Goal: Task Accomplishment & Management: Use online tool/utility

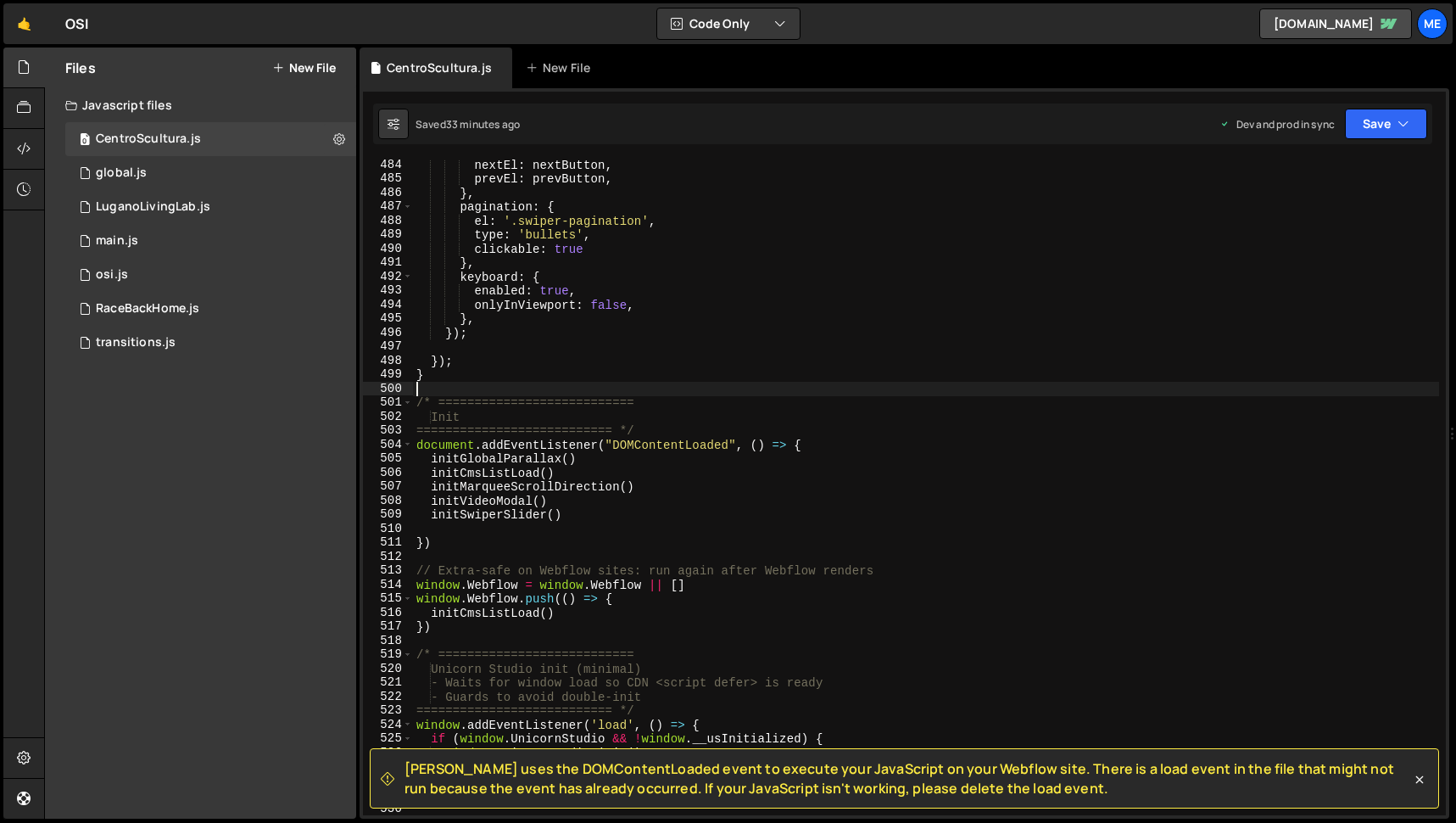
click at [523, 391] on div "nextEl : nextButton , prevEl : prevButton , } , pagination : { el : '.swiper-pa…" at bounding box center [926, 499] width 1026 height 684
type textarea "})"
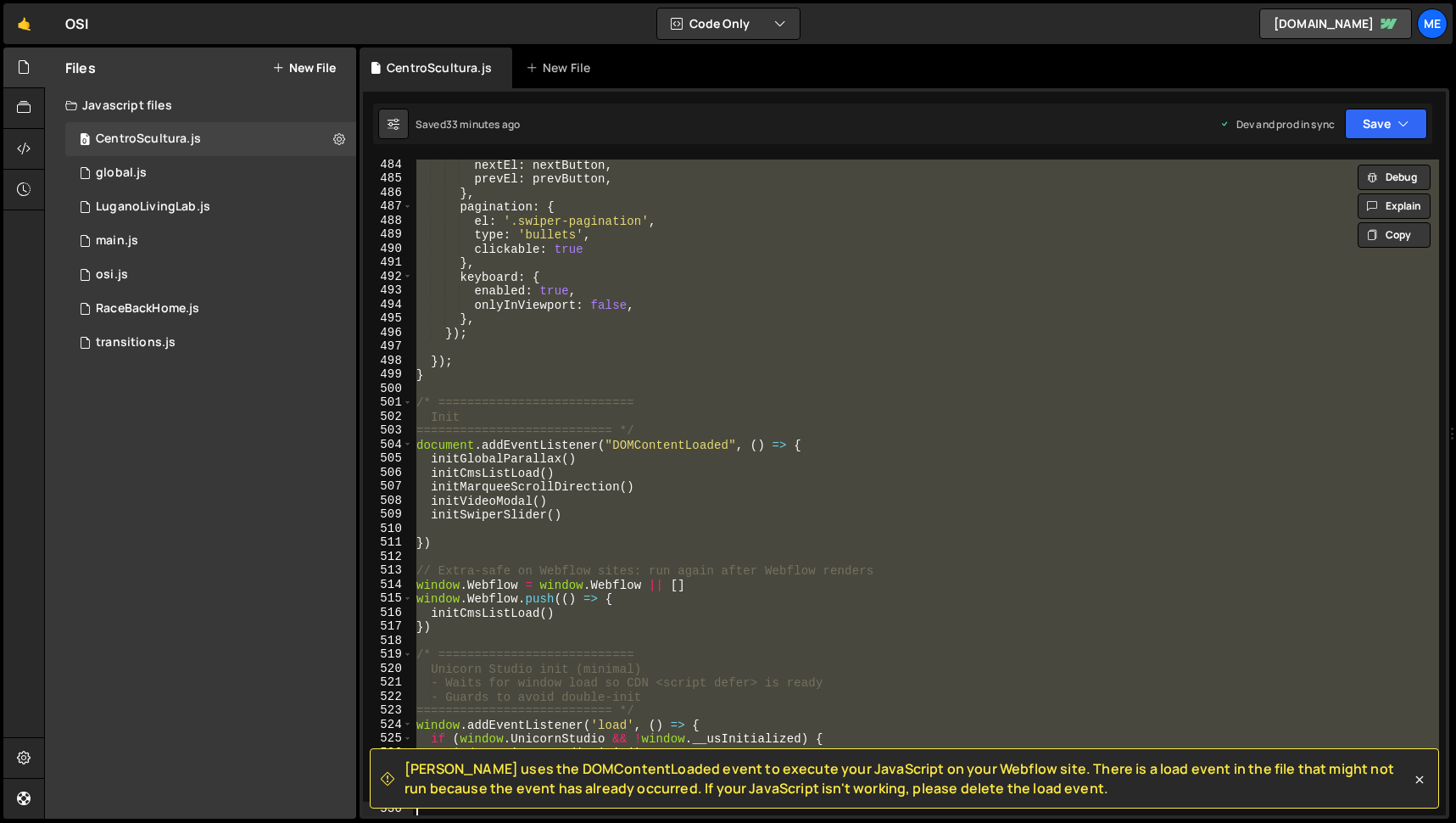
scroll to position [7250, 0]
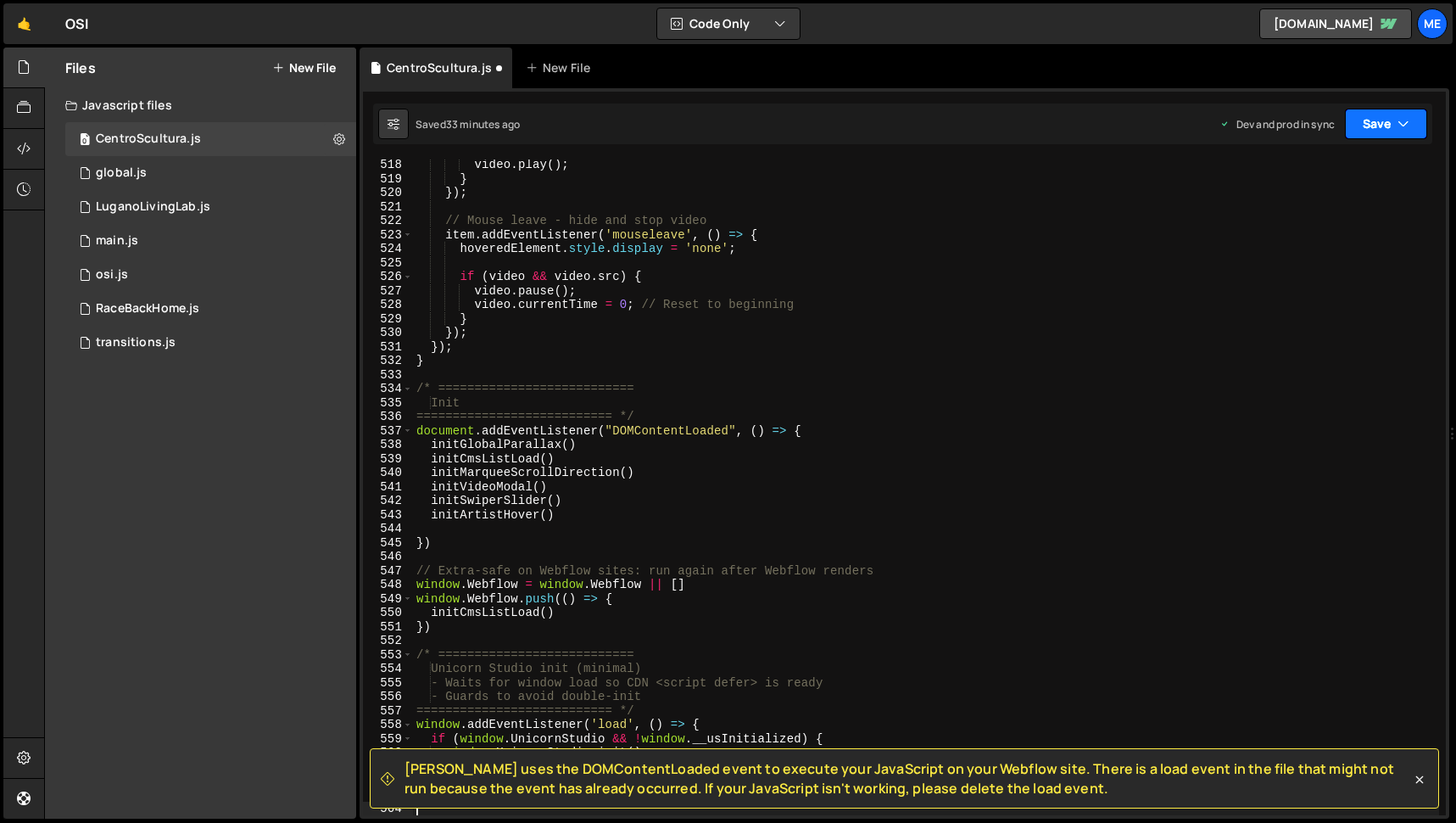
click at [1389, 124] on button "Save" at bounding box center [1385, 123] width 82 height 30
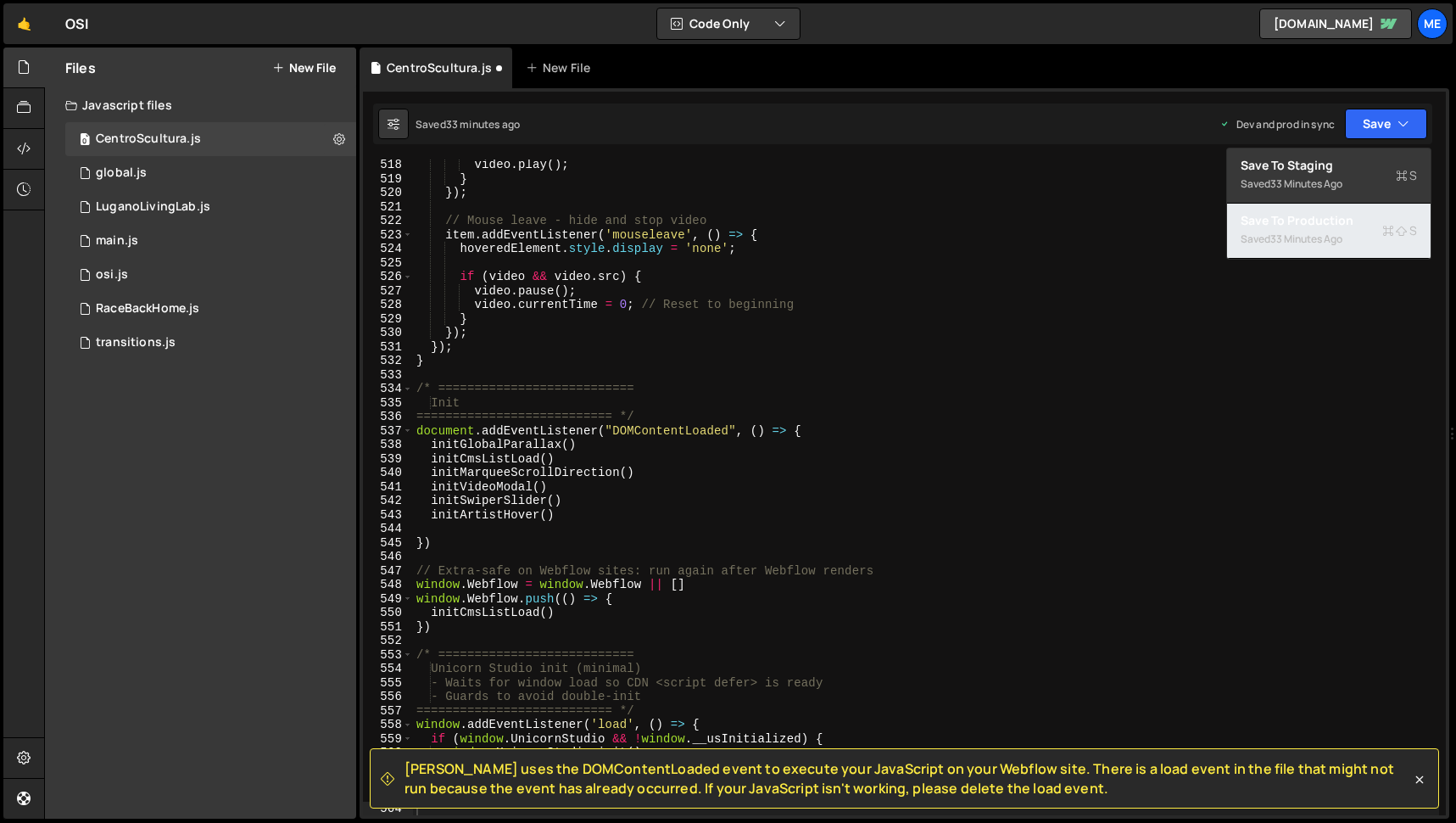
click at [1301, 234] on div "33 minutes ago" at bounding box center [1306, 238] width 72 height 14
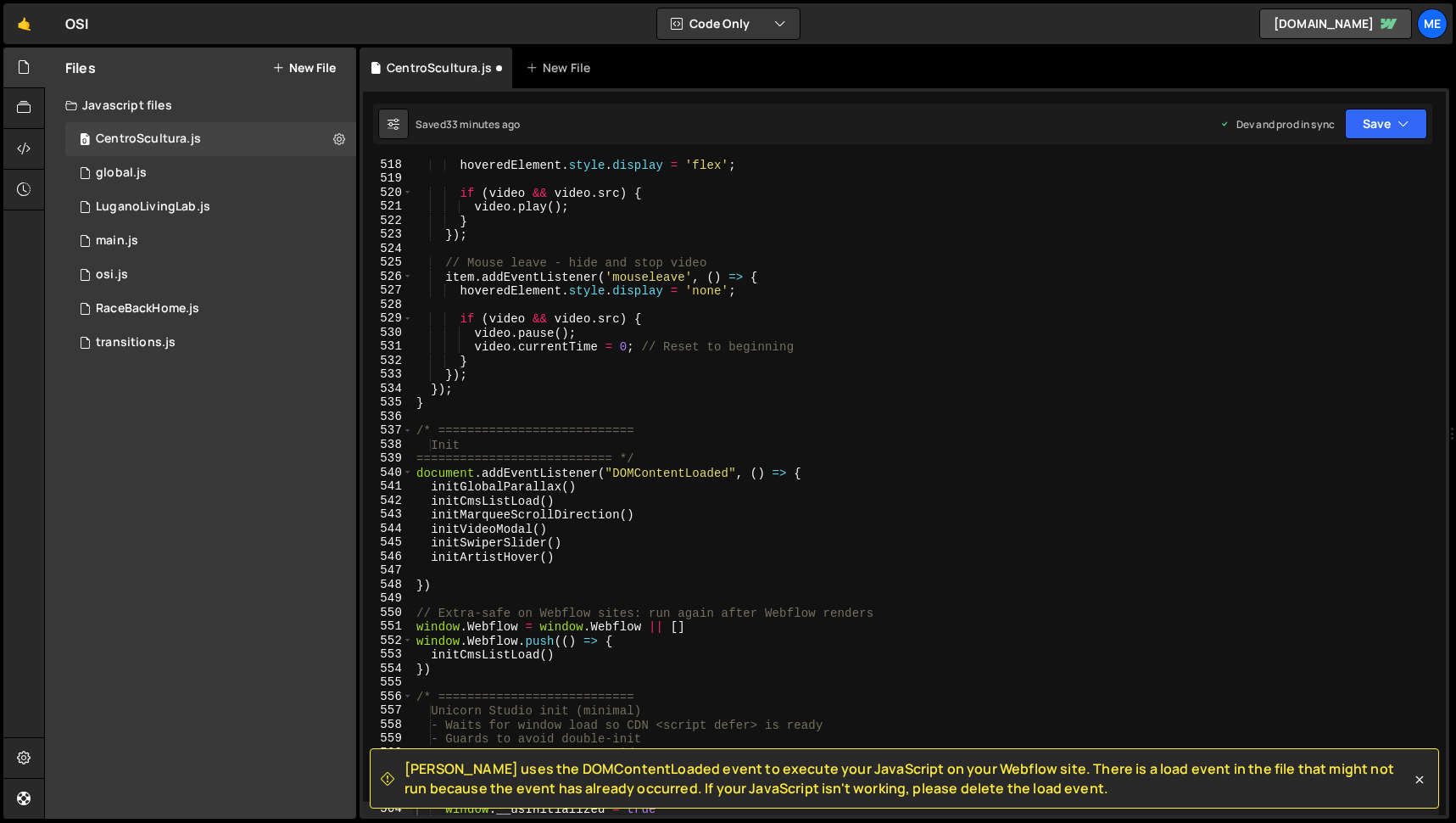
scroll to position [7236, 0]
click at [858, 413] on div "hoveredElement . style . display = 'flex' ; if ( video && video . src ) { video…" at bounding box center [926, 499] width 1026 height 684
type textarea "})"
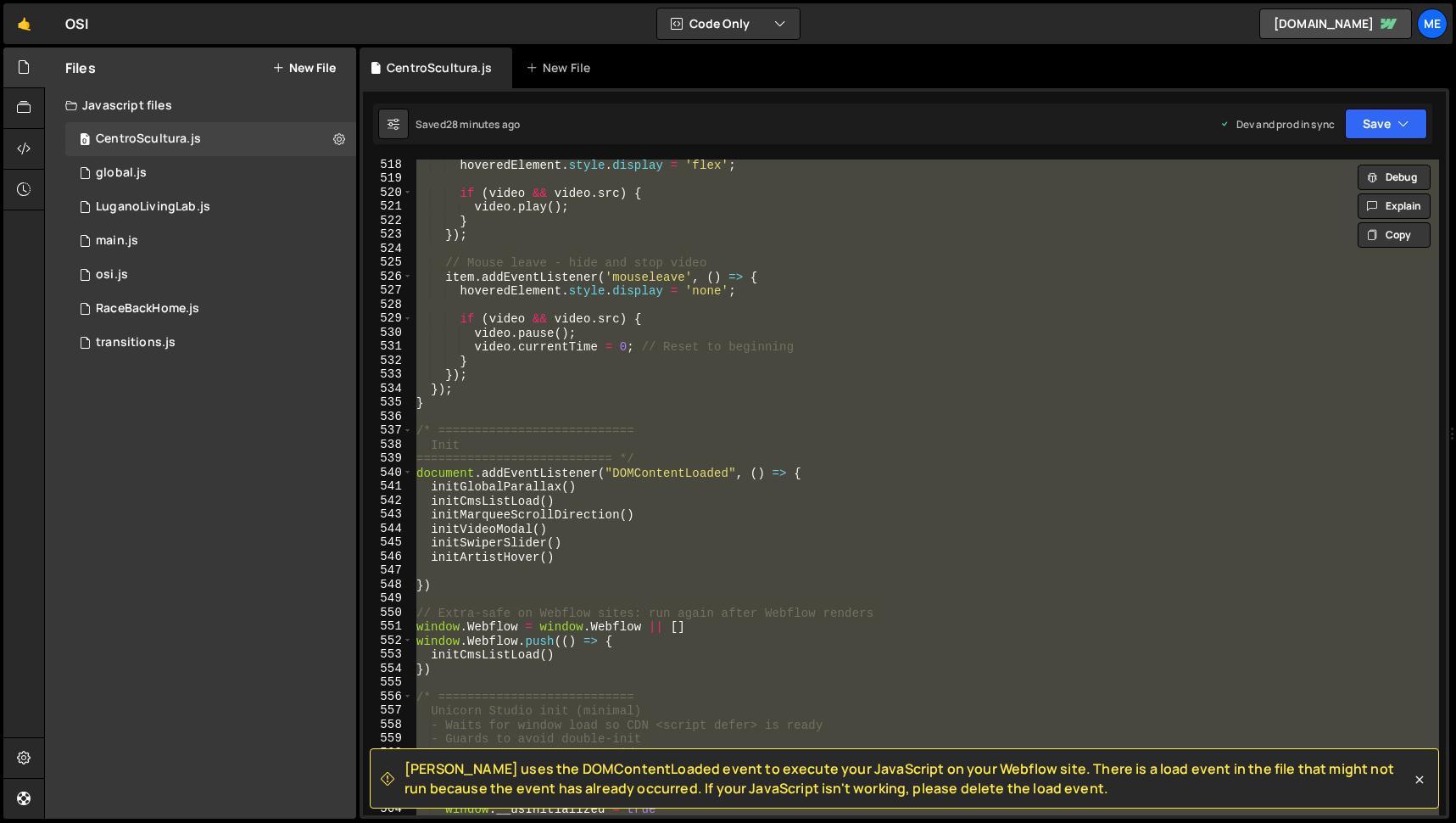
paste textarea
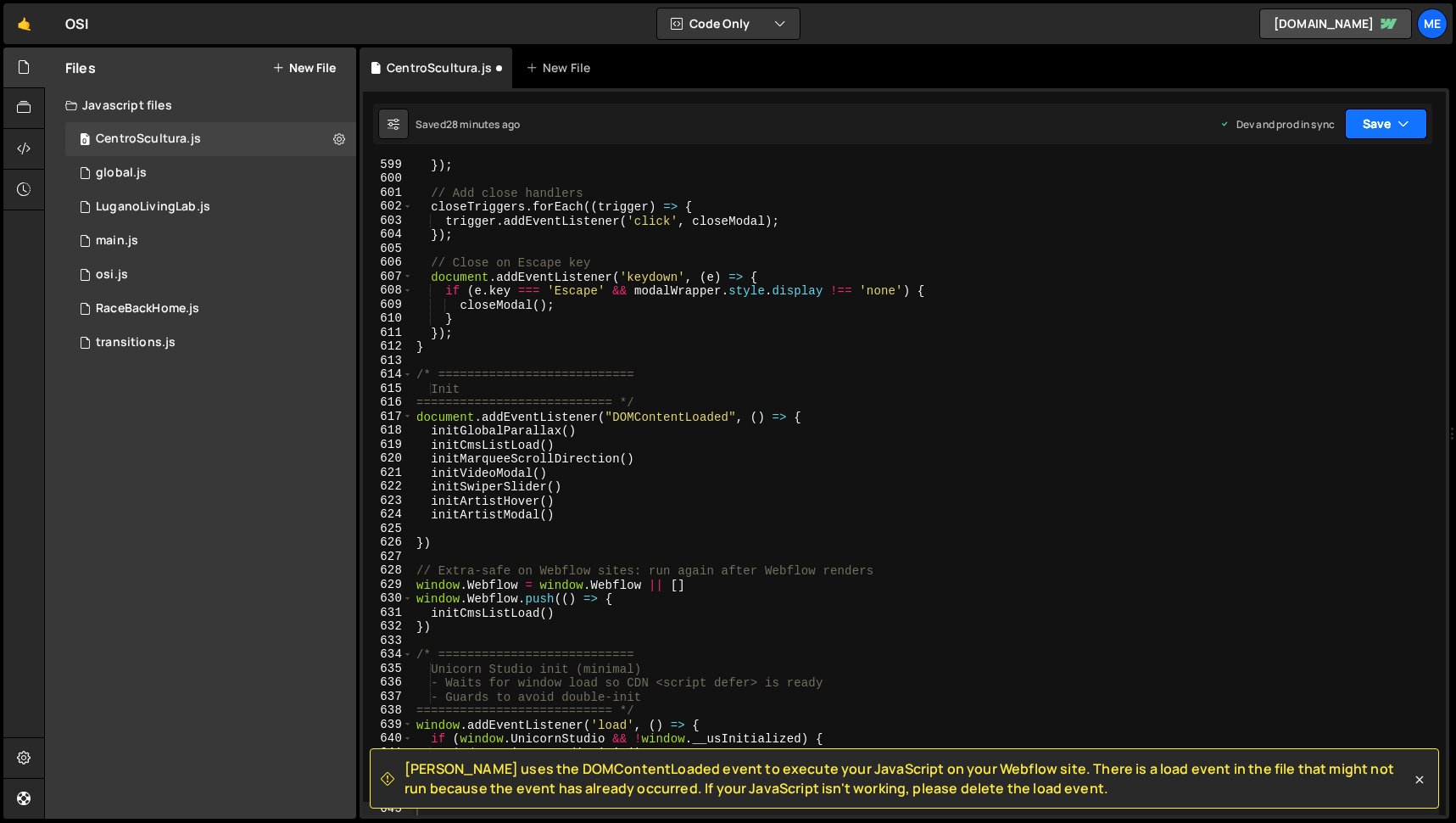
click at [1380, 124] on button "Save" at bounding box center [1385, 123] width 82 height 30
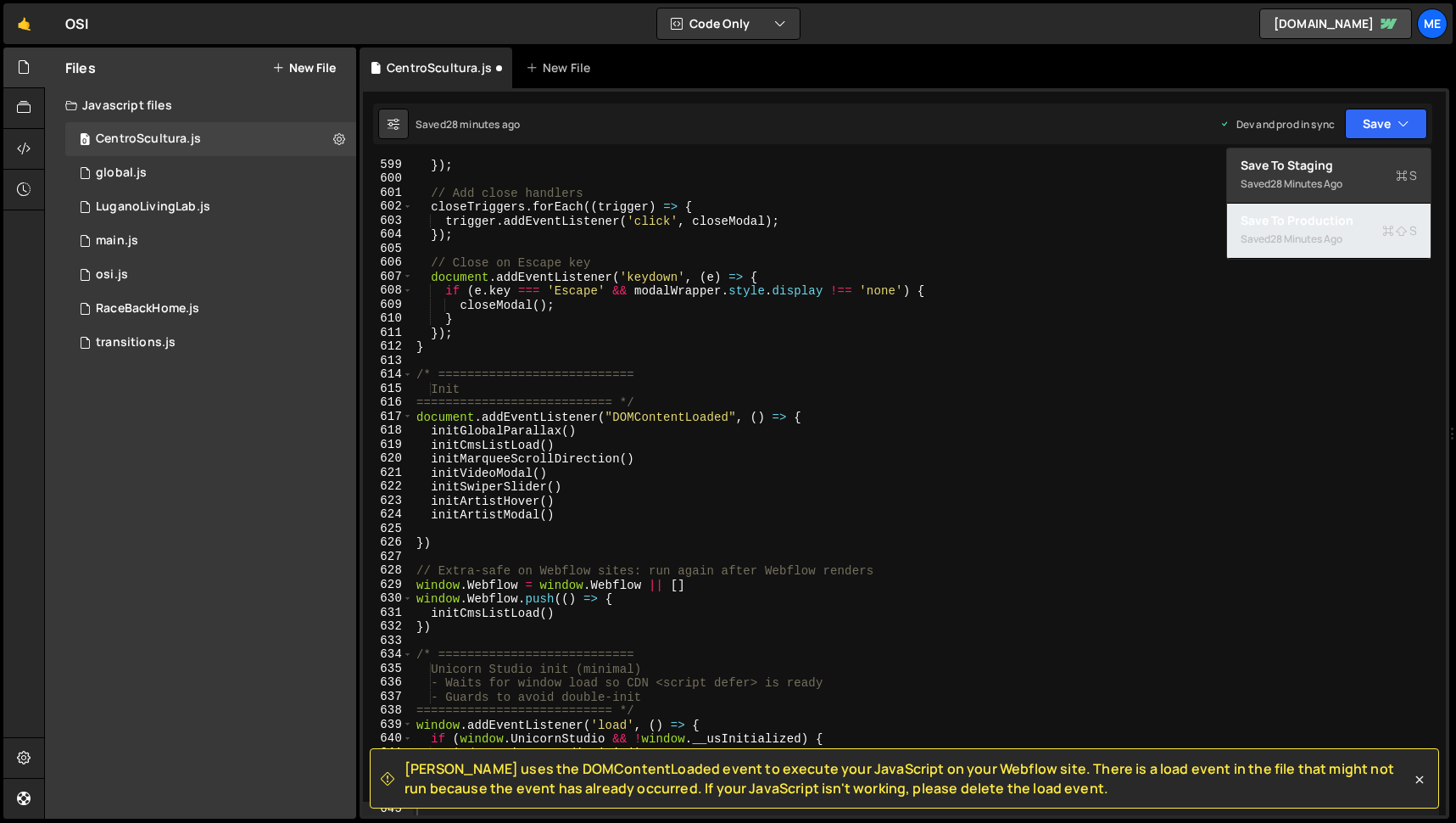
drag, startPoint x: 1336, startPoint y: 240, endPoint x: 1302, endPoint y: 240, distance: 34.0
click at [1336, 240] on div "28 minutes ago" at bounding box center [1306, 238] width 72 height 14
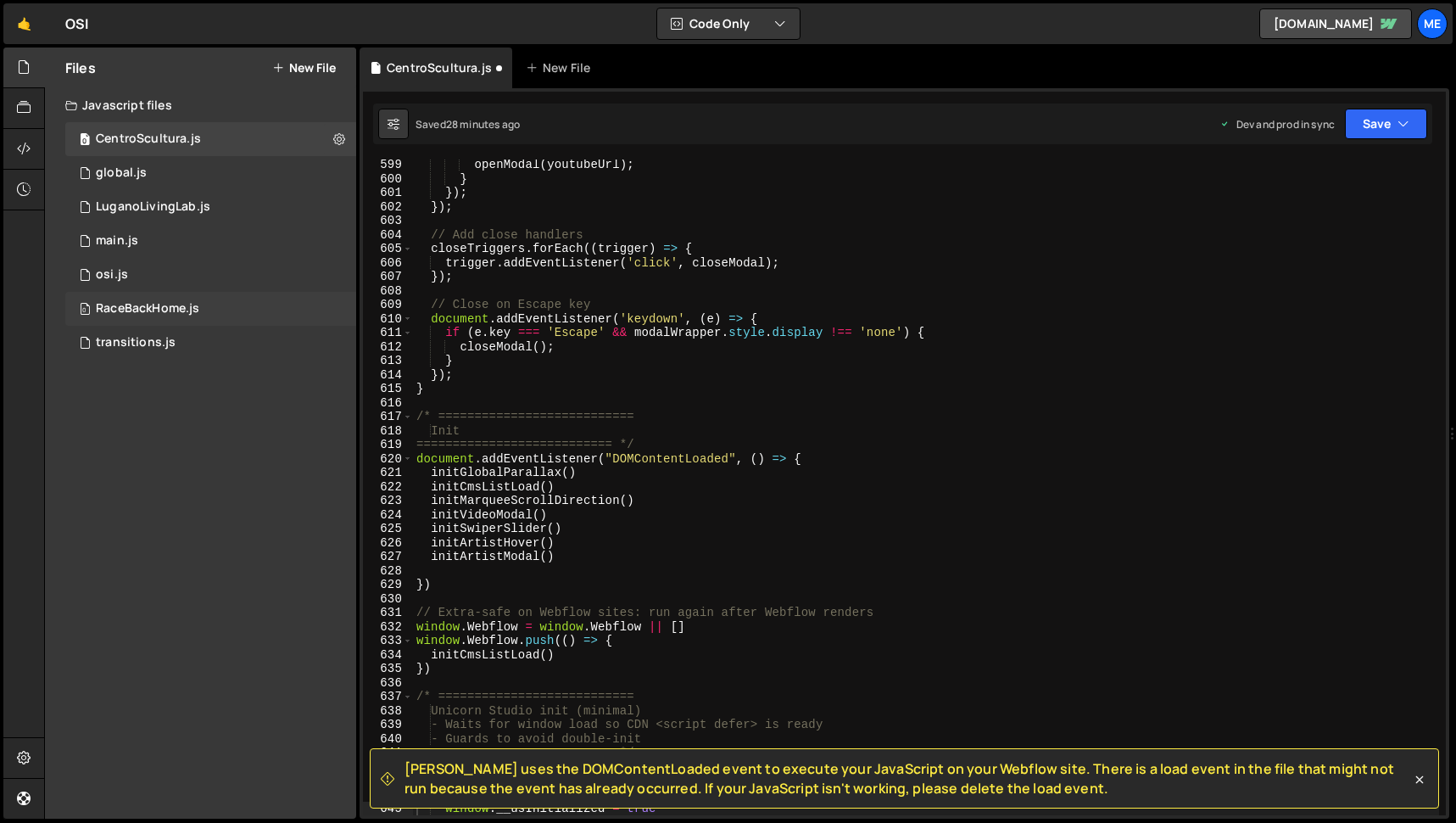
scroll to position [8369, 0]
click at [627, 395] on div "openModal ( youtubeUrl ) ; } }) ; }) ; // Add close handlers closeTriggers . fo…" at bounding box center [926, 499] width 1026 height 684
type textarea "})"
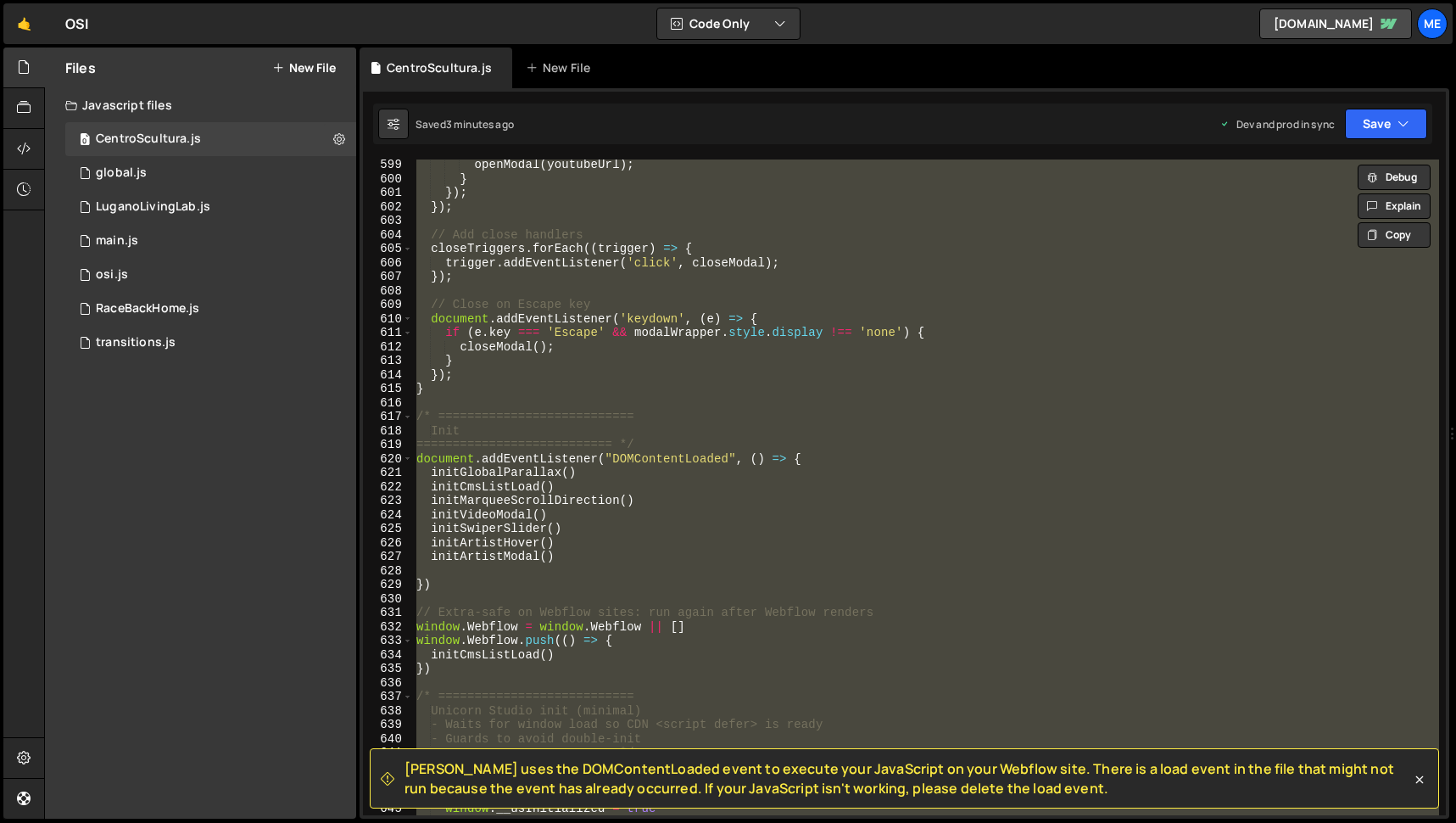
paste textarea
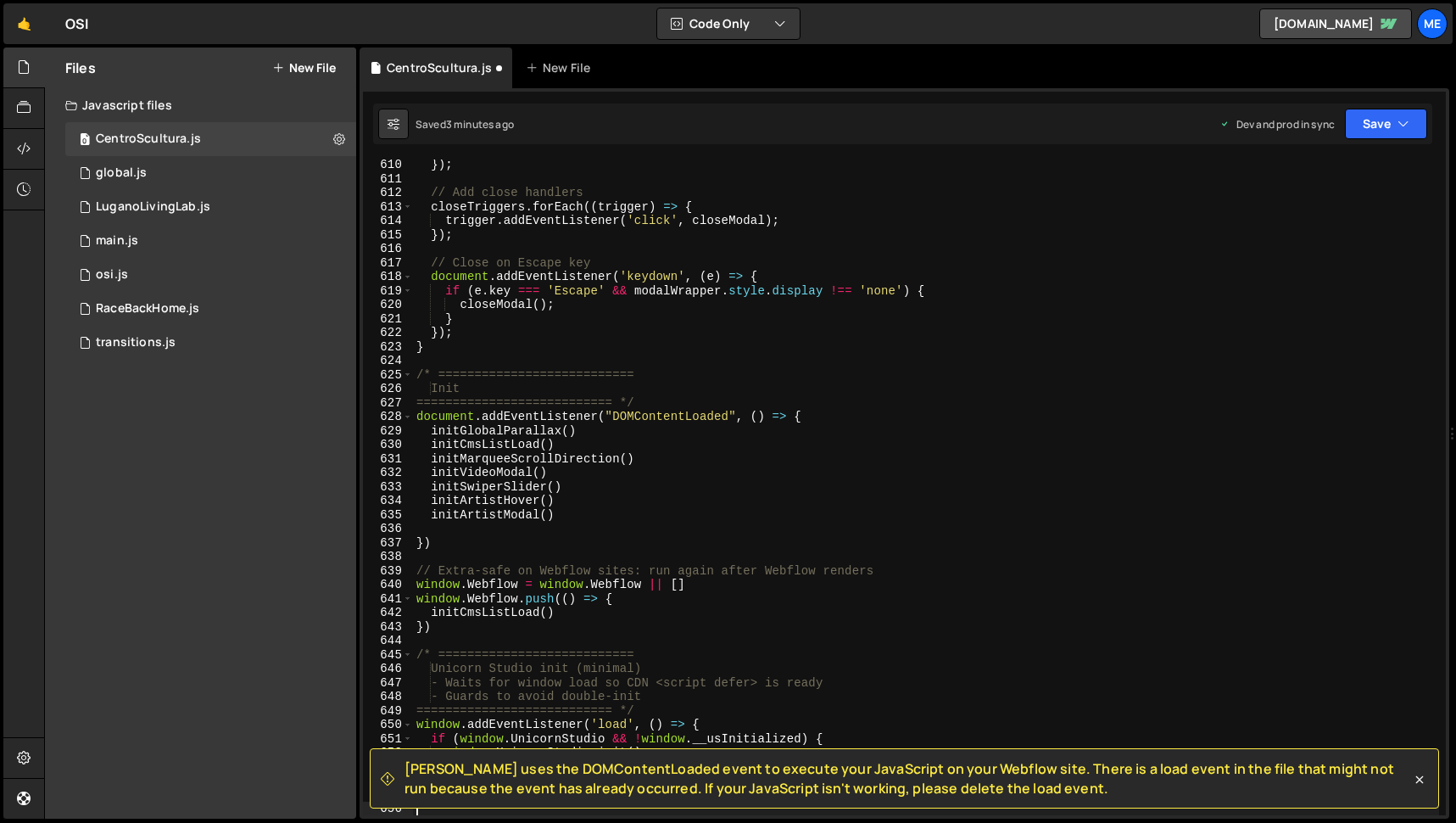
scroll to position [8537, 0]
click at [1363, 129] on button "Save" at bounding box center [1385, 123] width 82 height 30
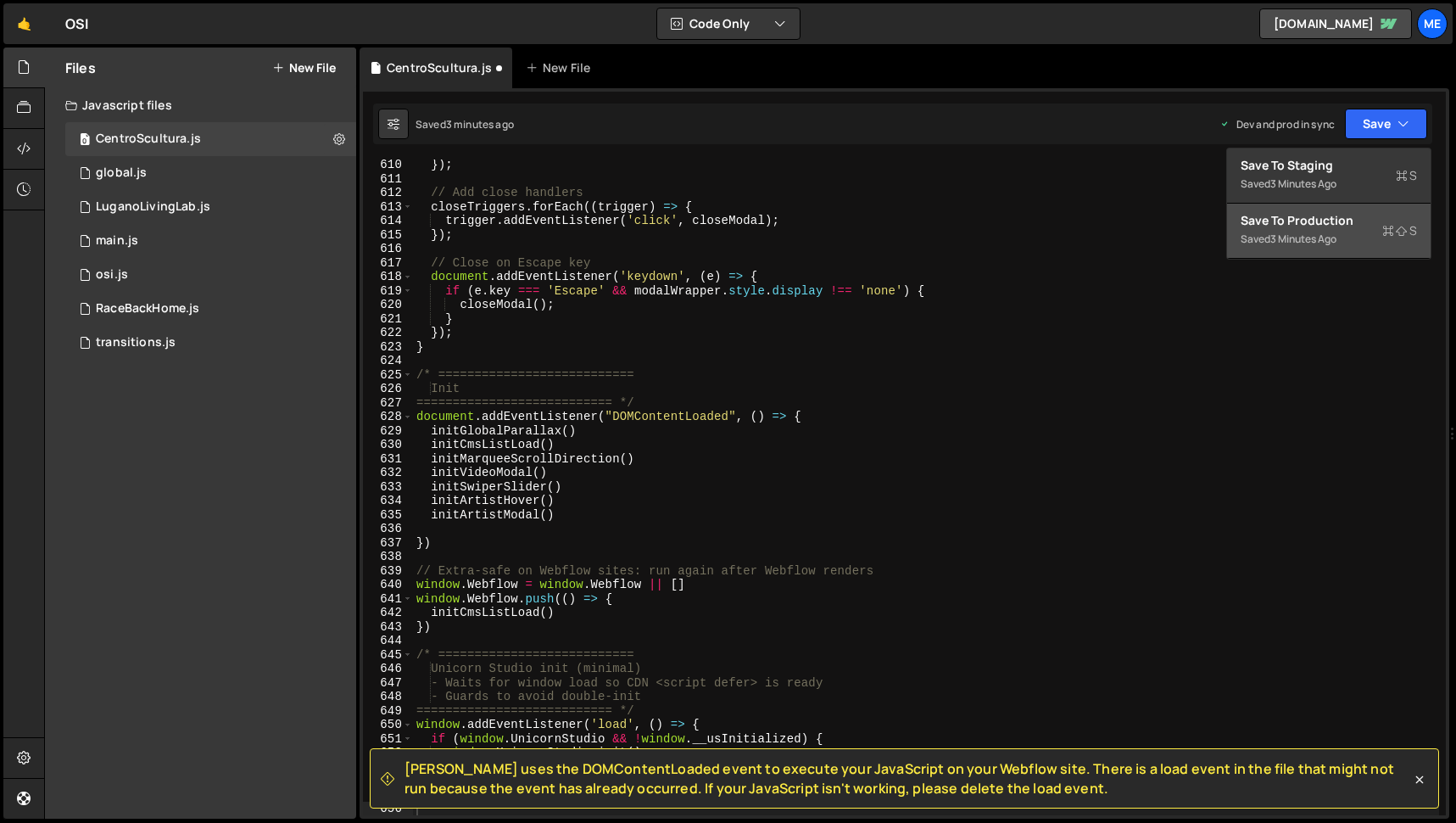
click at [1329, 223] on div "Save to Production S" at bounding box center [1328, 221] width 176 height 17
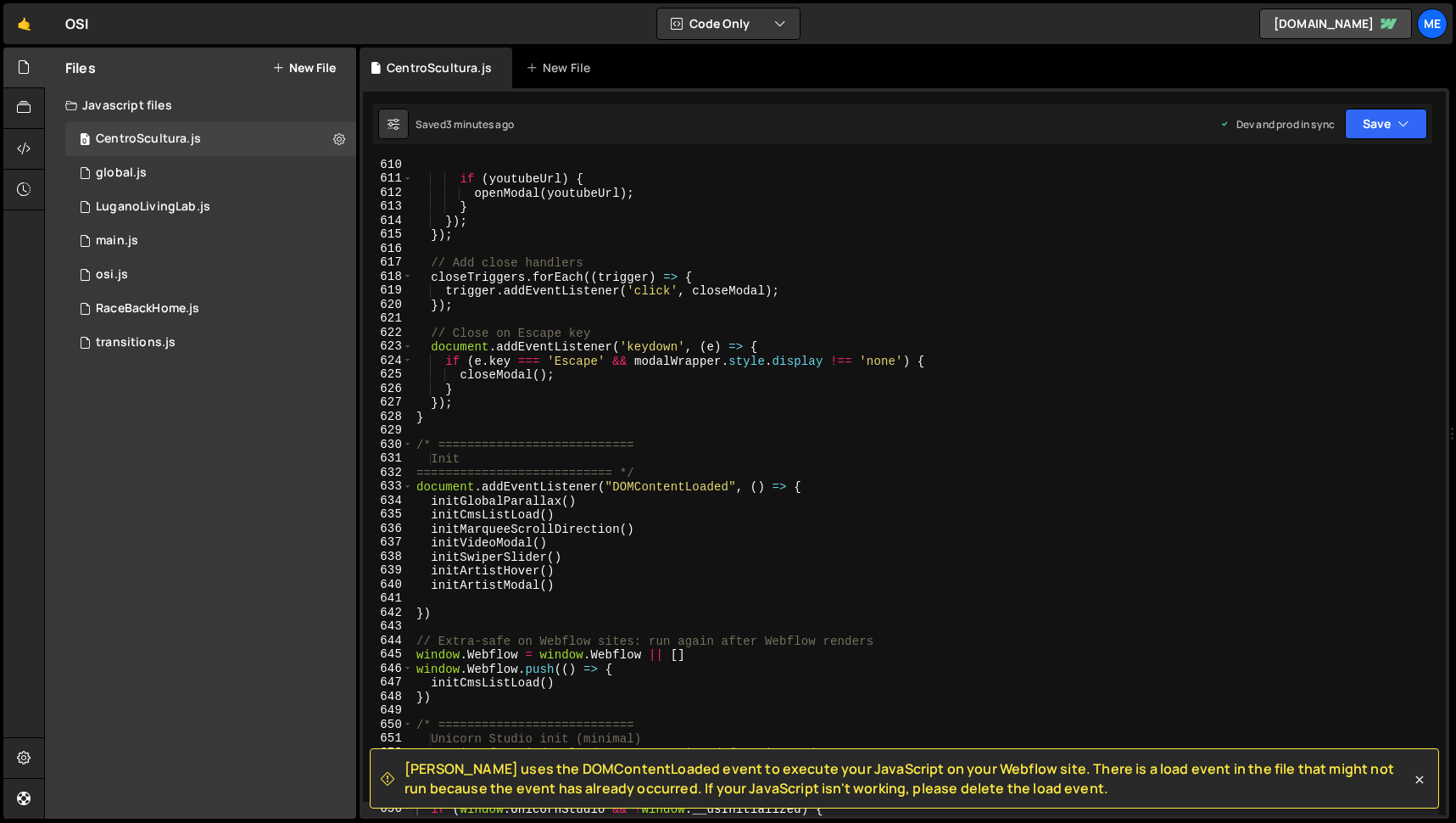
click at [664, 450] on div "if ( youtubeUrl ) { openModal ( youtubeUrl ) ; } }) ; }) ; // Add close handler…" at bounding box center [926, 499] width 1026 height 684
type textarea "})"
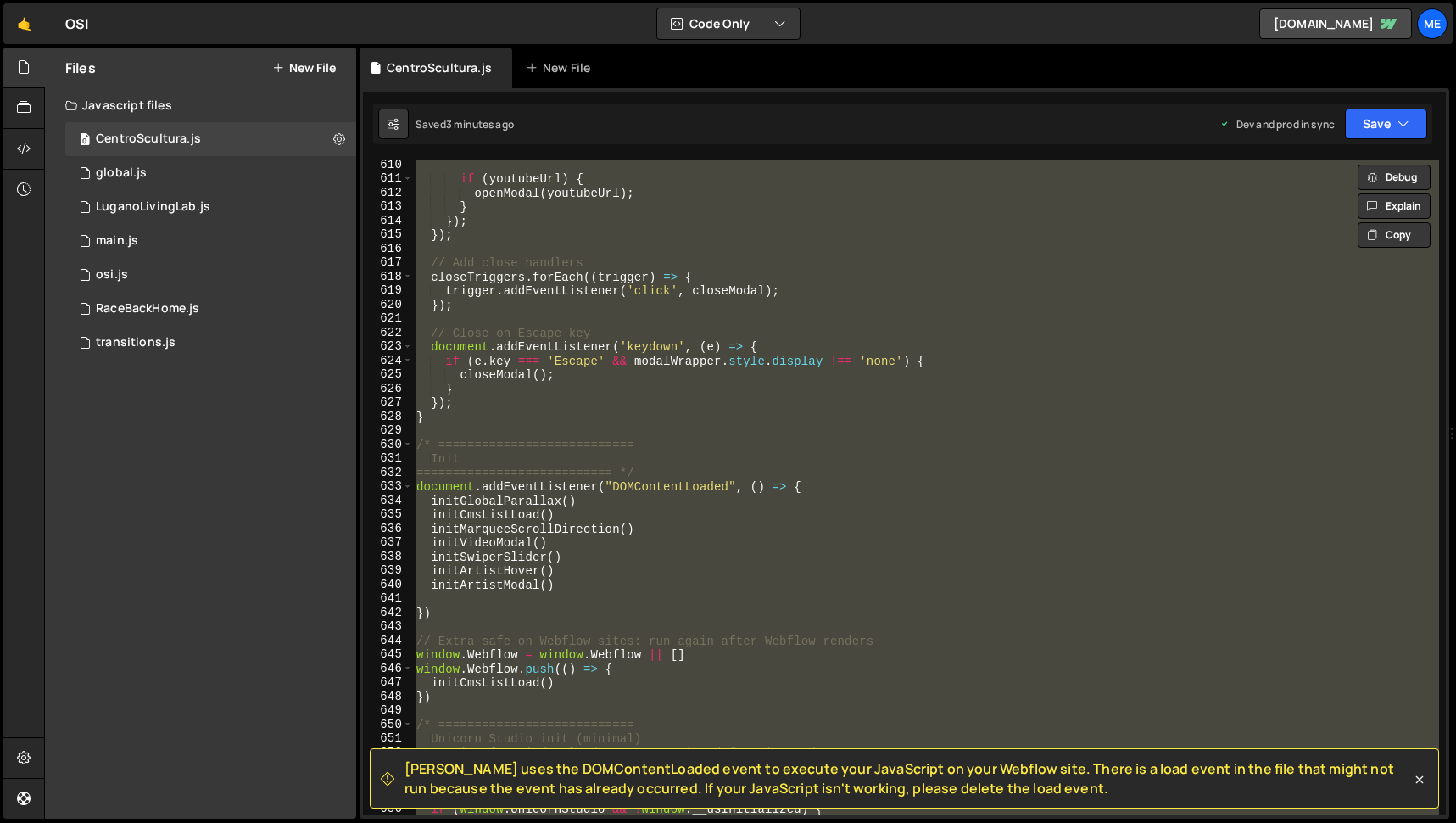
paste textarea
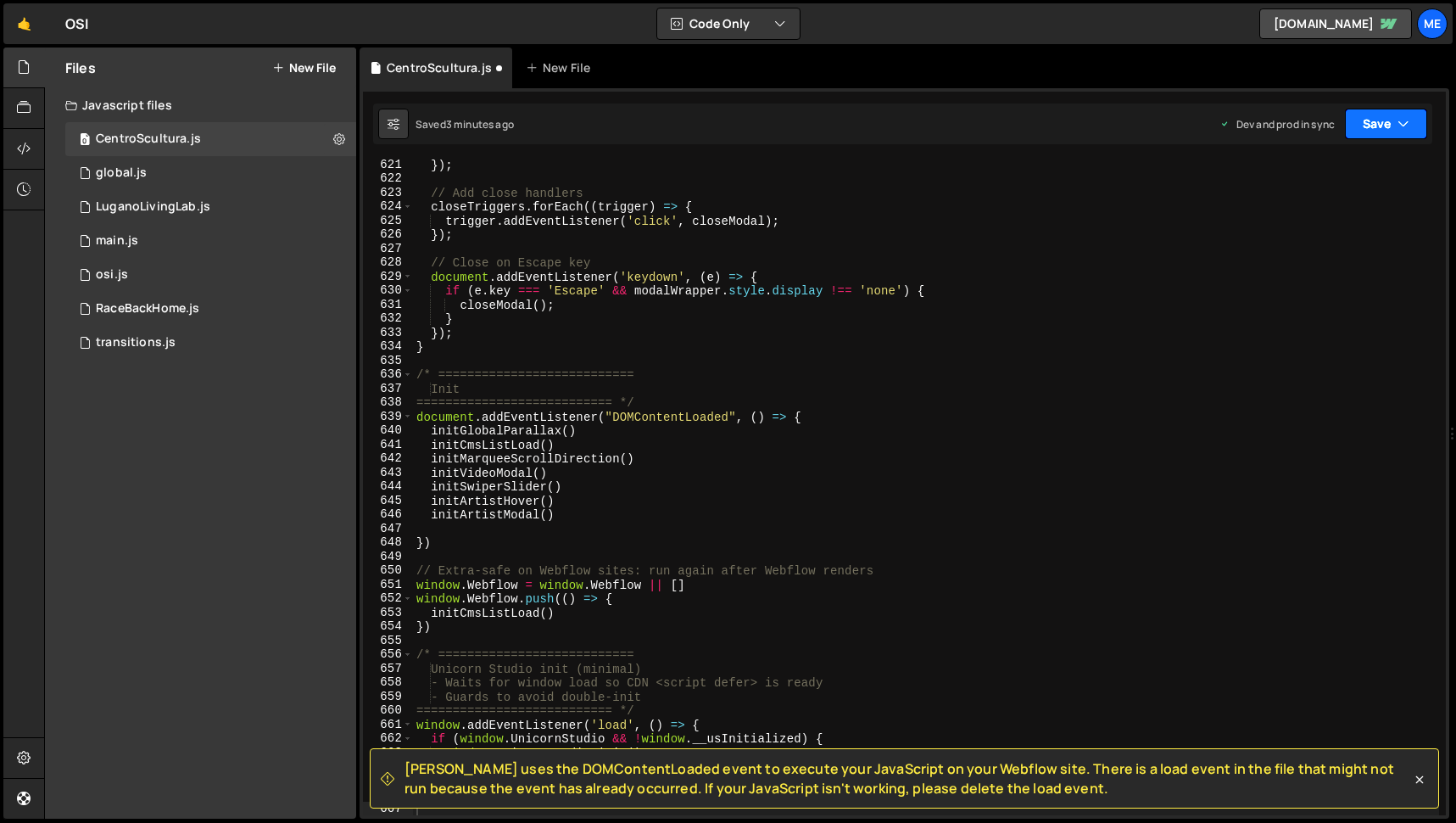
click at [1385, 119] on button "Save" at bounding box center [1385, 123] width 82 height 30
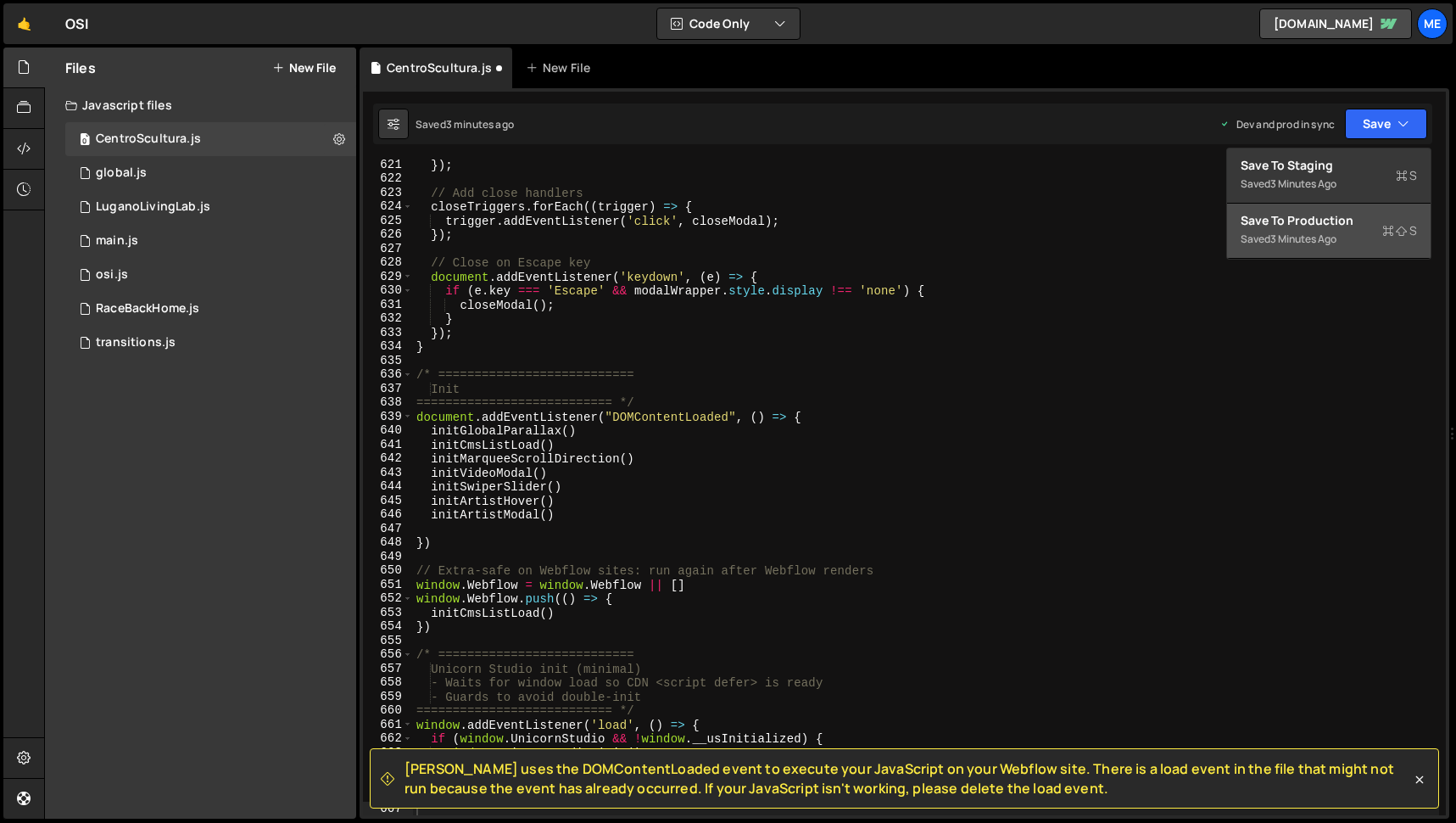
click at [1288, 227] on div "Save to Production S" at bounding box center [1328, 221] width 176 height 17
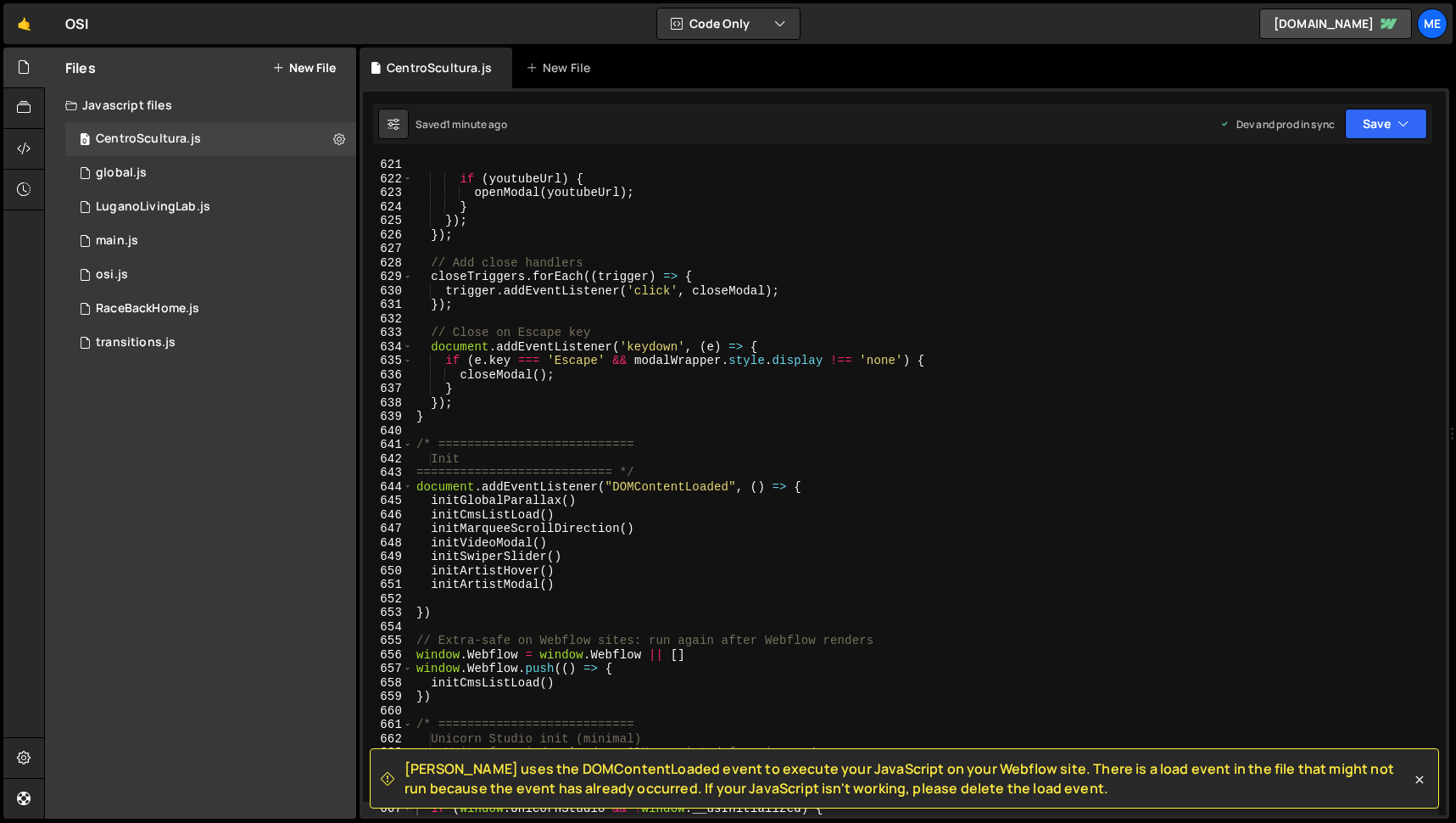
click at [530, 425] on div "if ( youtubeUrl ) { openModal ( youtubeUrl ) ; } }) ; }) ; // Add close handler…" at bounding box center [926, 499] width 1026 height 684
type textarea "})"
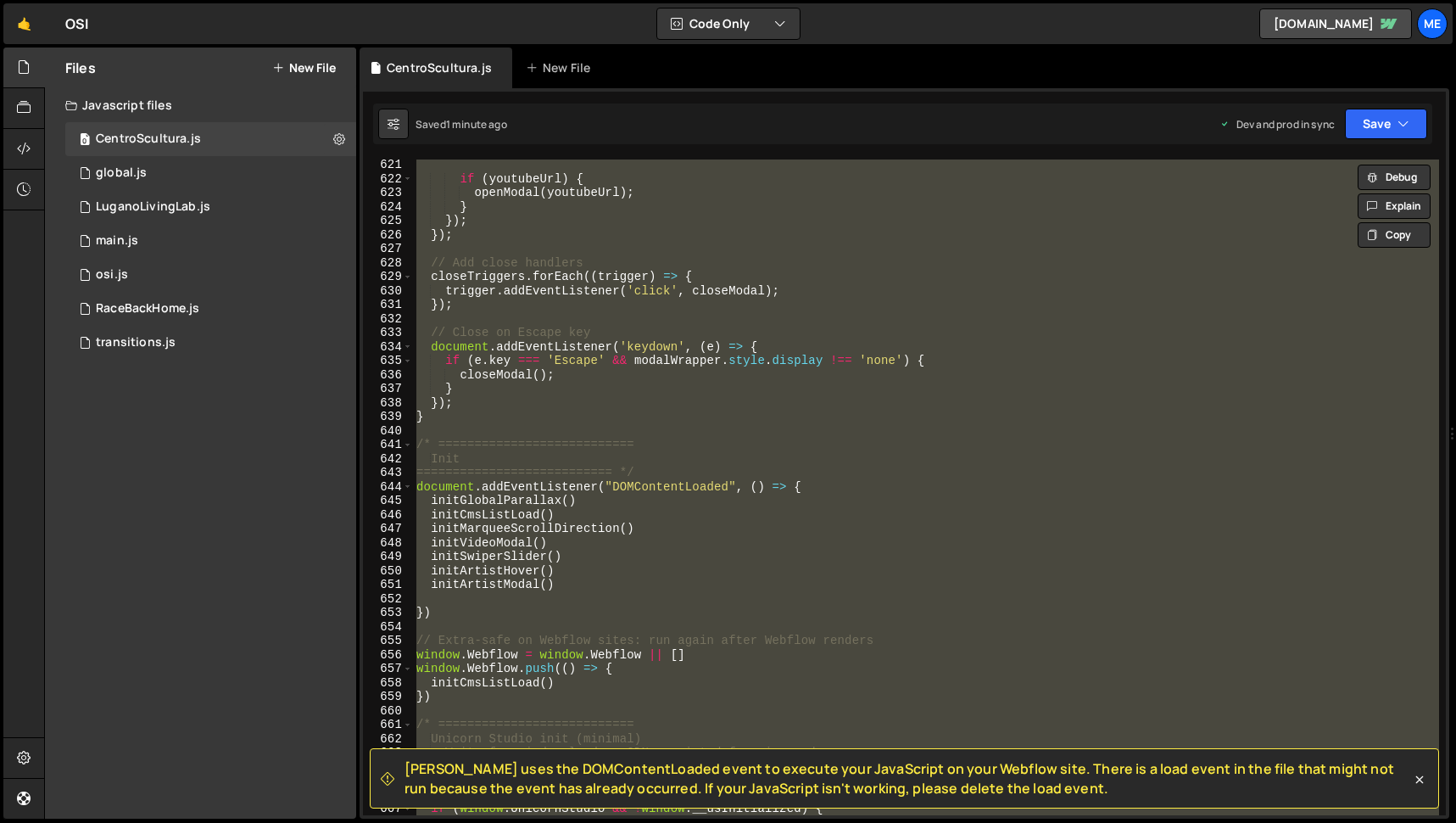
paste textarea
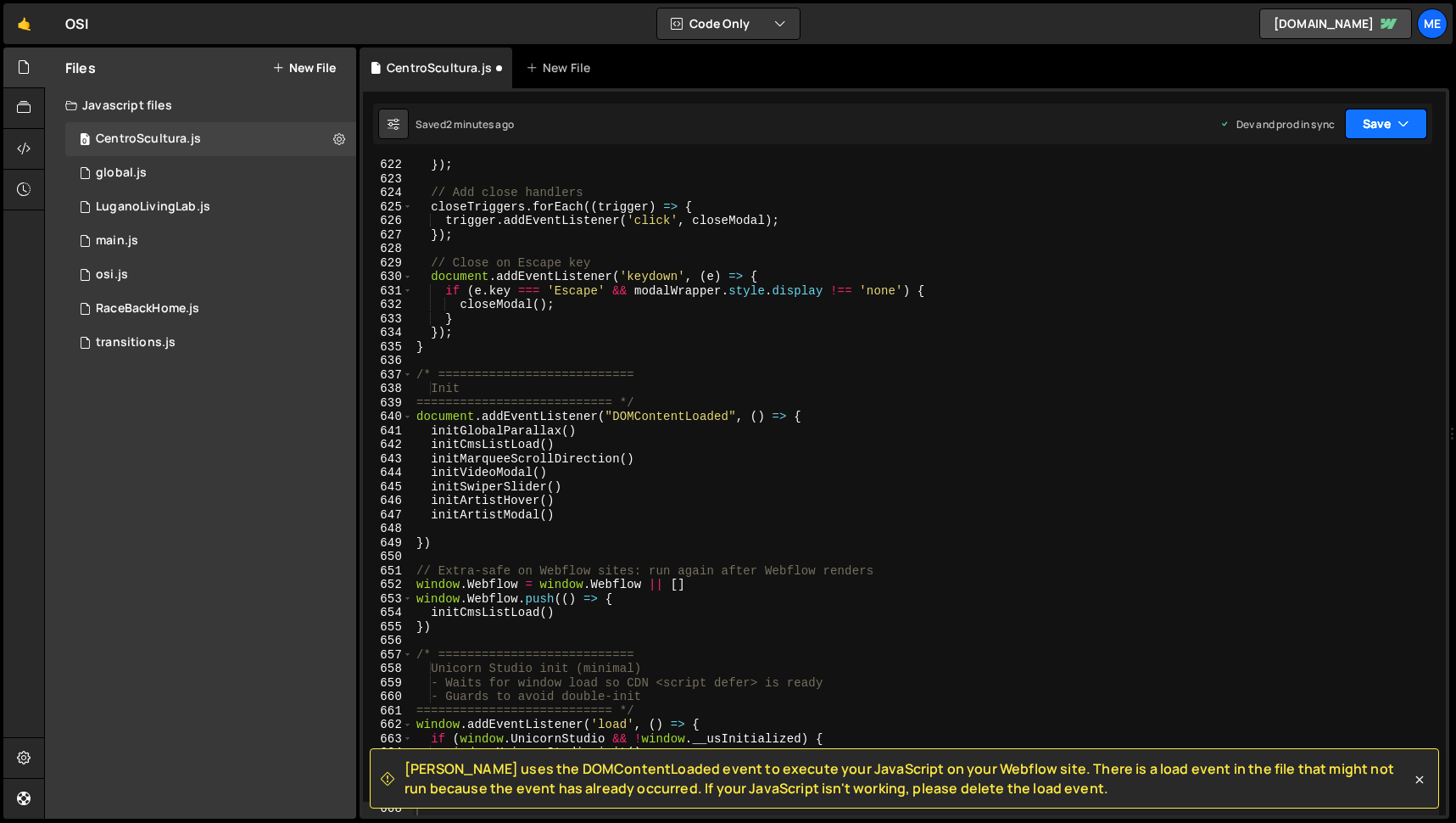
click at [1399, 122] on icon "button" at bounding box center [1403, 124] width 12 height 17
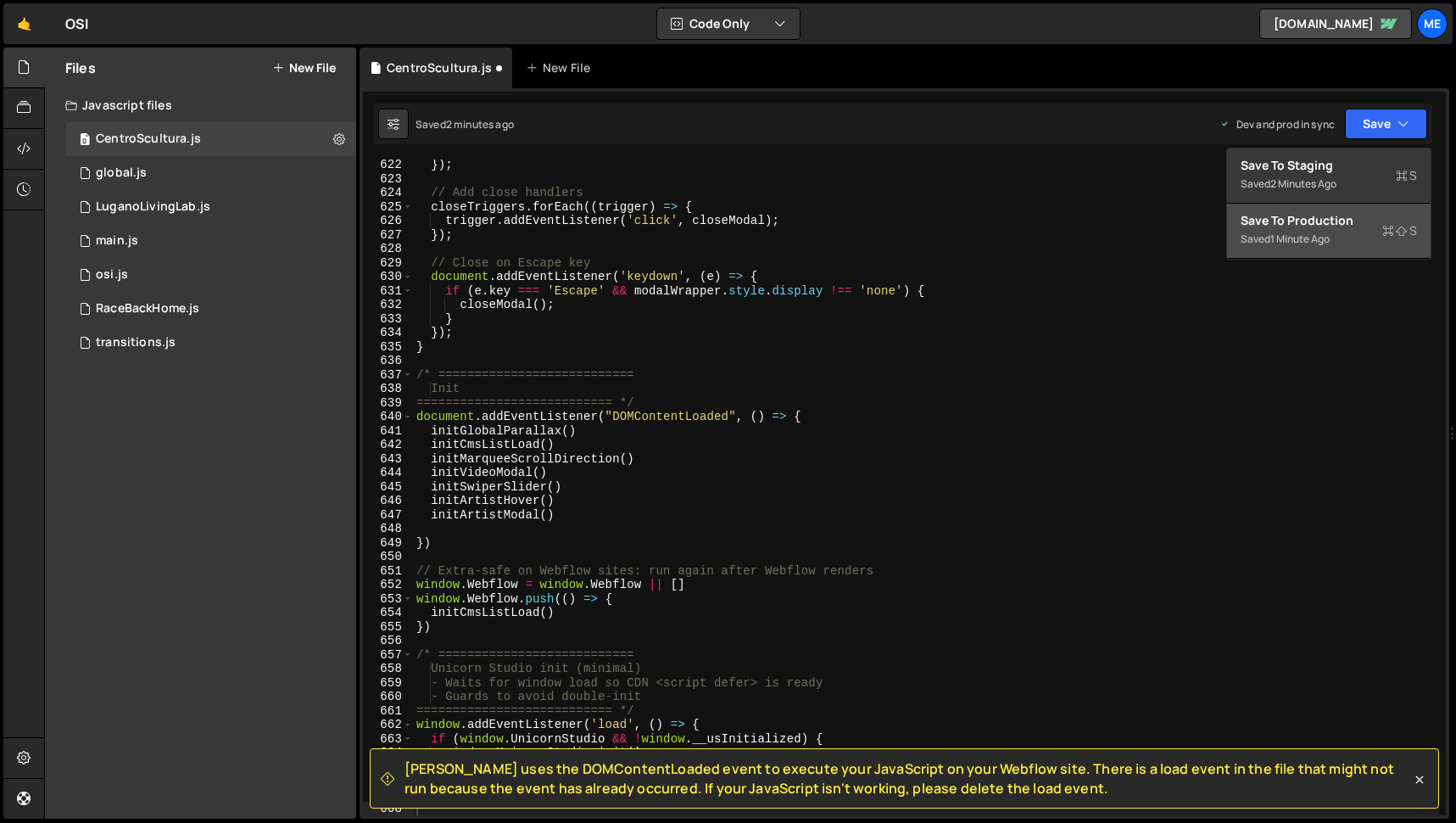
click at [1286, 228] on div "Save to Production S" at bounding box center [1328, 221] width 176 height 17
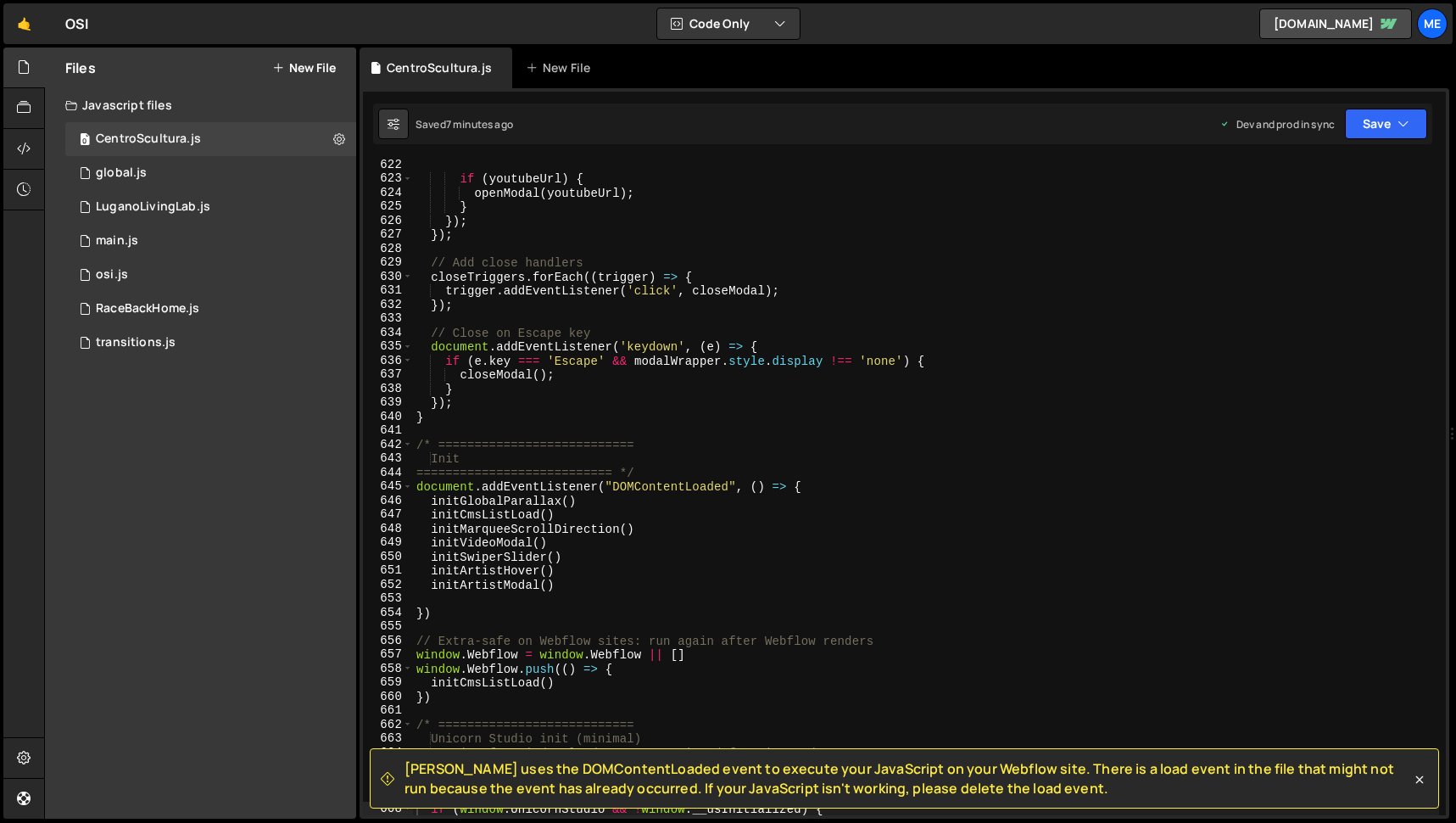
click at [649, 432] on div "if ( youtubeUrl ) { openModal ( youtubeUrl ) ; } }) ; }) ; // Add close handler…" at bounding box center [926, 499] width 1026 height 684
type textarea "})"
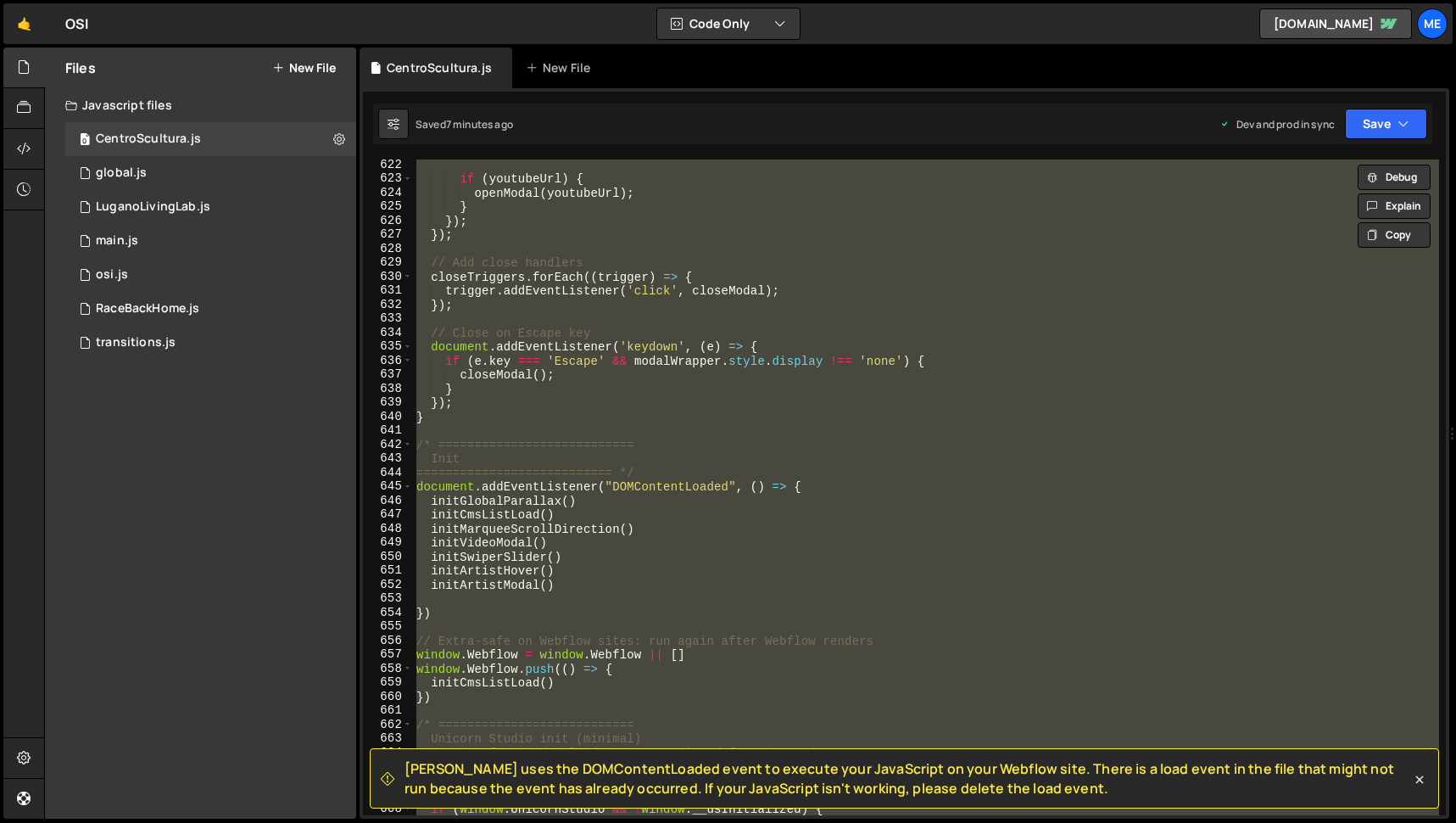
paste textarea
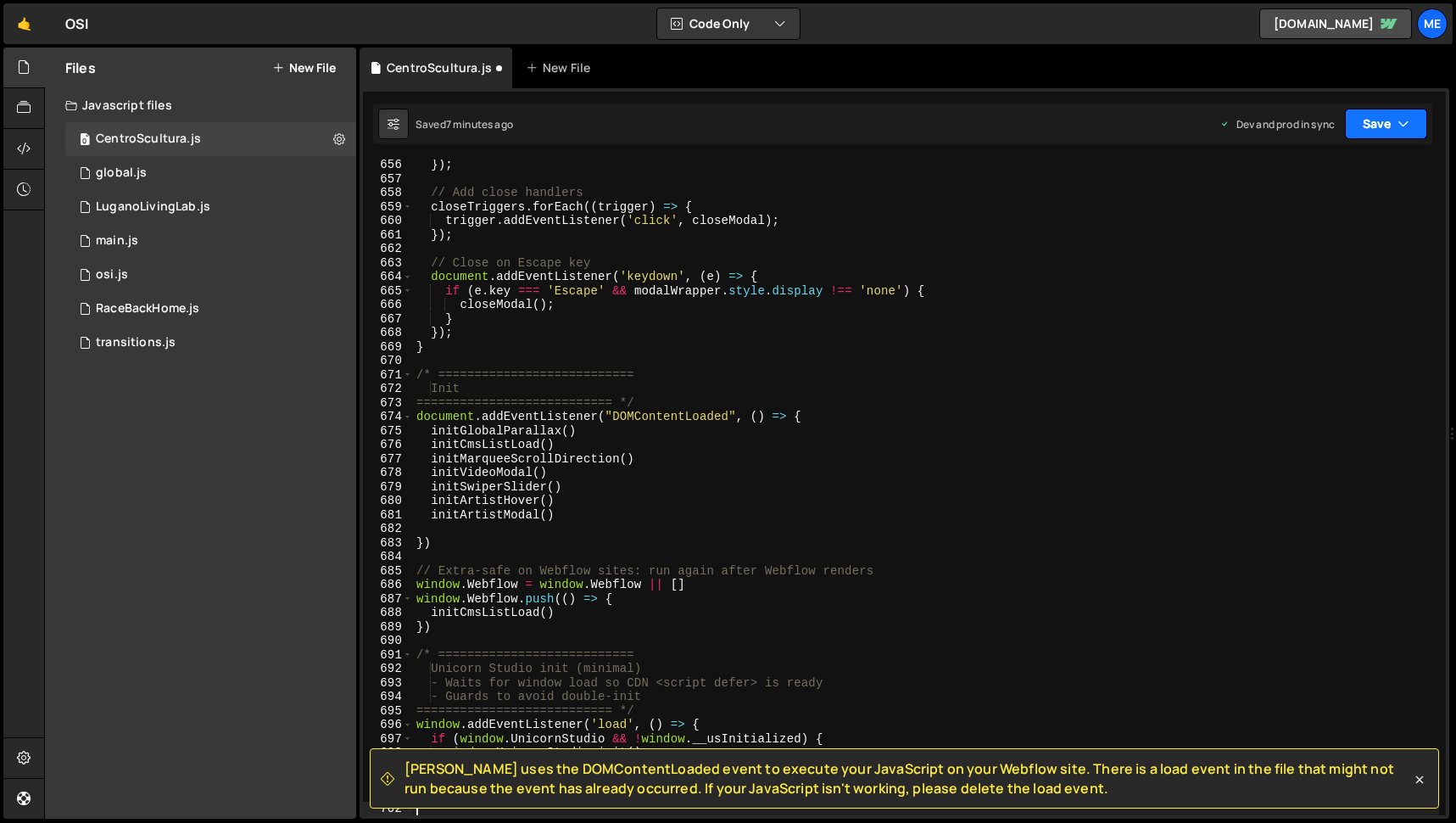
click at [1372, 120] on button "Save" at bounding box center [1385, 123] width 82 height 30
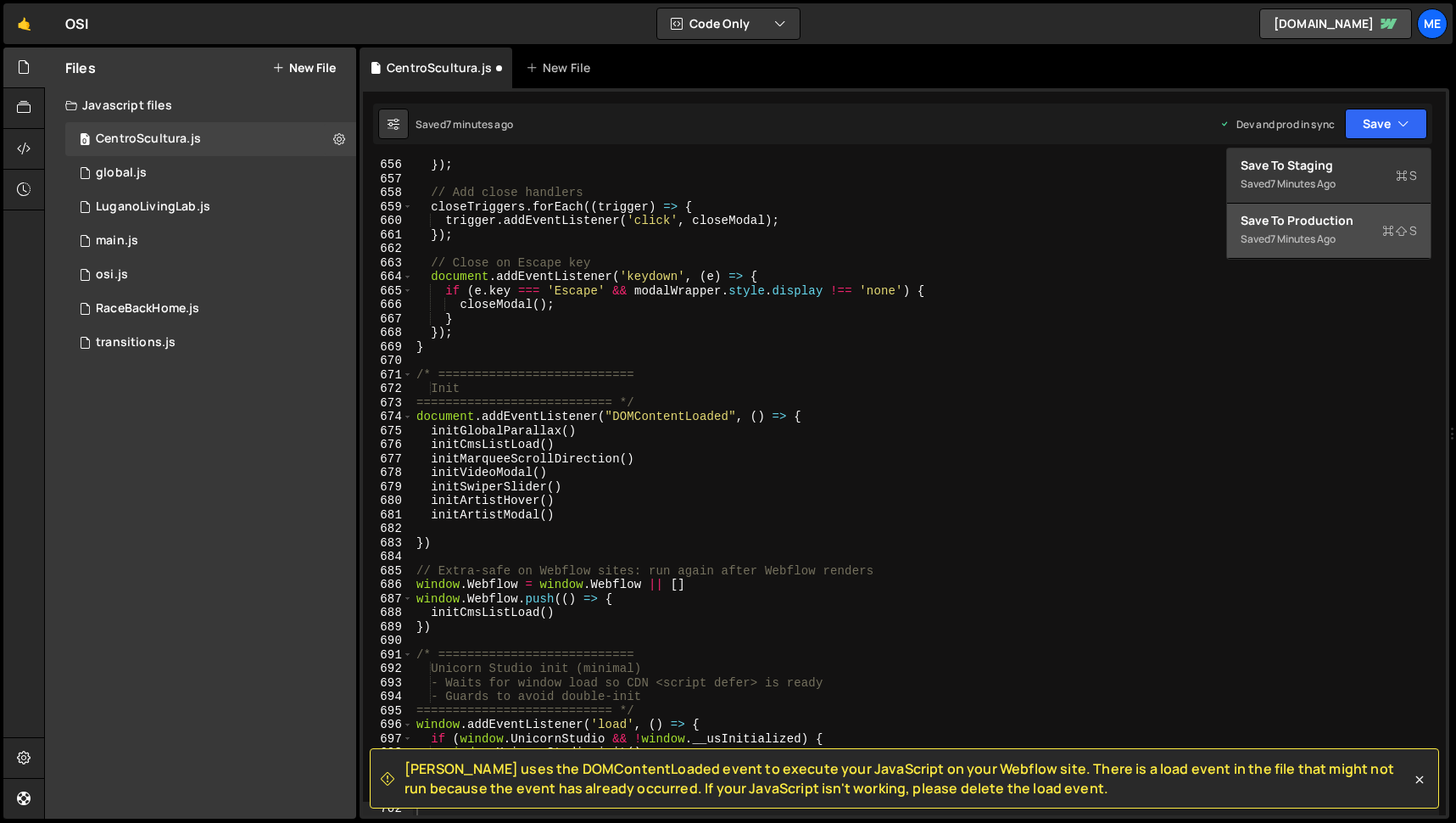
click at [1301, 230] on div "Saved 7 minutes ago" at bounding box center [1328, 238] width 176 height 20
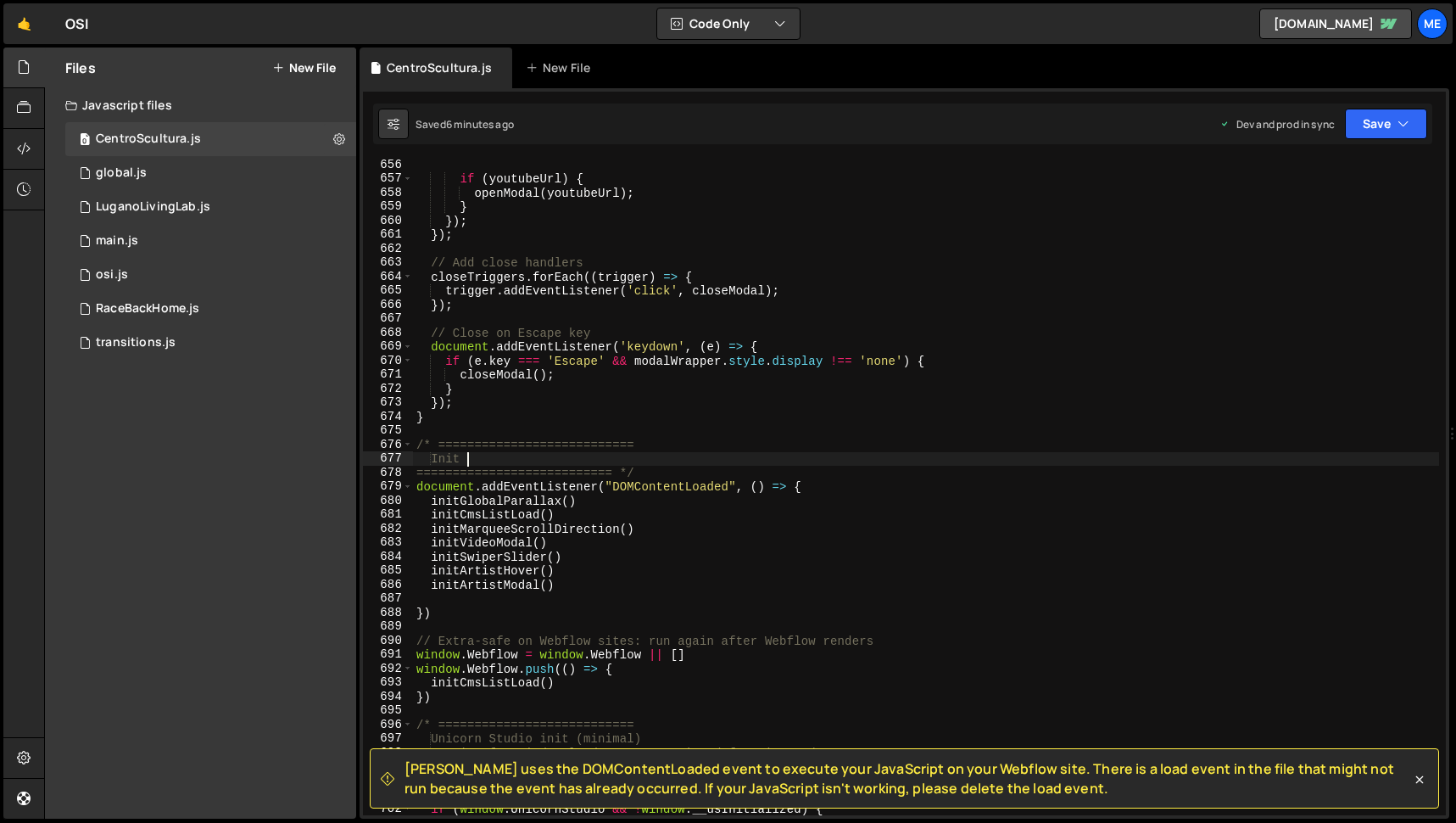
click at [592, 455] on div "if ( youtubeUrl ) { openModal ( youtubeUrl ) ; } }) ; }) ; // Add close handler…" at bounding box center [926, 499] width 1026 height 684
type textarea "})"
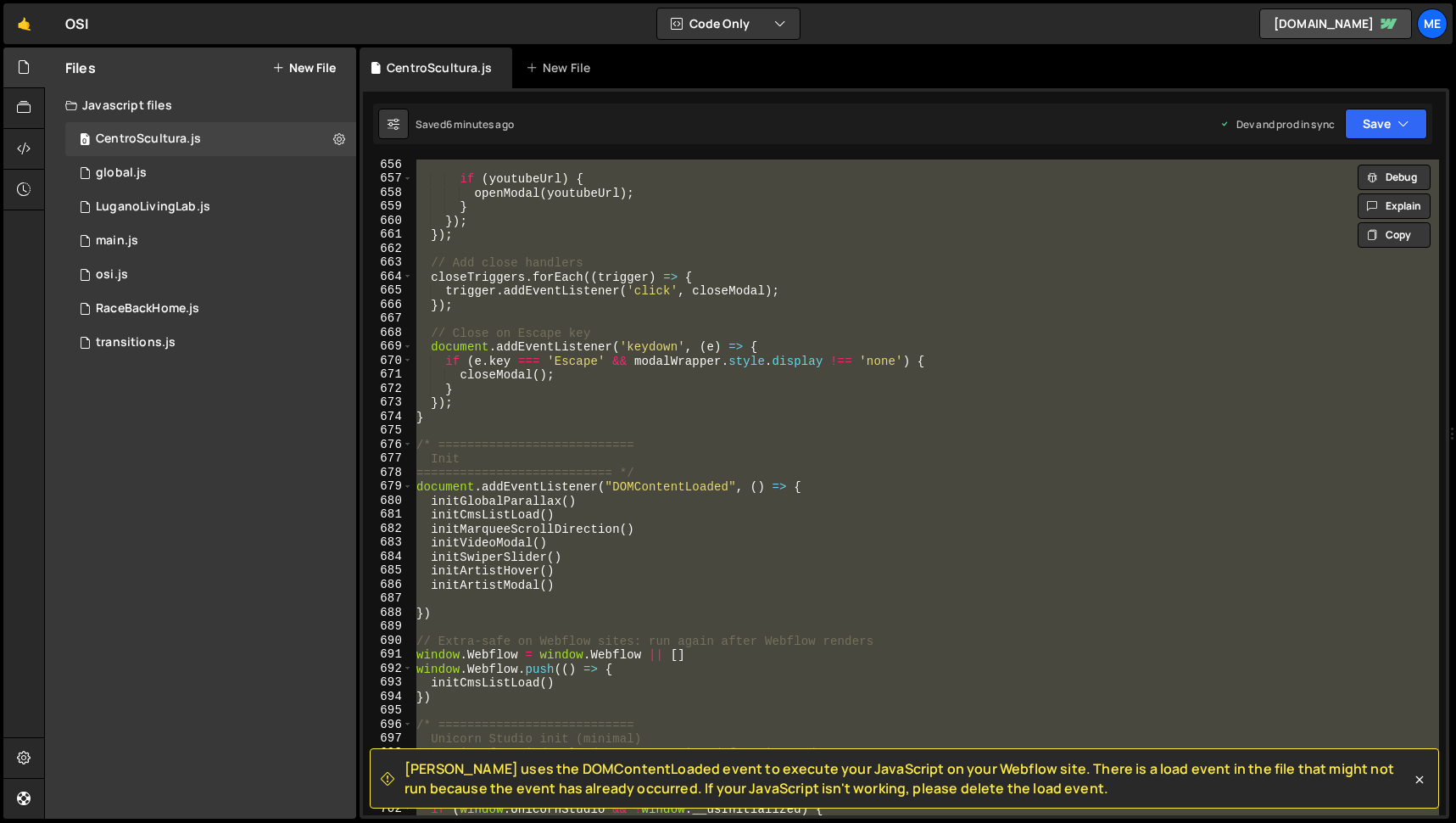
paste textarea
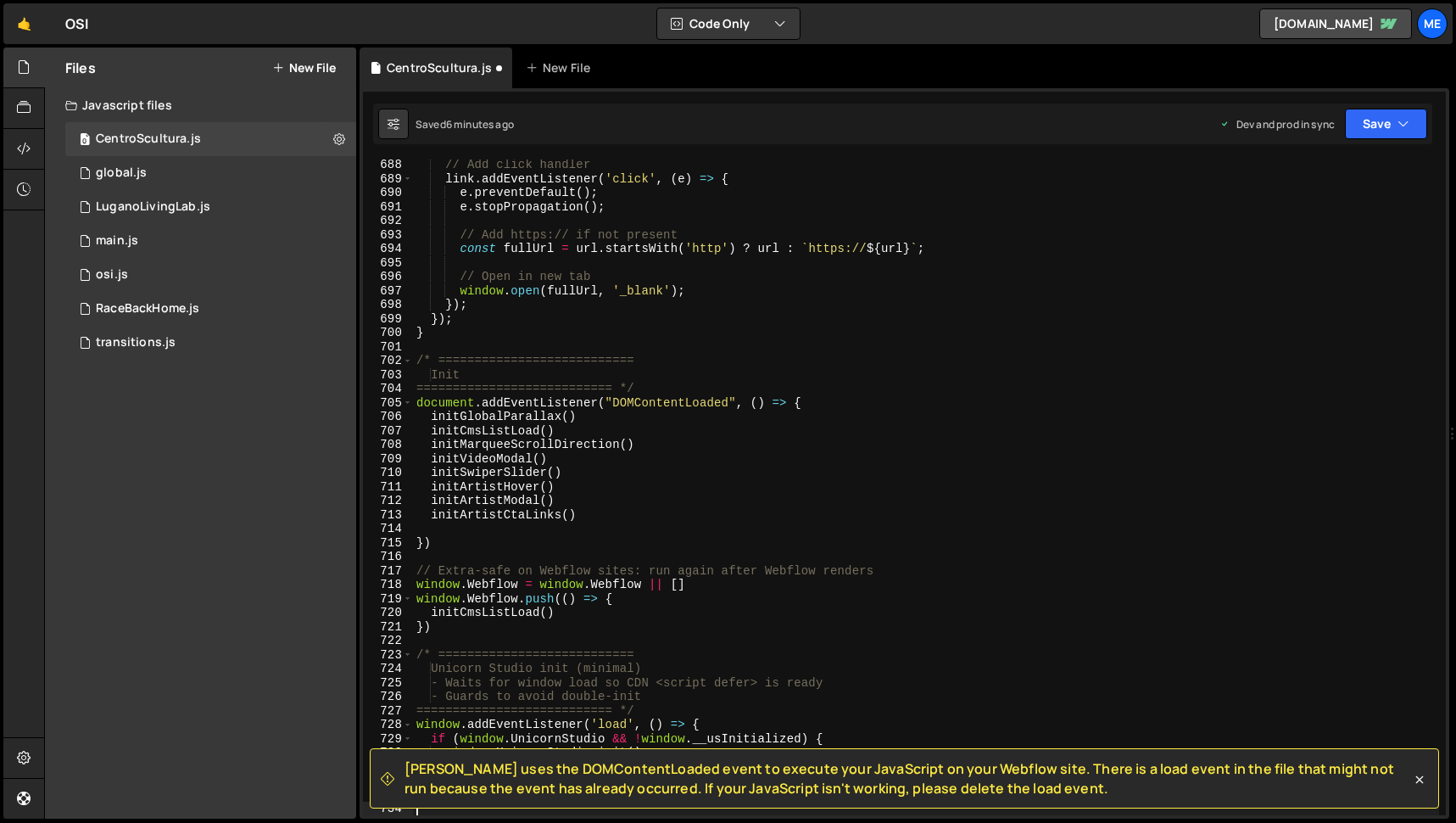
scroll to position [9629, 0]
click at [1368, 130] on button "Save" at bounding box center [1385, 123] width 82 height 30
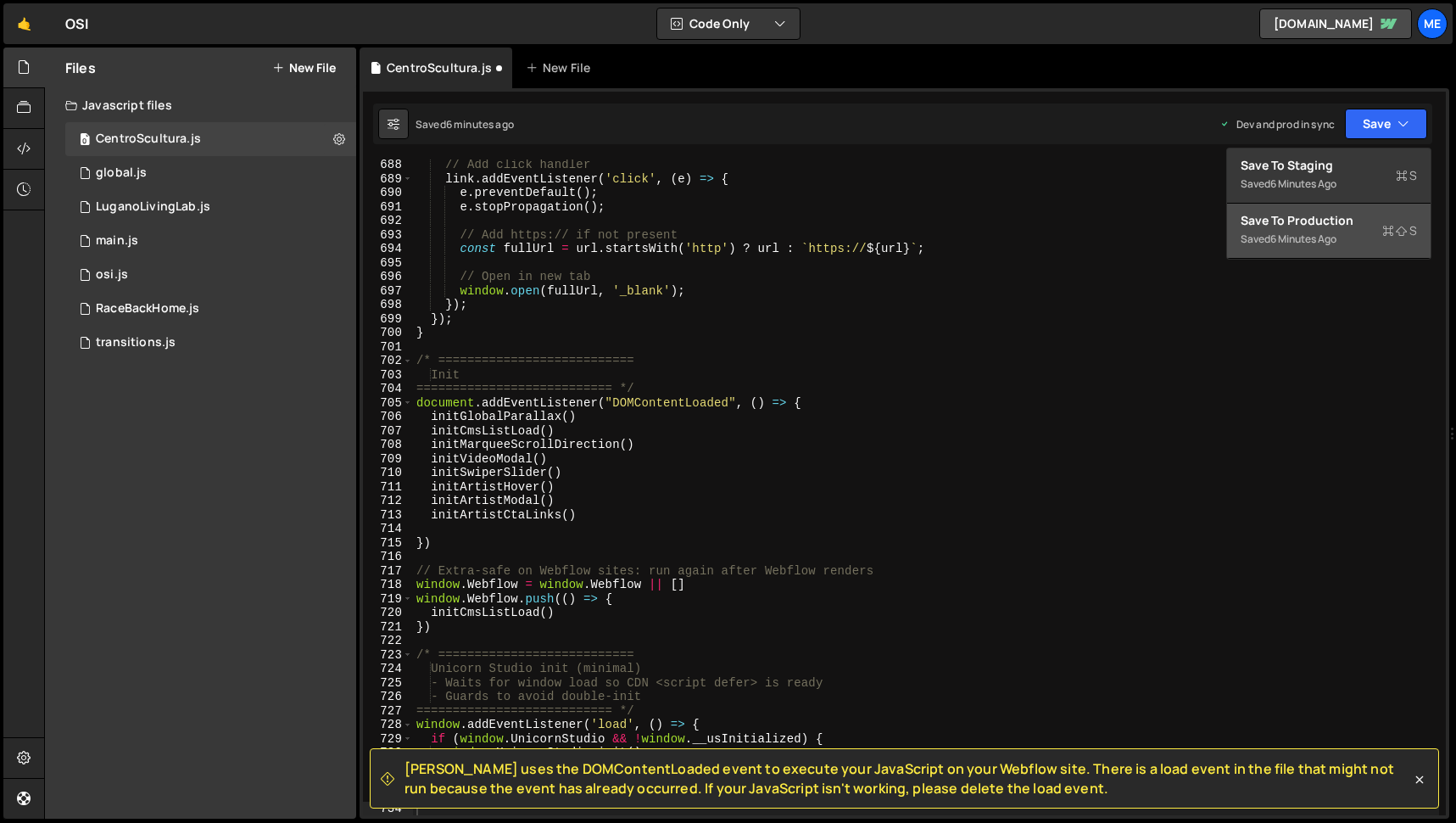
click at [1291, 231] on div "6 minutes ago" at bounding box center [1303, 238] width 66 height 14
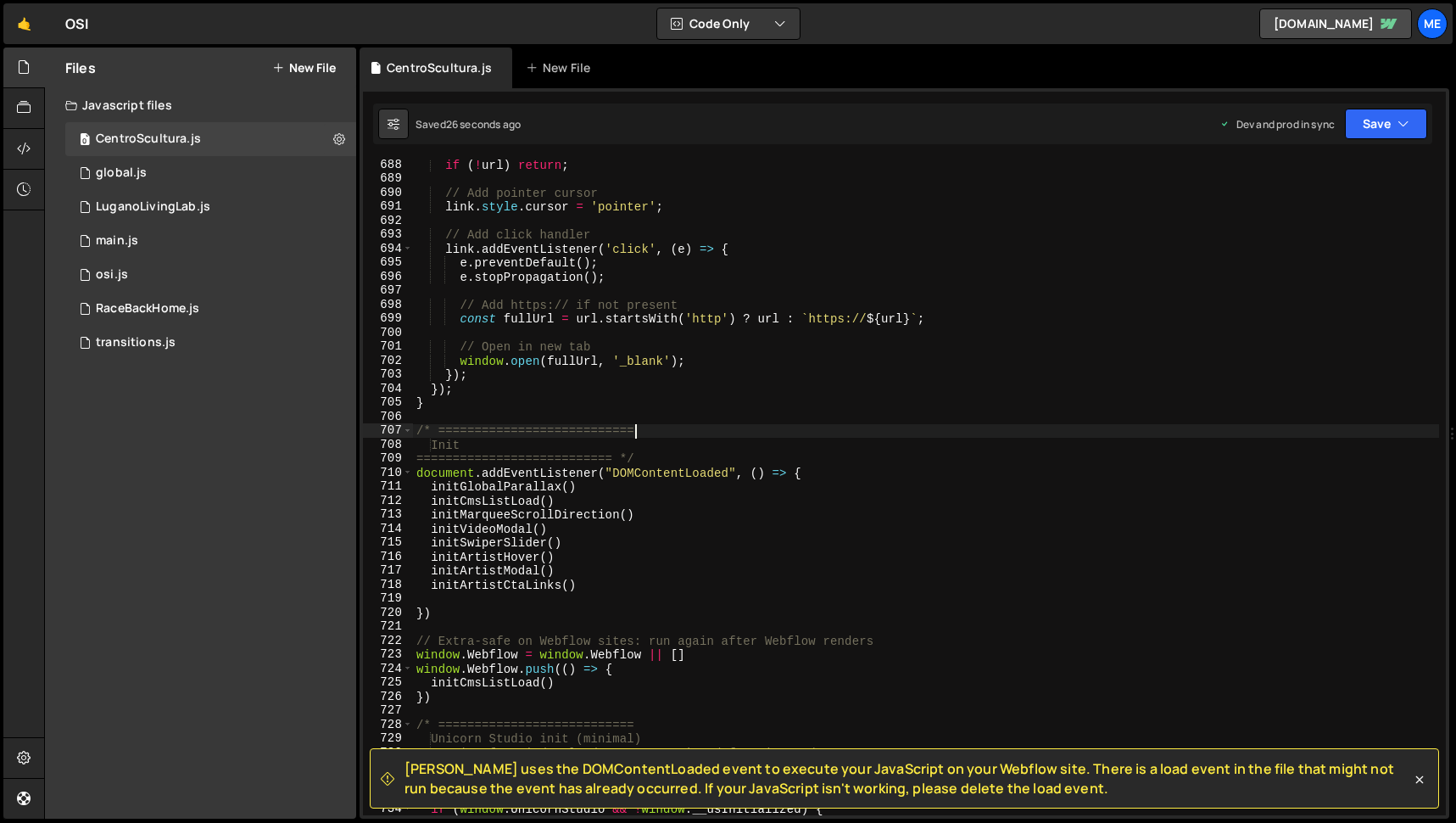
click at [812, 430] on div "if ( ! url ) return ; // Add pointer cursor link . style . cursor = 'pointer' ;…" at bounding box center [926, 499] width 1026 height 684
type textarea "})"
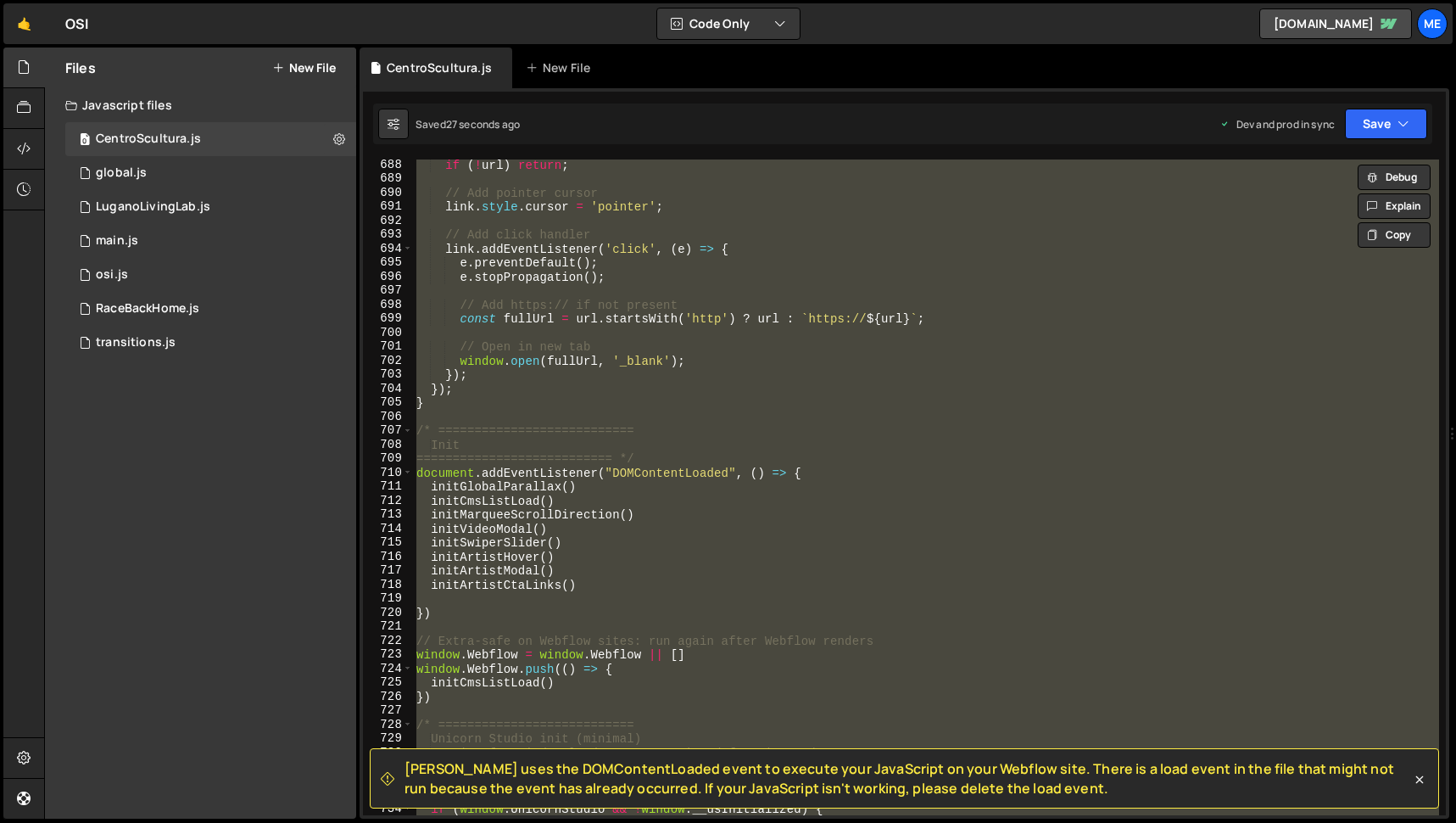
paste textarea
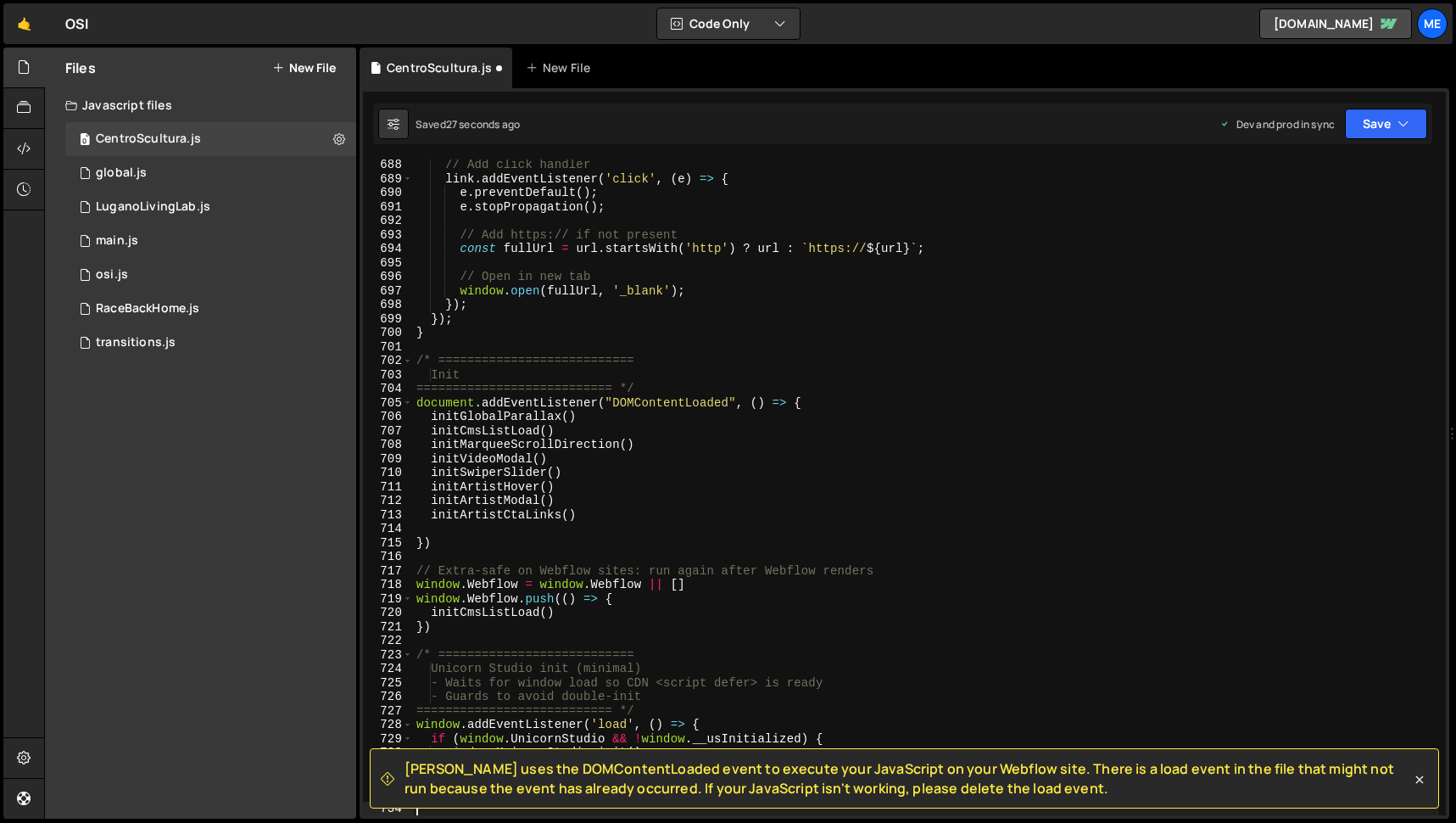
scroll to position [9629, 0]
drag, startPoint x: 1378, startPoint y: 123, endPoint x: 1372, endPoint y: 130, distance: 9.2
click at [1377, 123] on button "Save" at bounding box center [1385, 123] width 82 height 30
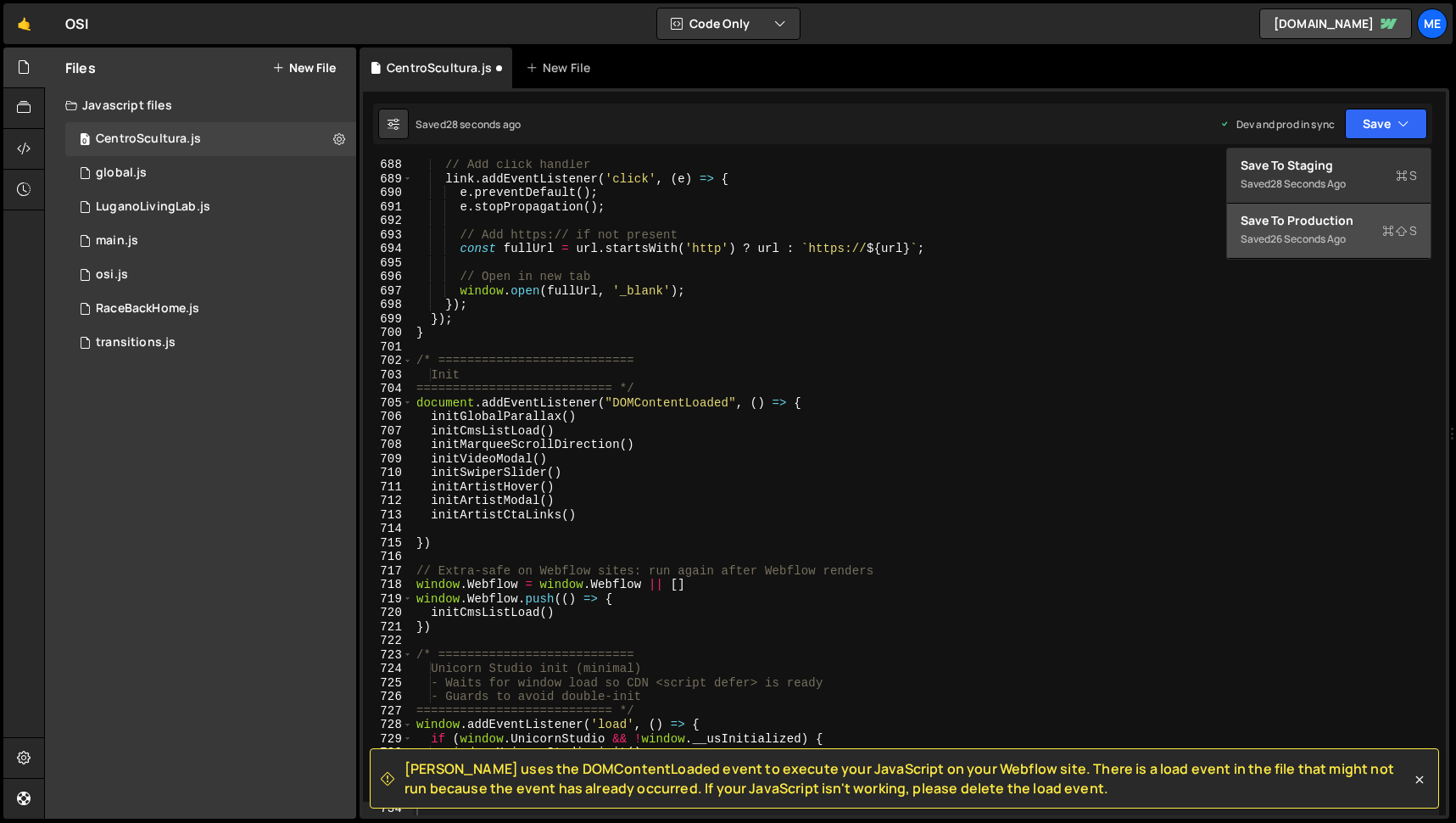
click at [1298, 229] on div "Saved 26 seconds ago" at bounding box center [1328, 238] width 176 height 20
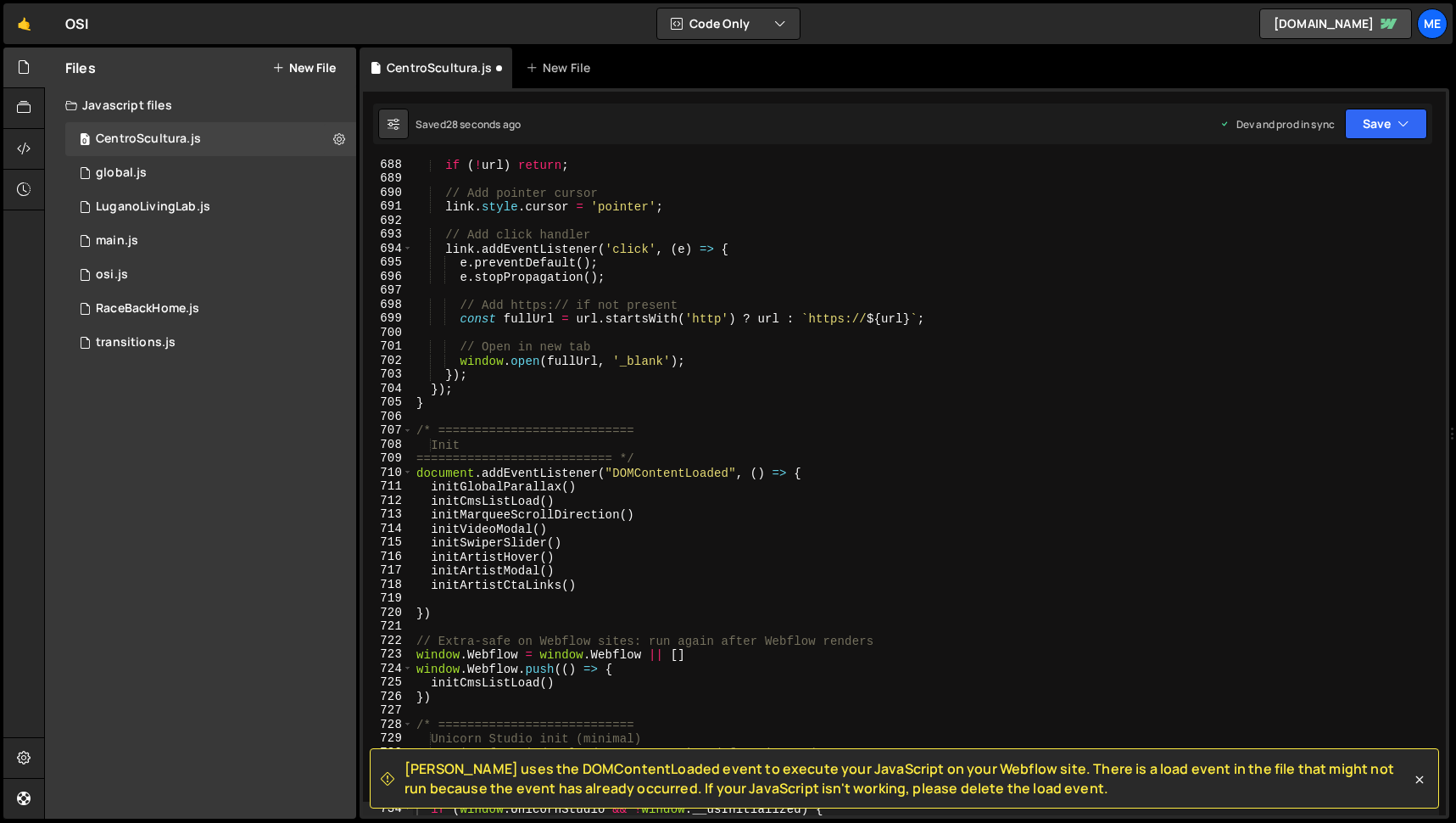
scroll to position [9614, 0]
click at [596, 381] on div "if ( ! url ) return ; // Add pointer cursor link . style . cursor = 'pointer' ;…" at bounding box center [926, 499] width 1026 height 684
type textarea "})"
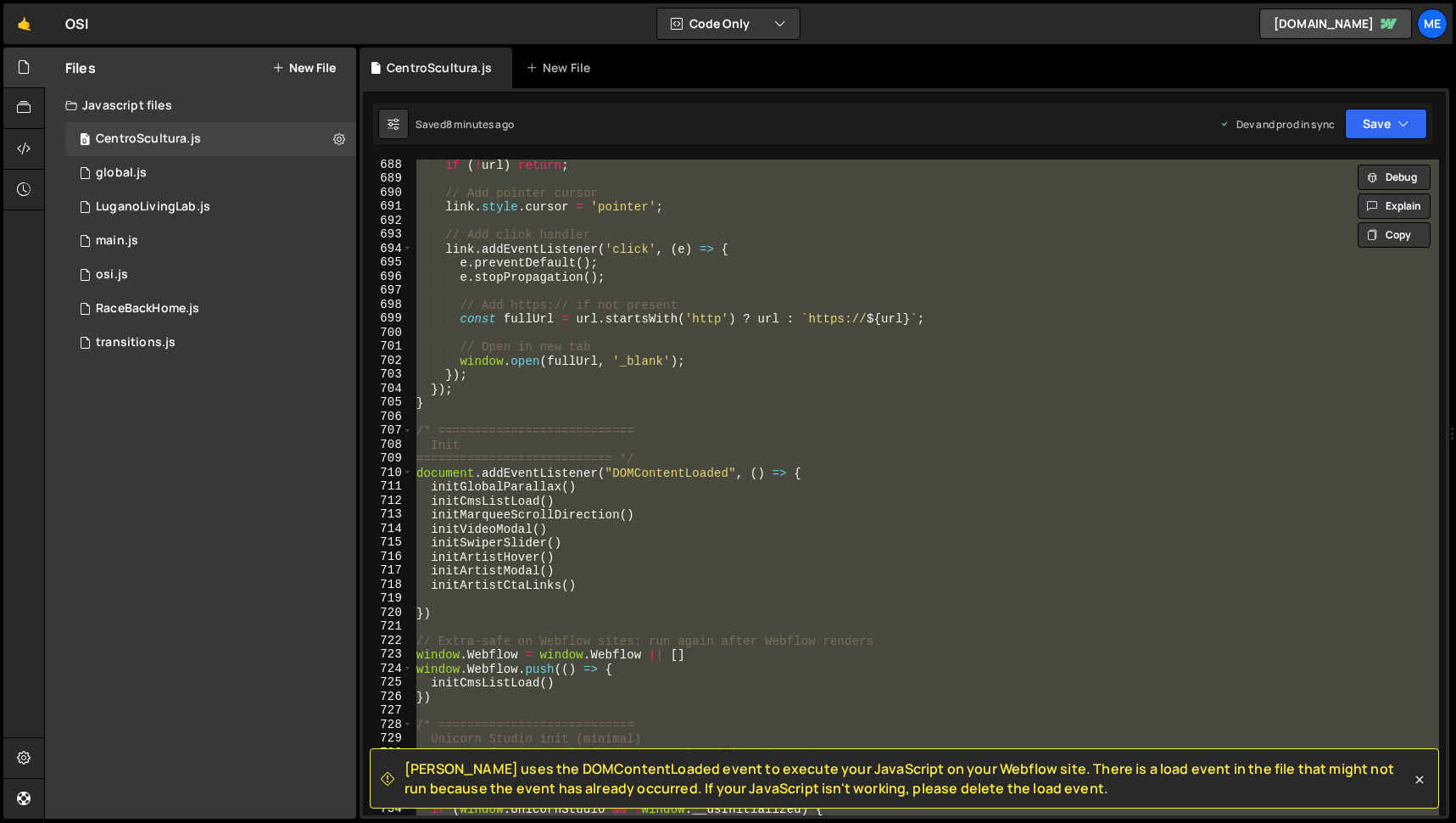
paste textarea
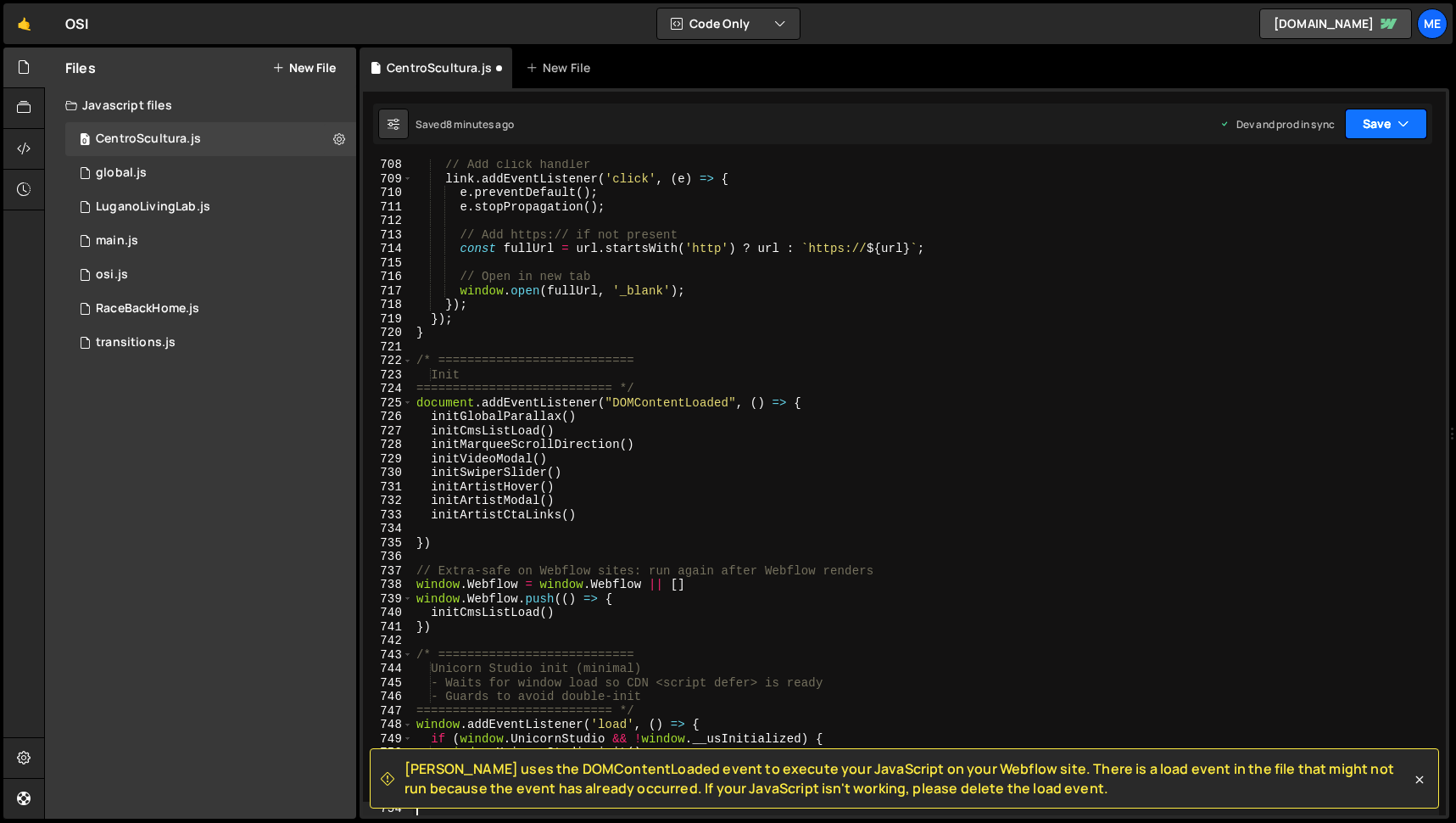
click at [1397, 124] on icon "button" at bounding box center [1403, 124] width 12 height 17
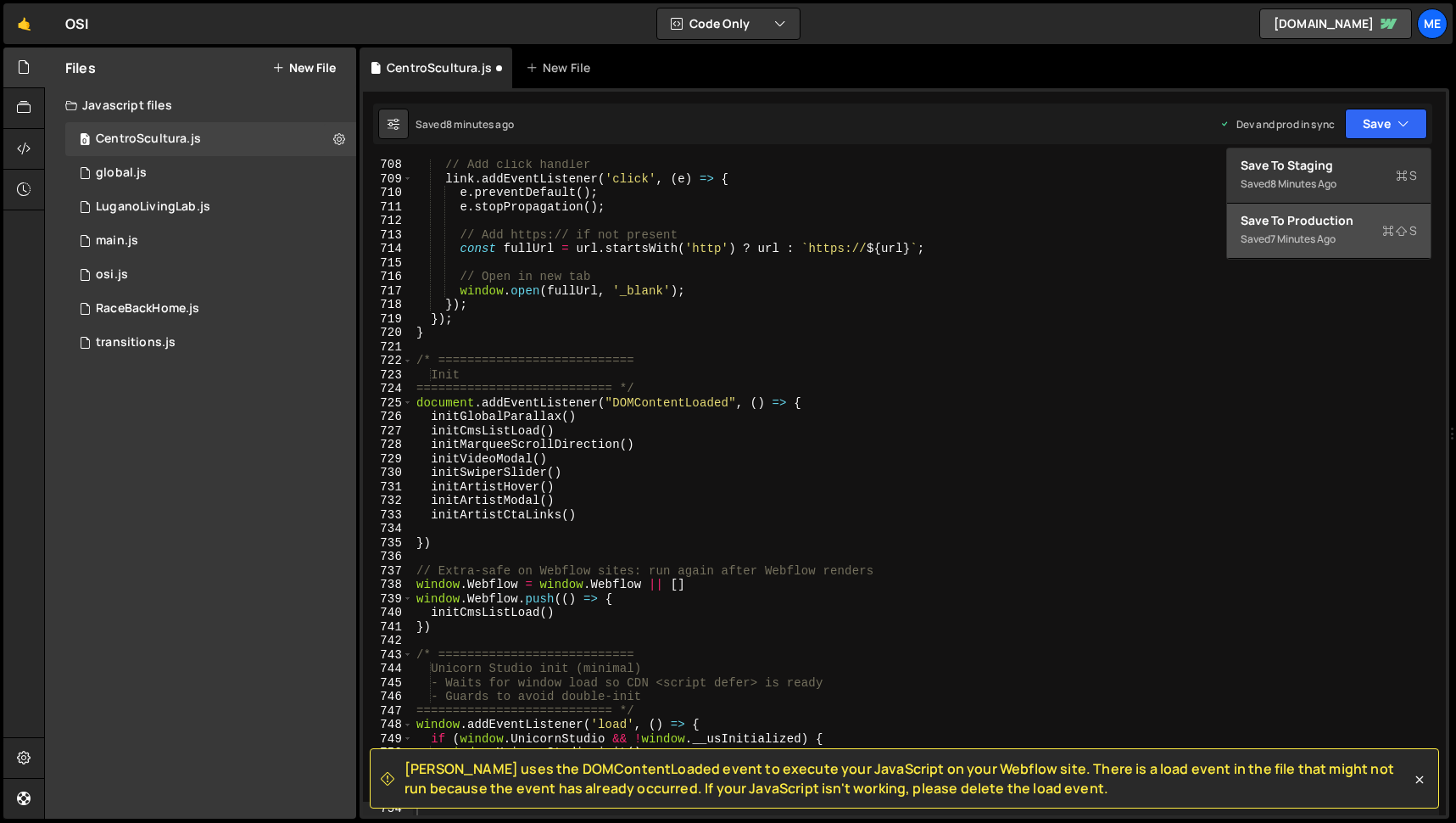
click at [1302, 232] on div "7 minutes ago" at bounding box center [1302, 238] width 65 height 14
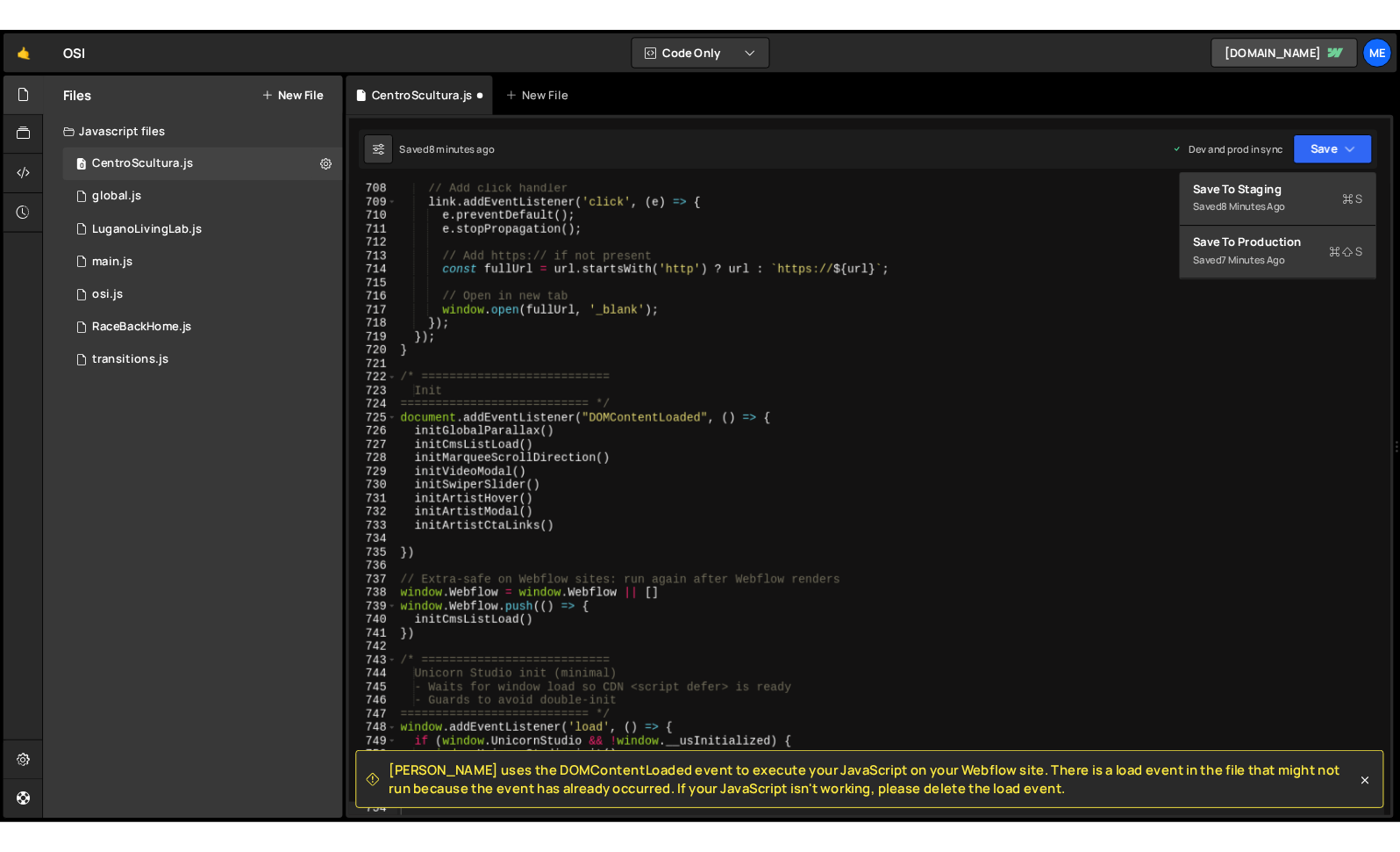
scroll to position [10244, 0]
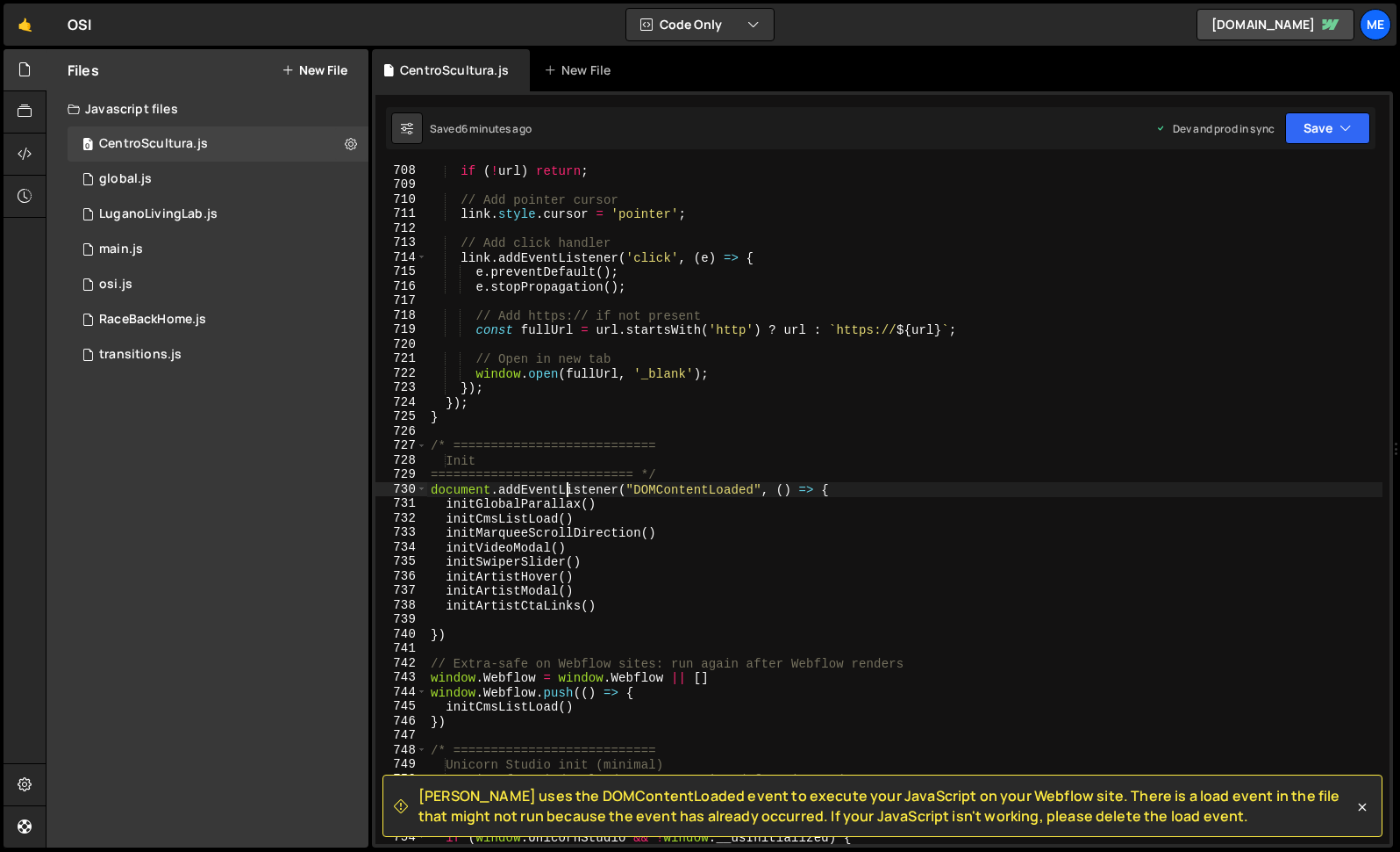
click at [569, 492] on div "if ( ! url ) return ; // Add pointer cursor link . style . cursor = 'pointer' ;…" at bounding box center [906, 516] width 956 height 708
type textarea "})"
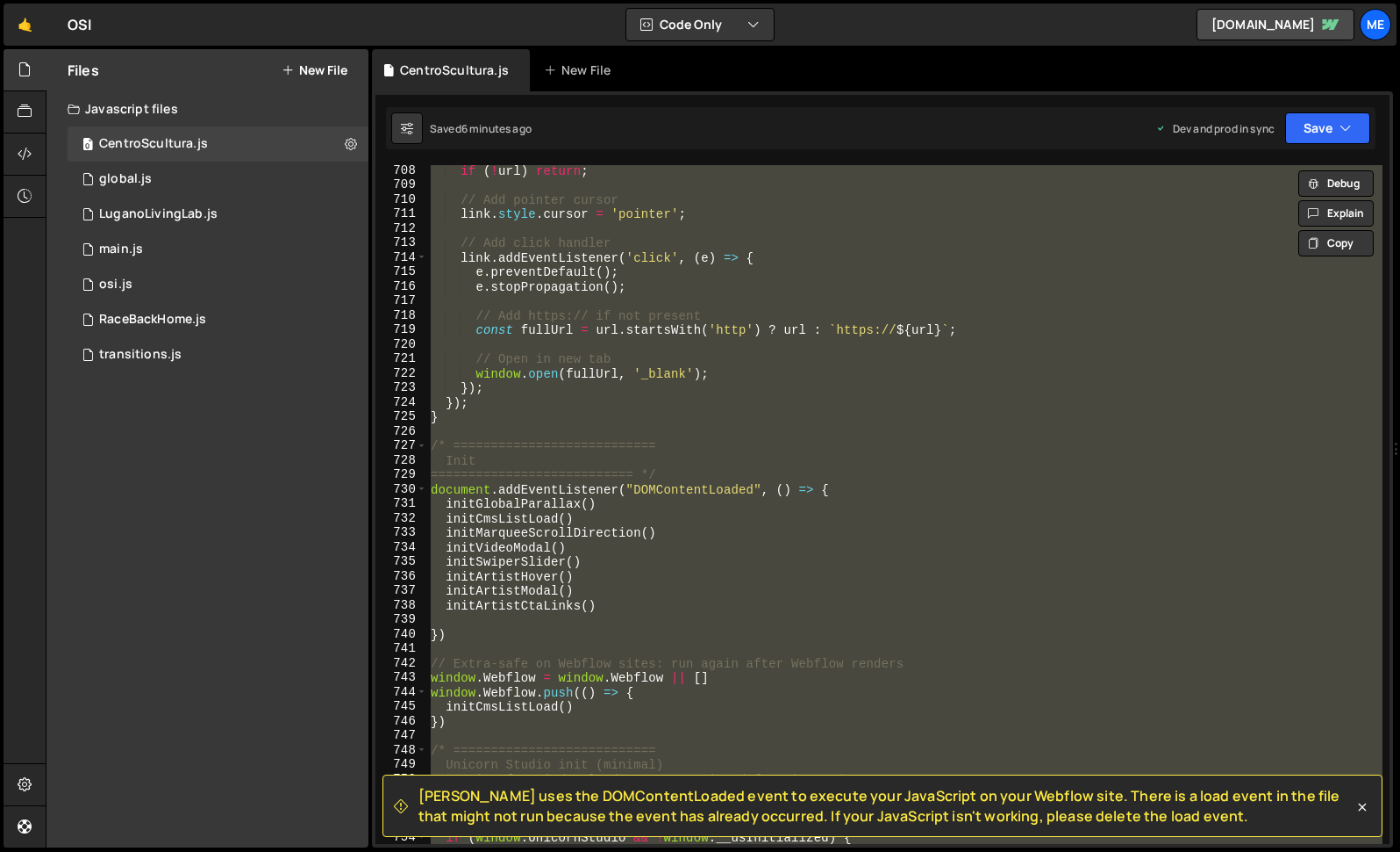
paste textarea
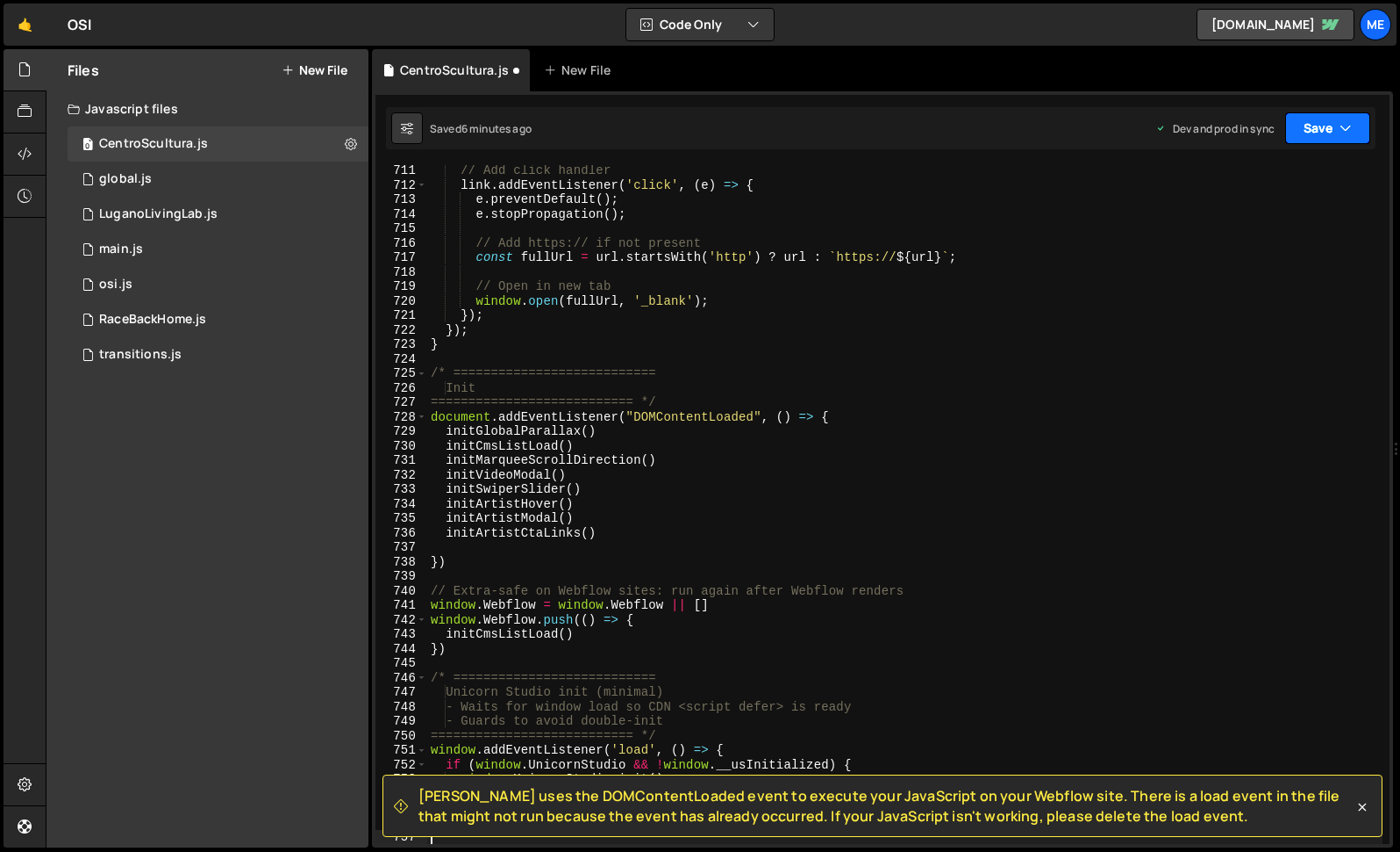
click at [1301, 127] on button "Save" at bounding box center [1327, 128] width 85 height 31
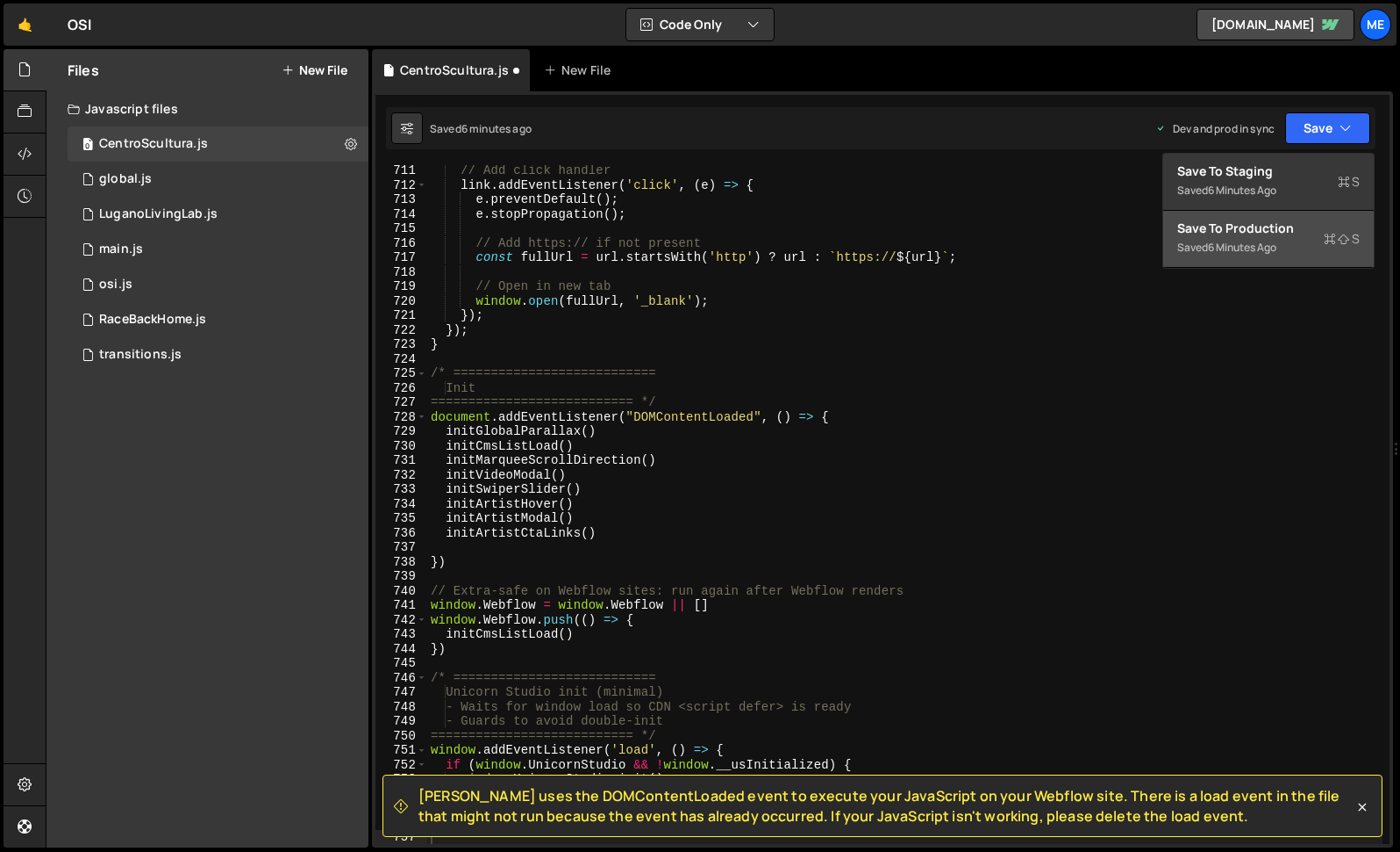
click at [1250, 246] on div "6 minutes ago" at bounding box center [1243, 246] width 69 height 15
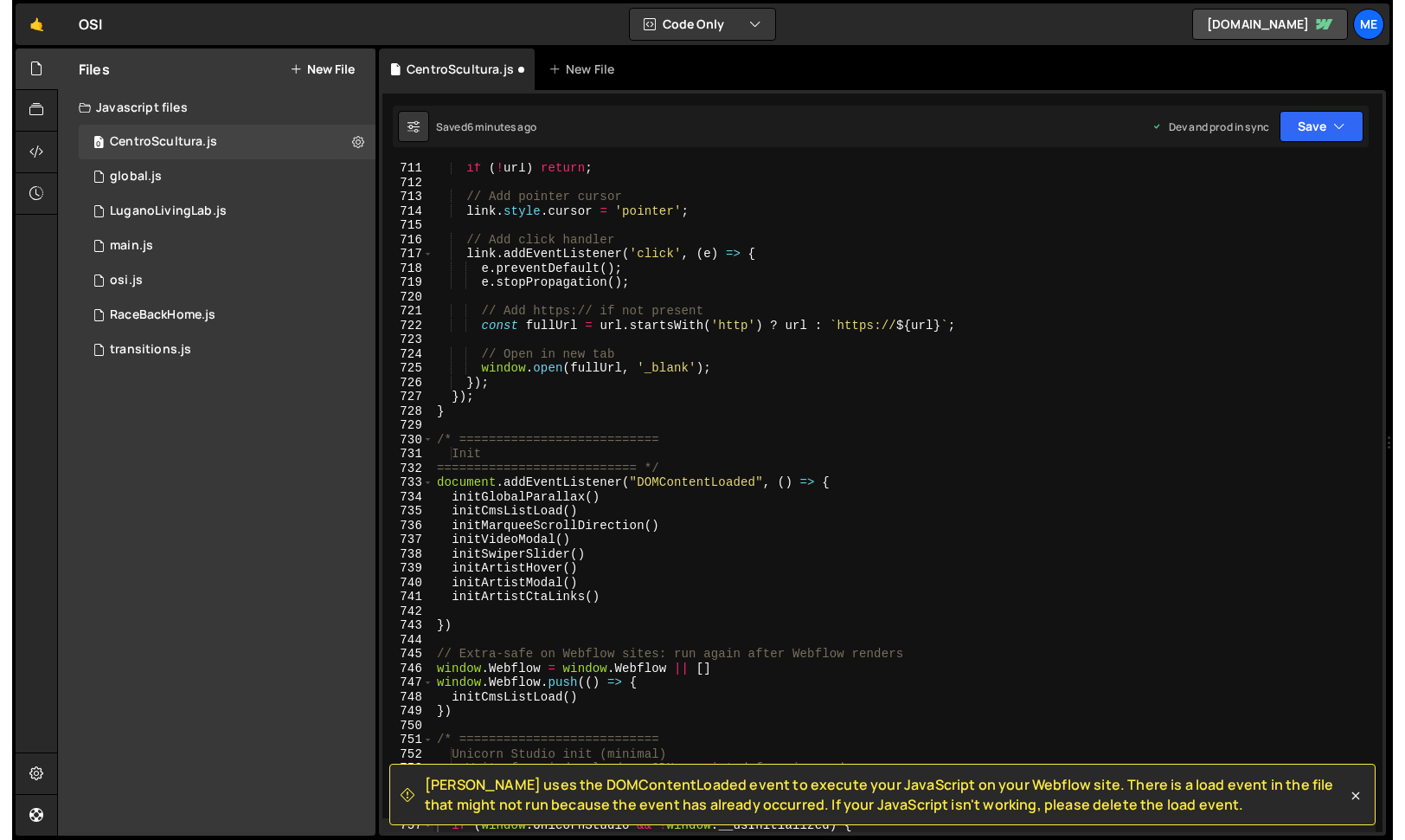
scroll to position [10141, 0]
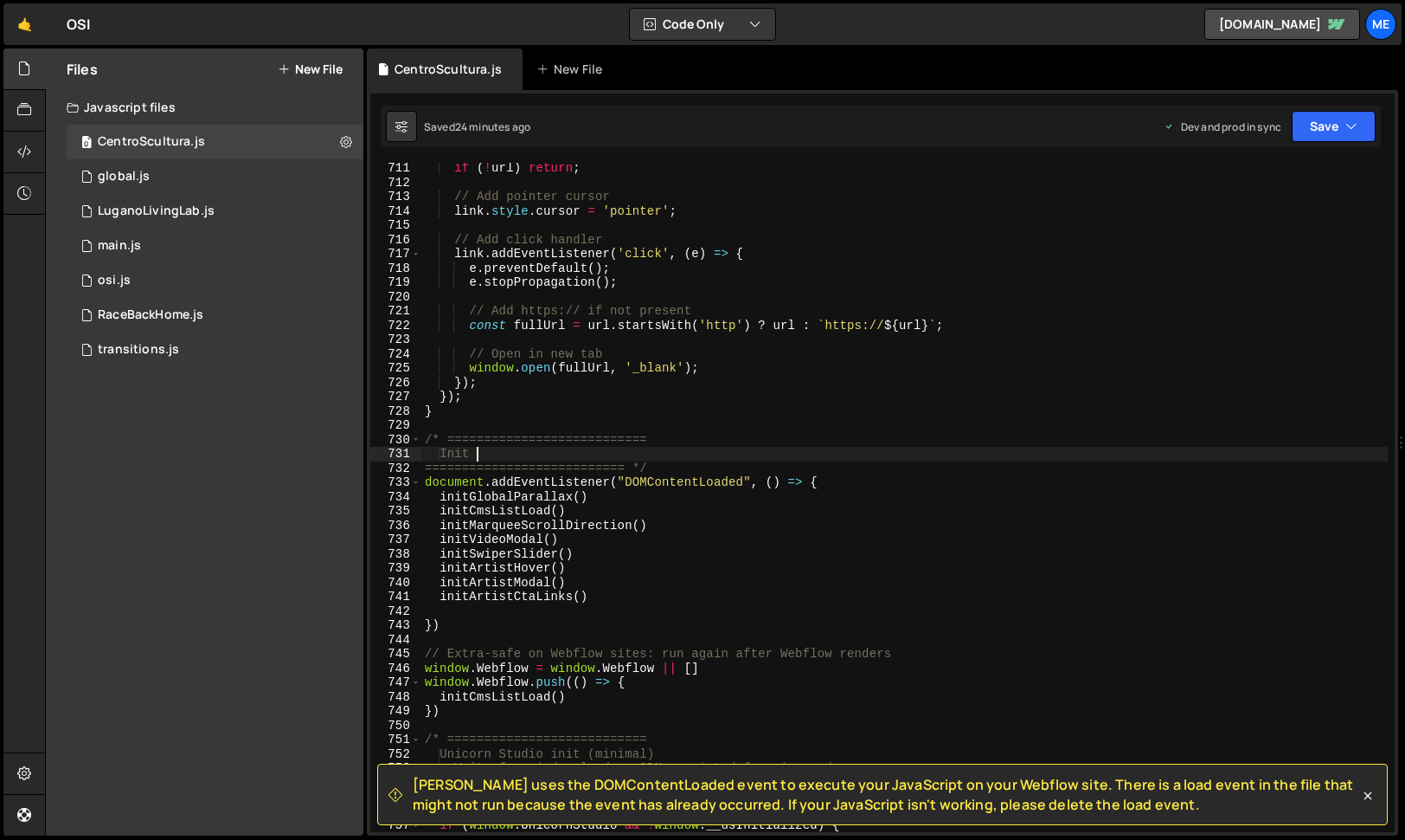
click at [545, 454] on div "if ( ! url ) return ; // Add pointer cursor link . style . cursor = 'pointer' ;…" at bounding box center [905, 509] width 967 height 698
type textarea "})"
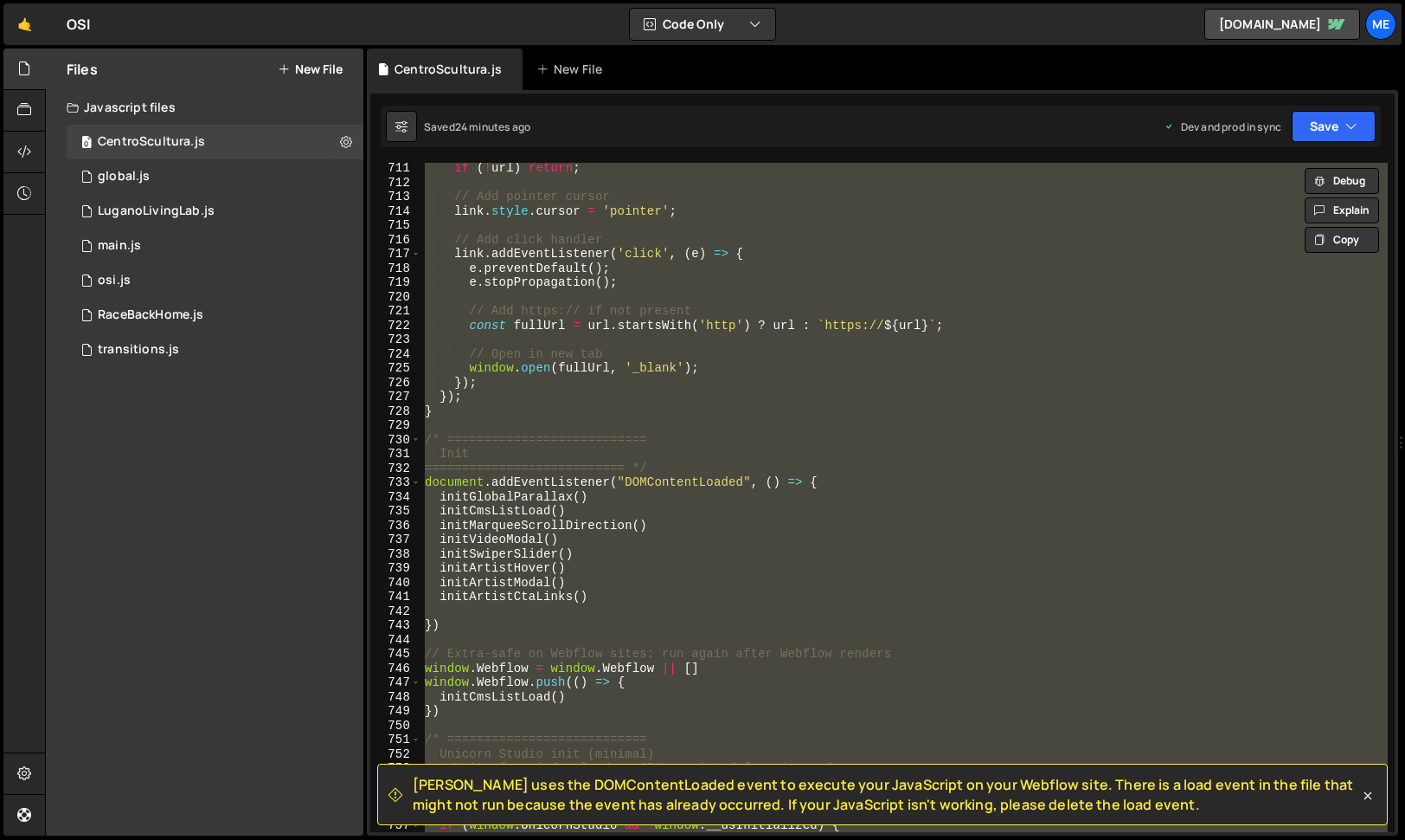
paste textarea
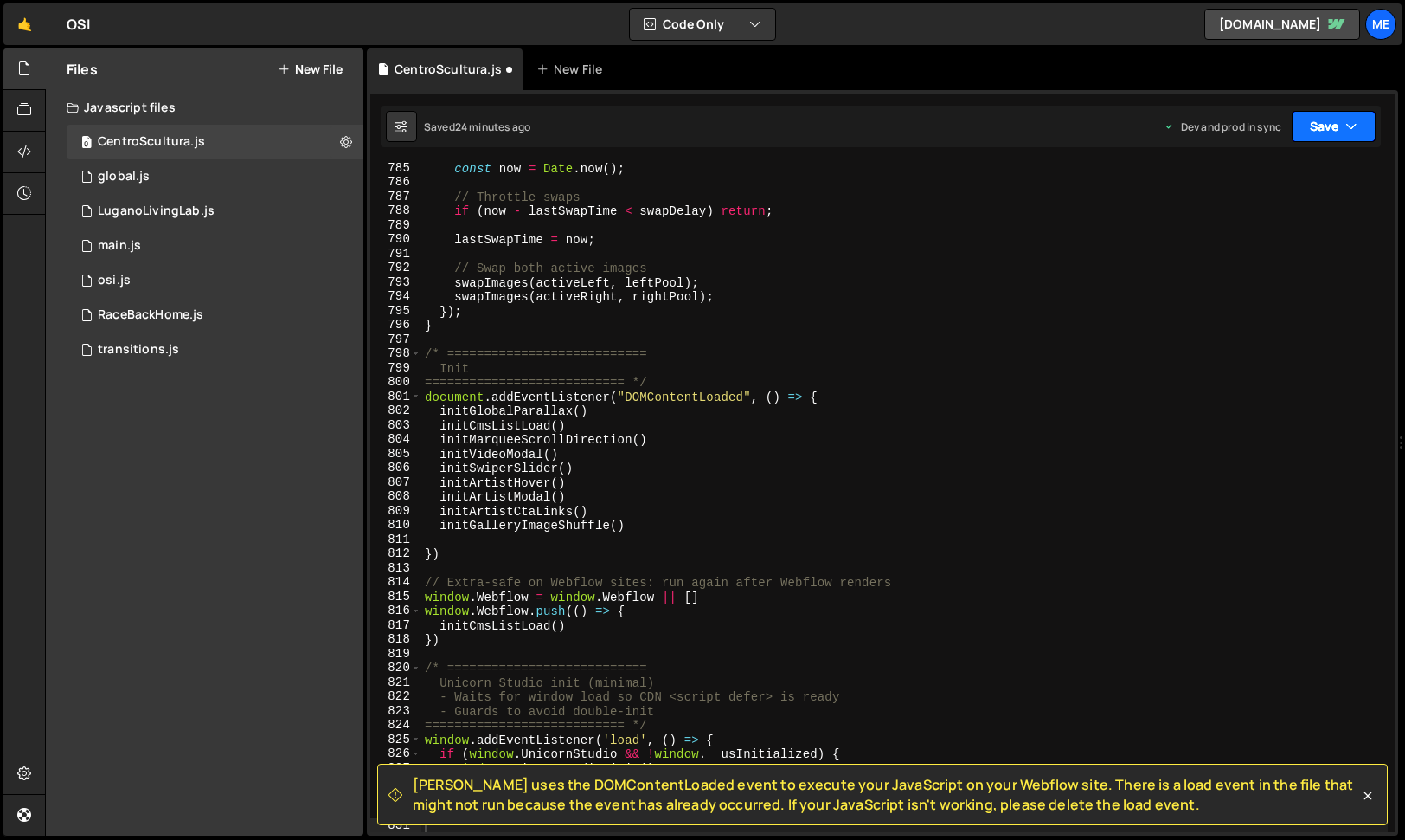
click at [1330, 118] on button "Save" at bounding box center [1333, 126] width 84 height 31
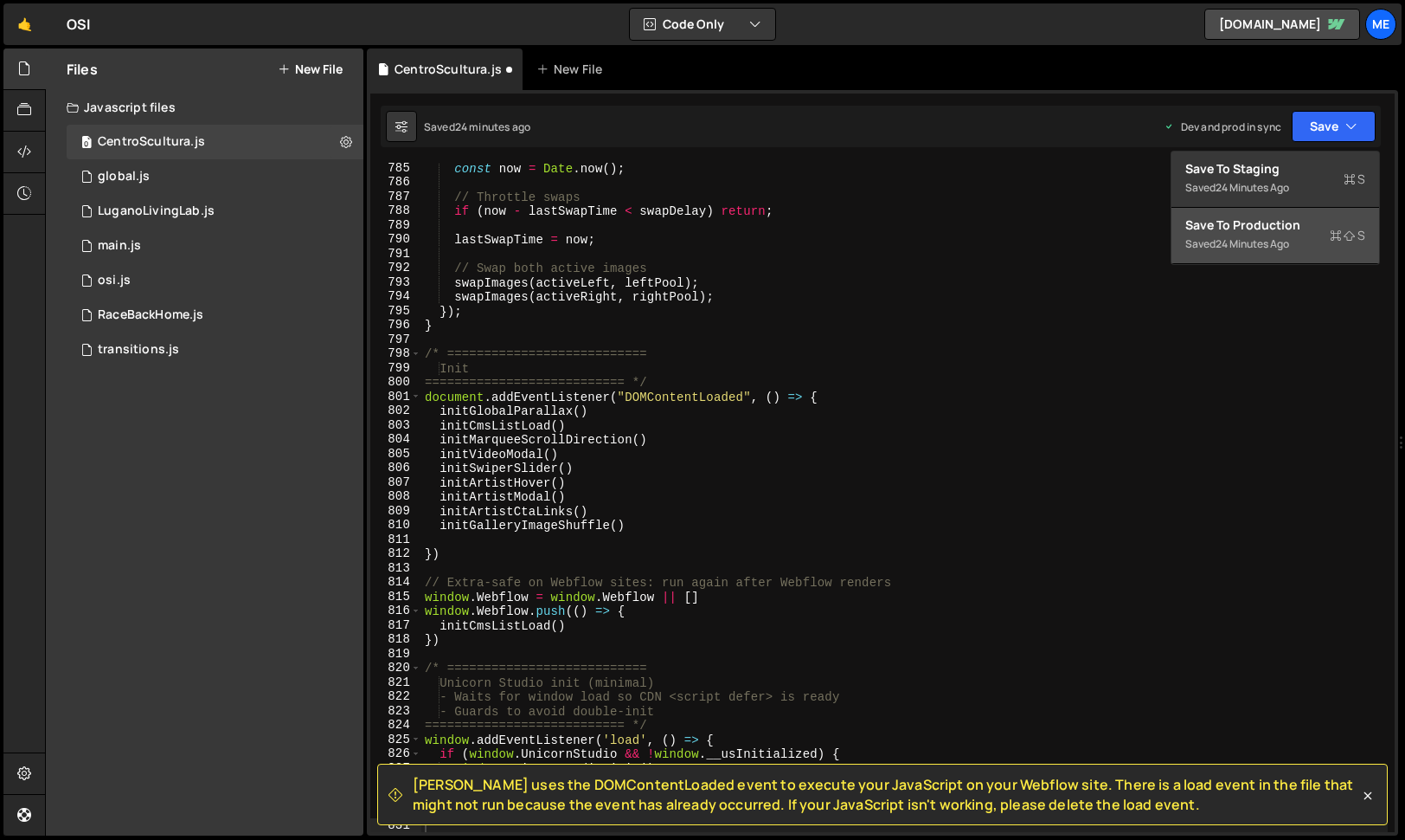
click at [1281, 226] on div "Save to Production S" at bounding box center [1275, 225] width 180 height 17
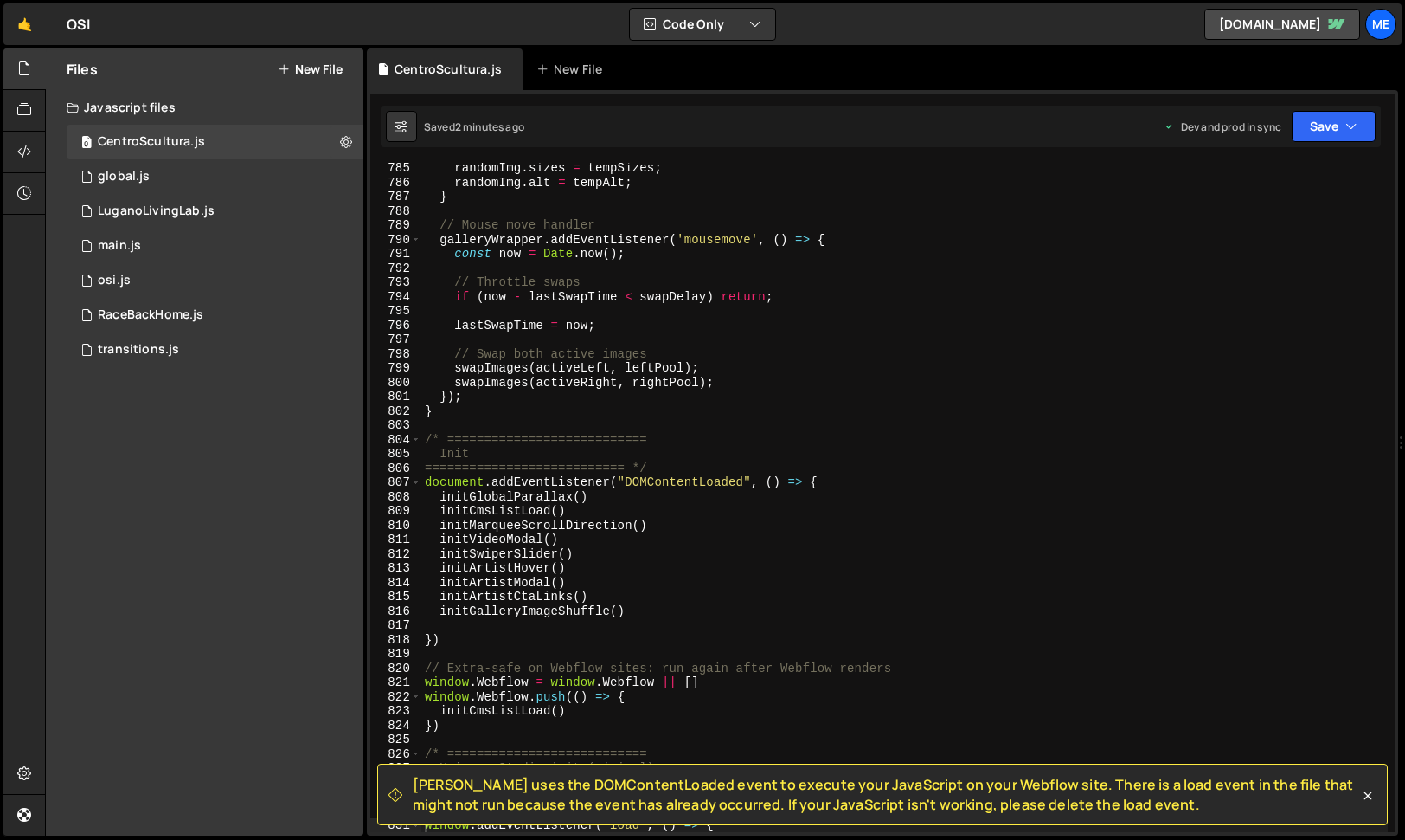
click at [620, 376] on div "randomImg . sizes = tempSizes ; randomImg . alt = tempAlt ; } // Mouse move han…" at bounding box center [905, 509] width 967 height 698
type textarea "})"
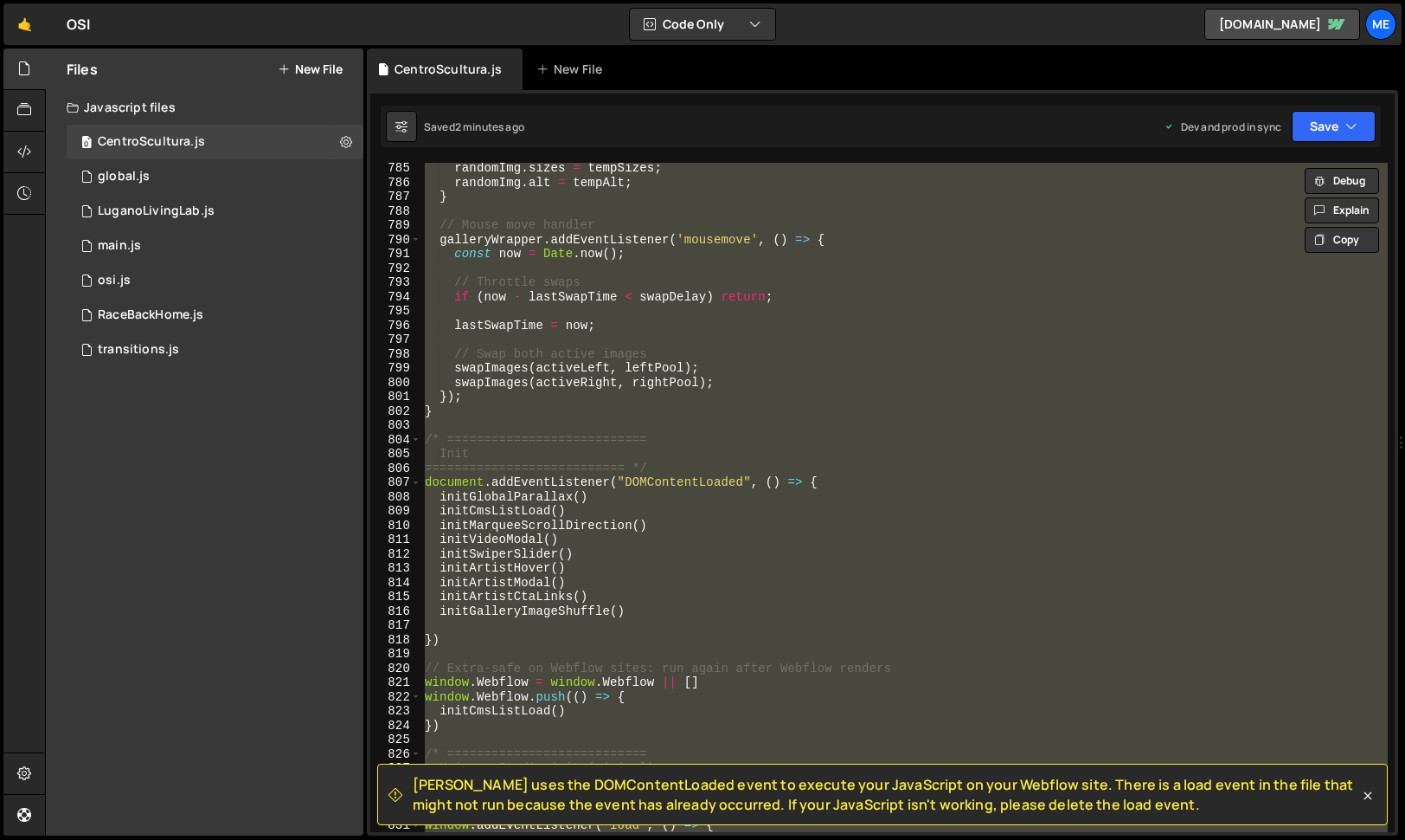
paste textarea
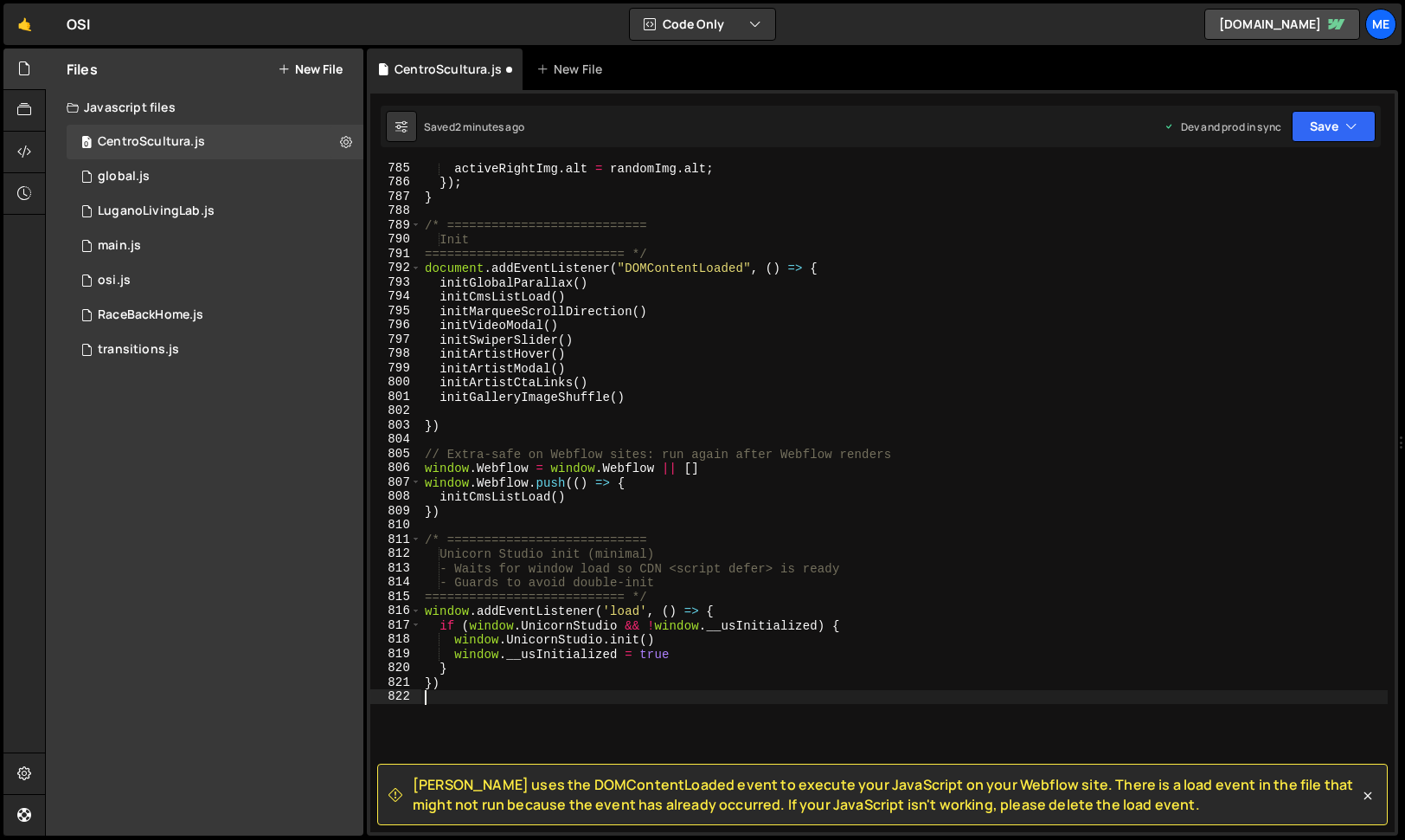
scroll to position [11241, 0]
click at [1360, 125] on button "Save" at bounding box center [1333, 126] width 84 height 31
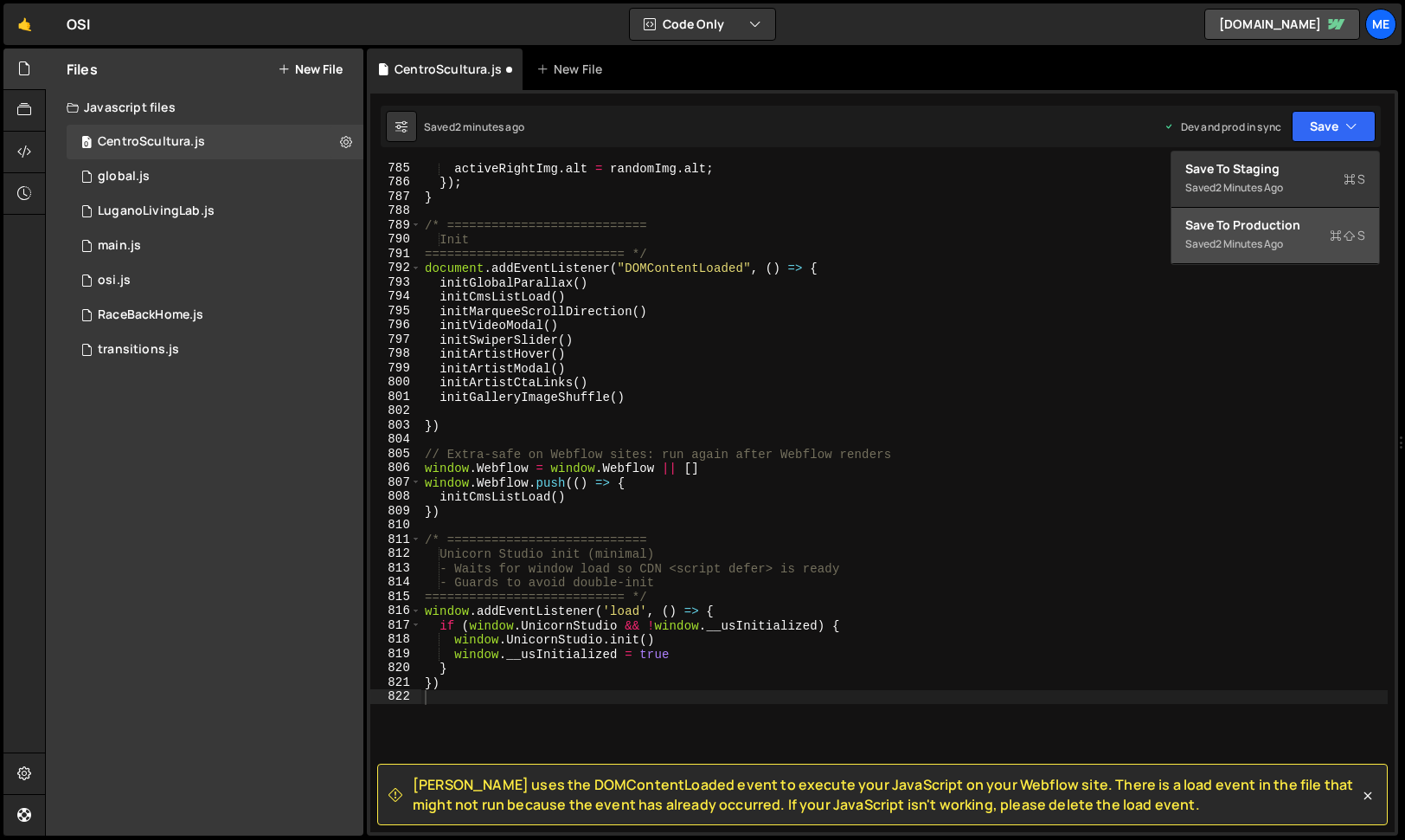
click at [1260, 225] on div "Save to Production S" at bounding box center [1275, 225] width 180 height 17
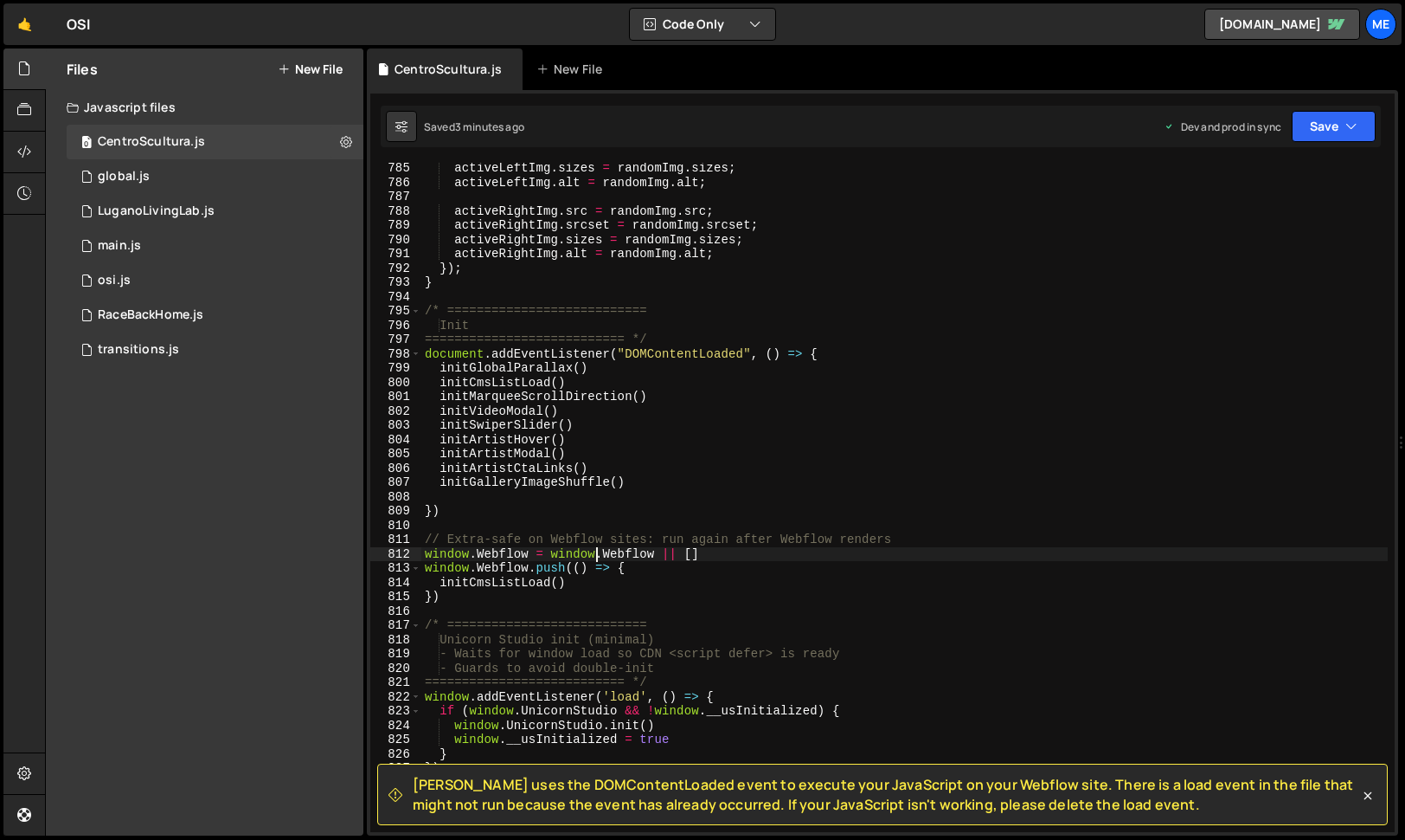
click at [597, 550] on div "activeLeftImg . sizes = randomImg . sizes ; activeLeftImg . alt = randomImg . a…" at bounding box center [905, 509] width 967 height 698
type textarea "})"
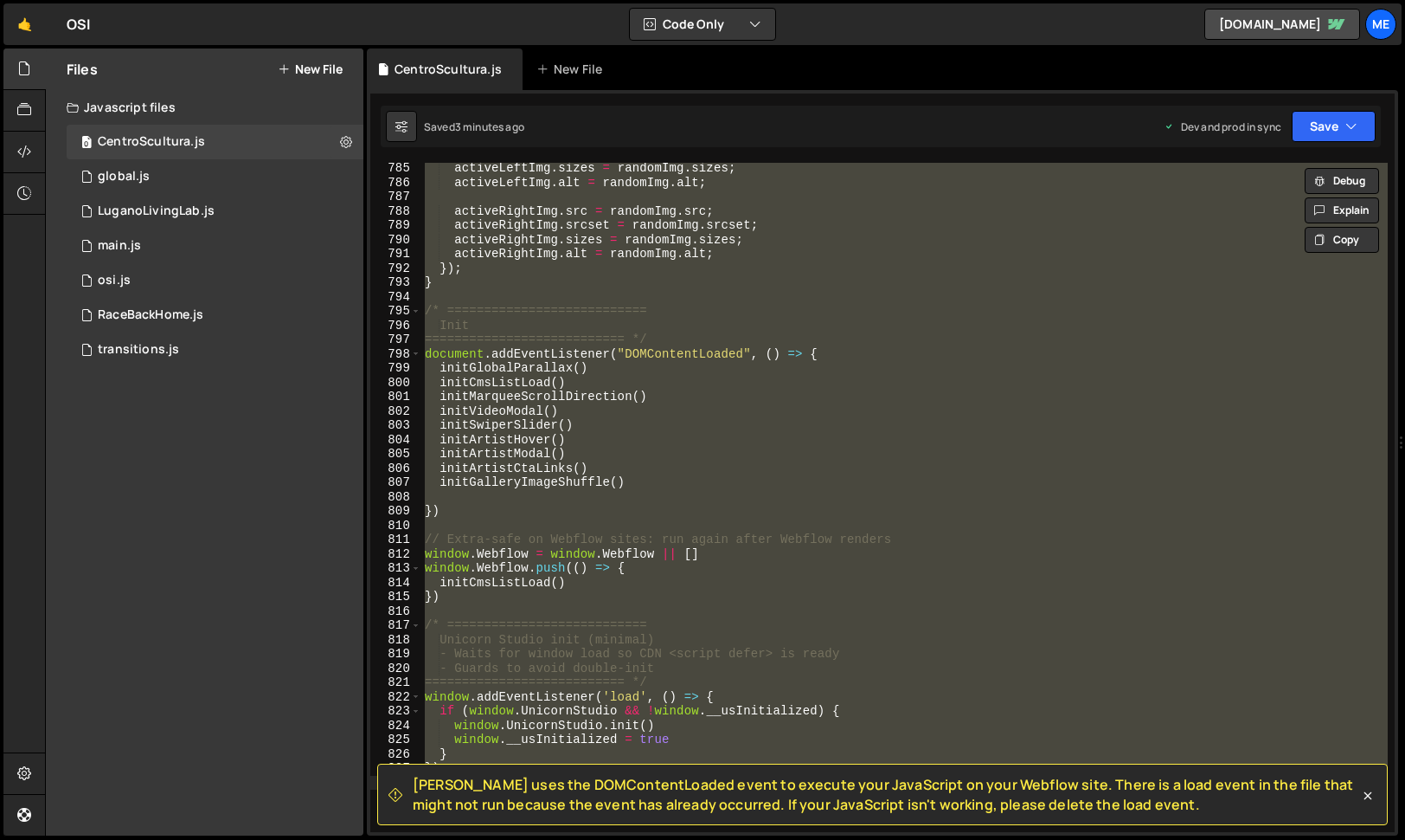
paste textarea
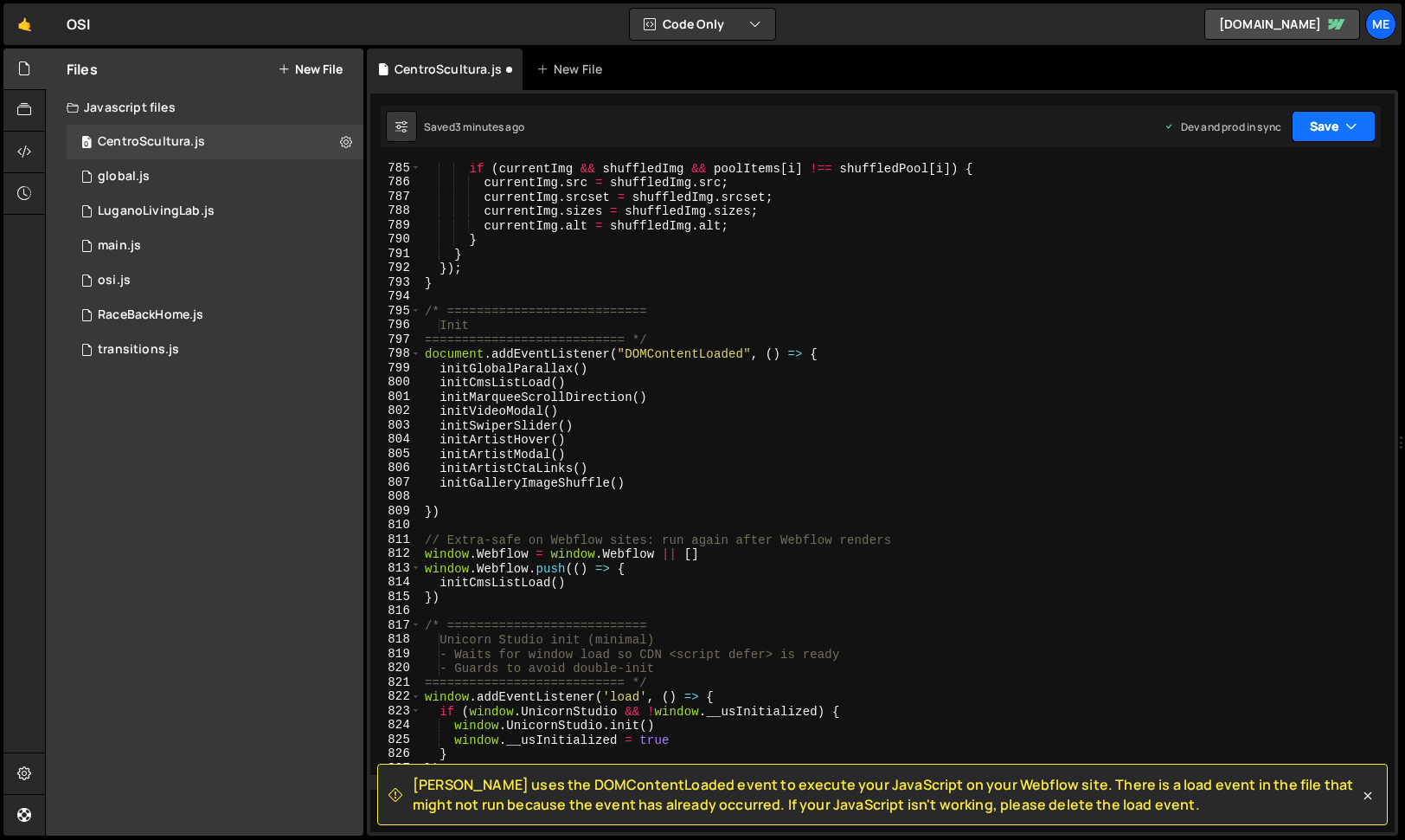
click at [1324, 125] on button "Save" at bounding box center [1333, 126] width 84 height 31
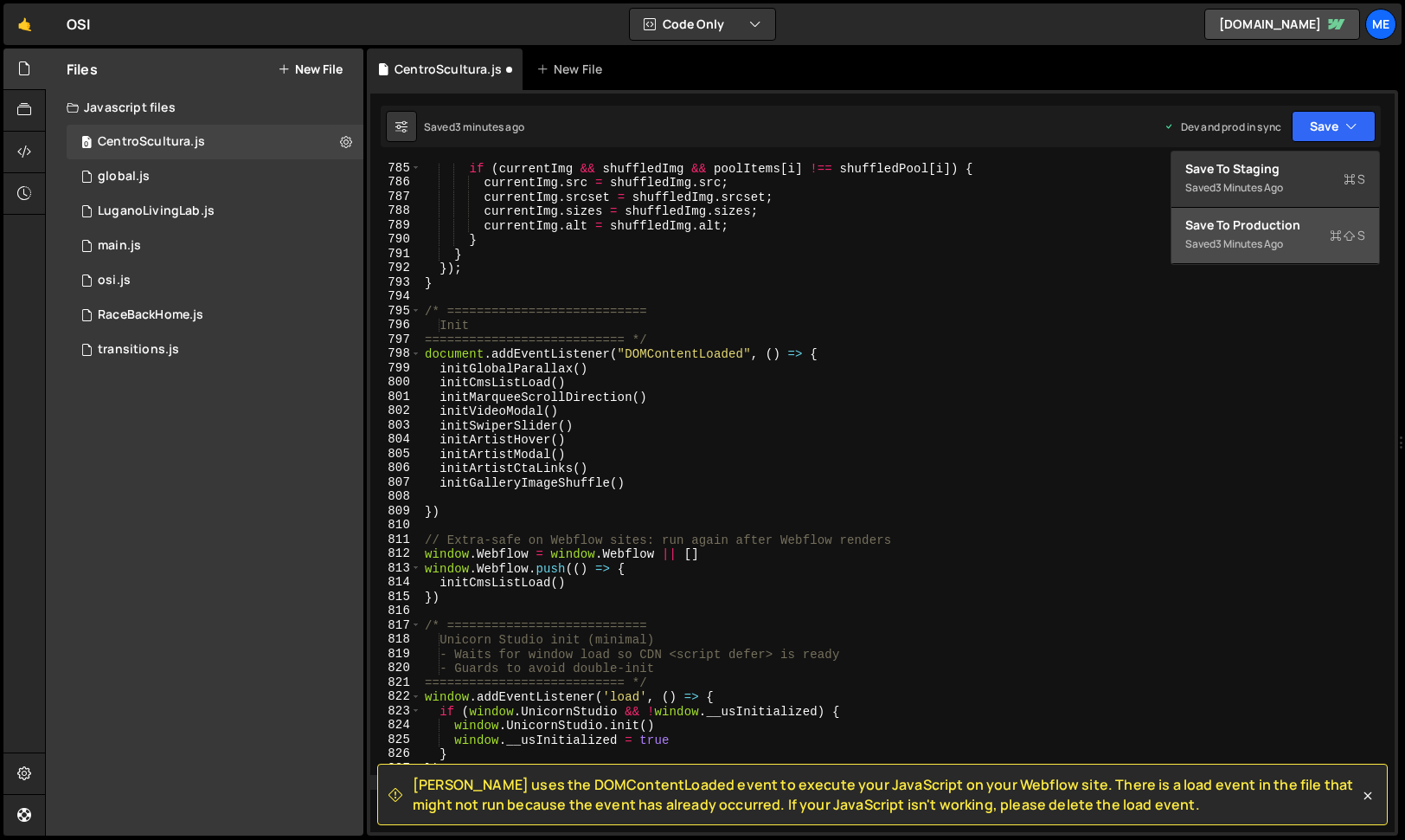
click at [1257, 233] on div "Save to Production S" at bounding box center [1275, 225] width 180 height 17
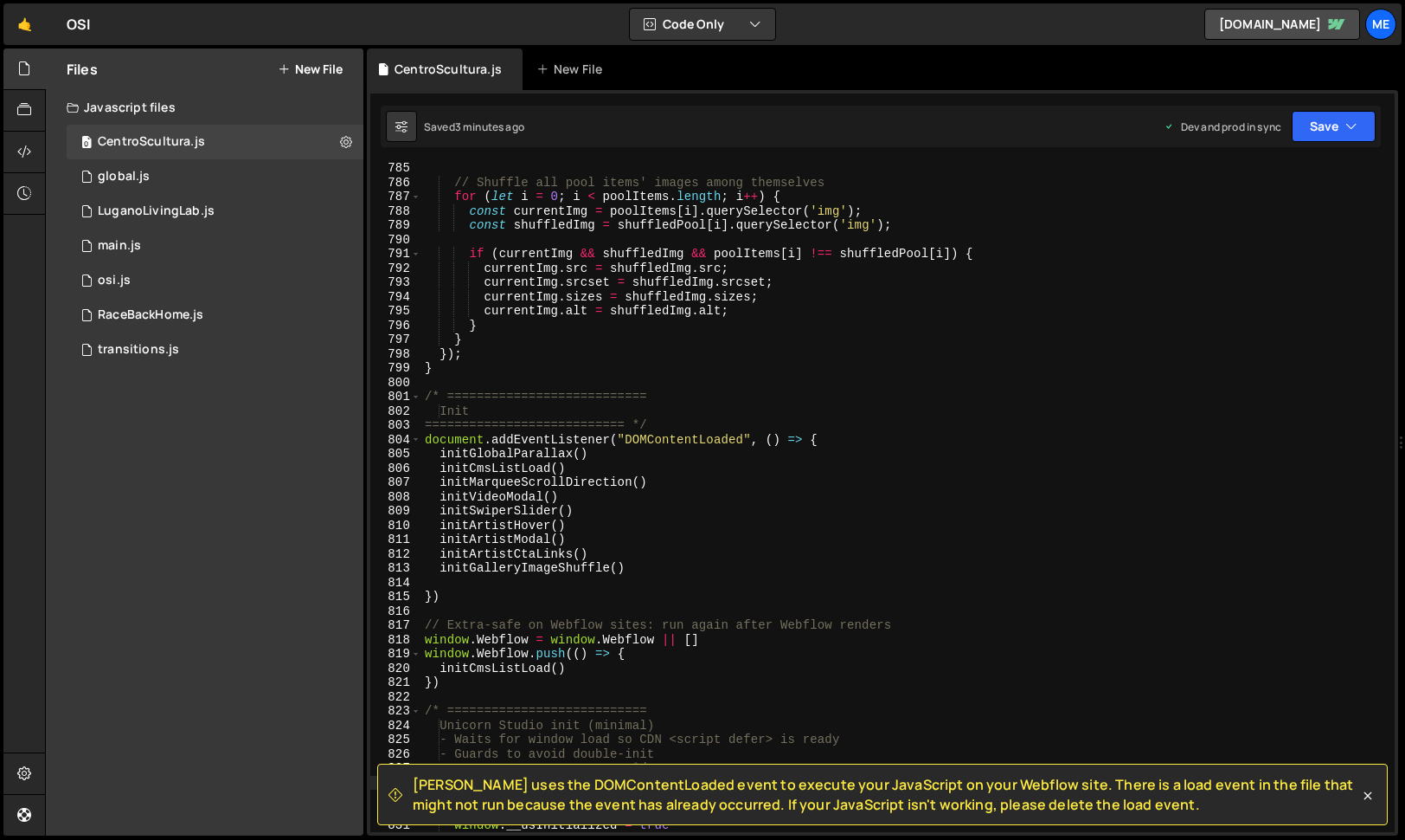
click at [637, 375] on div "// Shuffle all pool items' images among themselves for ( let i = 0 ; i < poolIt…" at bounding box center [905, 509] width 967 height 698
type textarea "})"
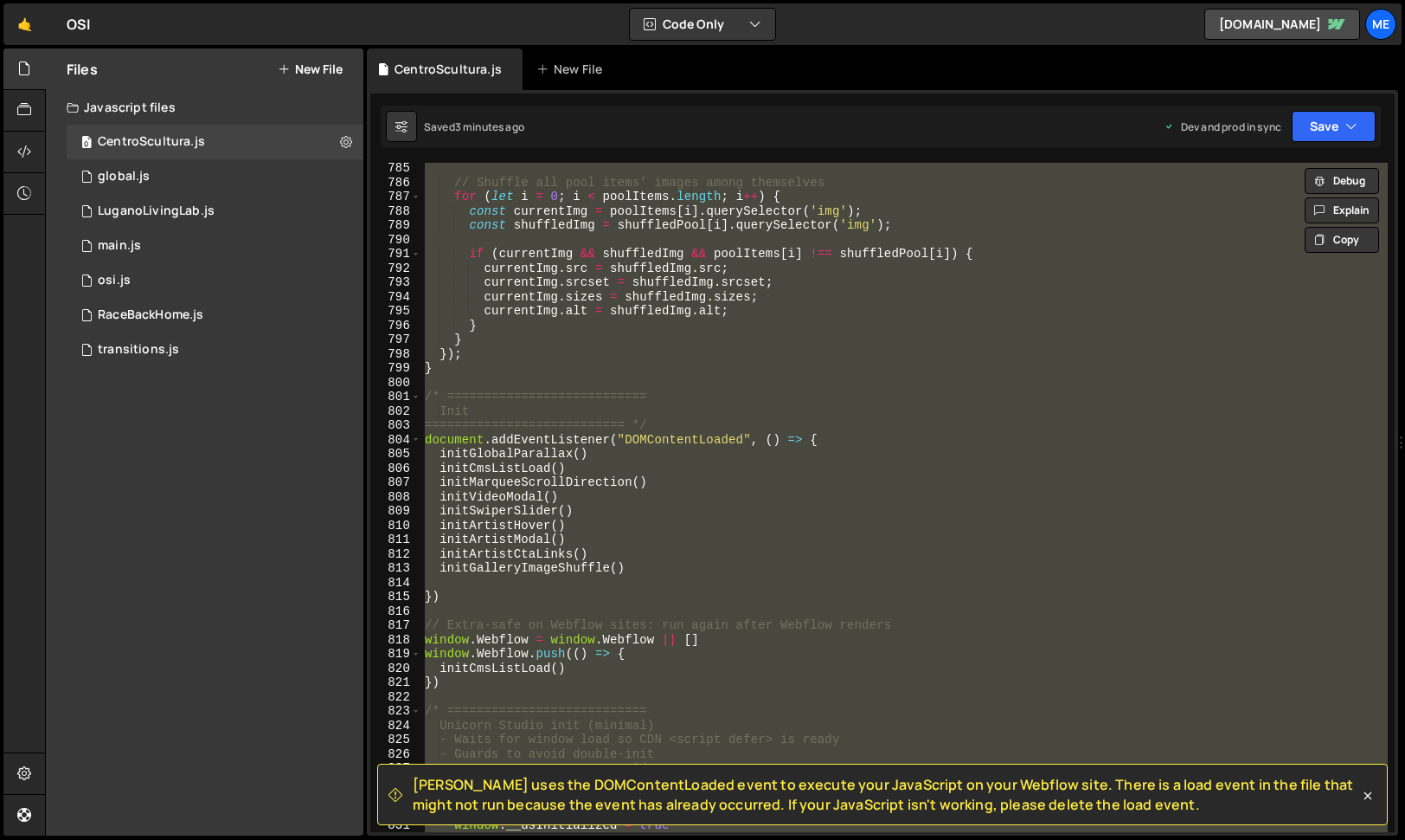
paste textarea
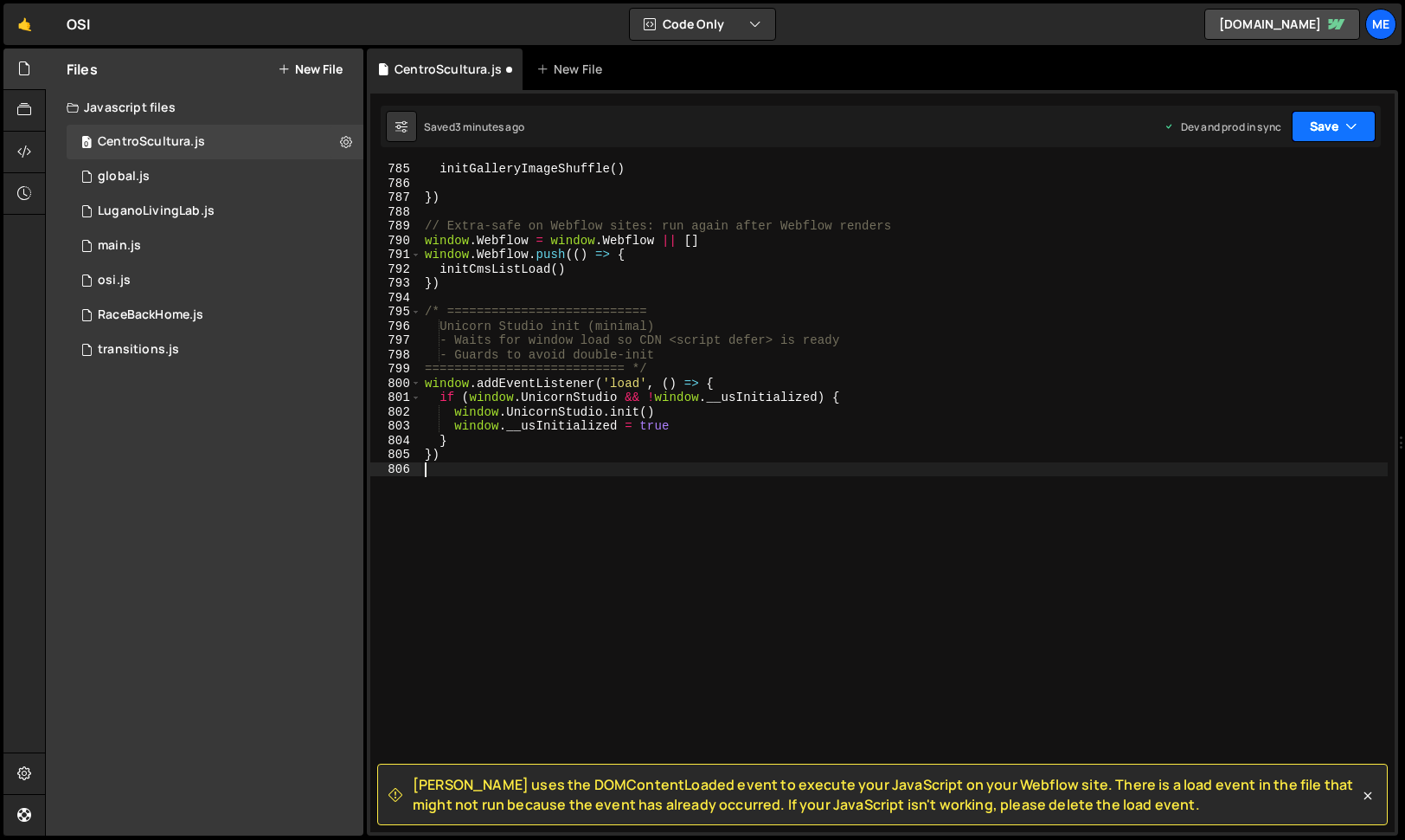
click at [1329, 132] on button "Save" at bounding box center [1333, 126] width 84 height 31
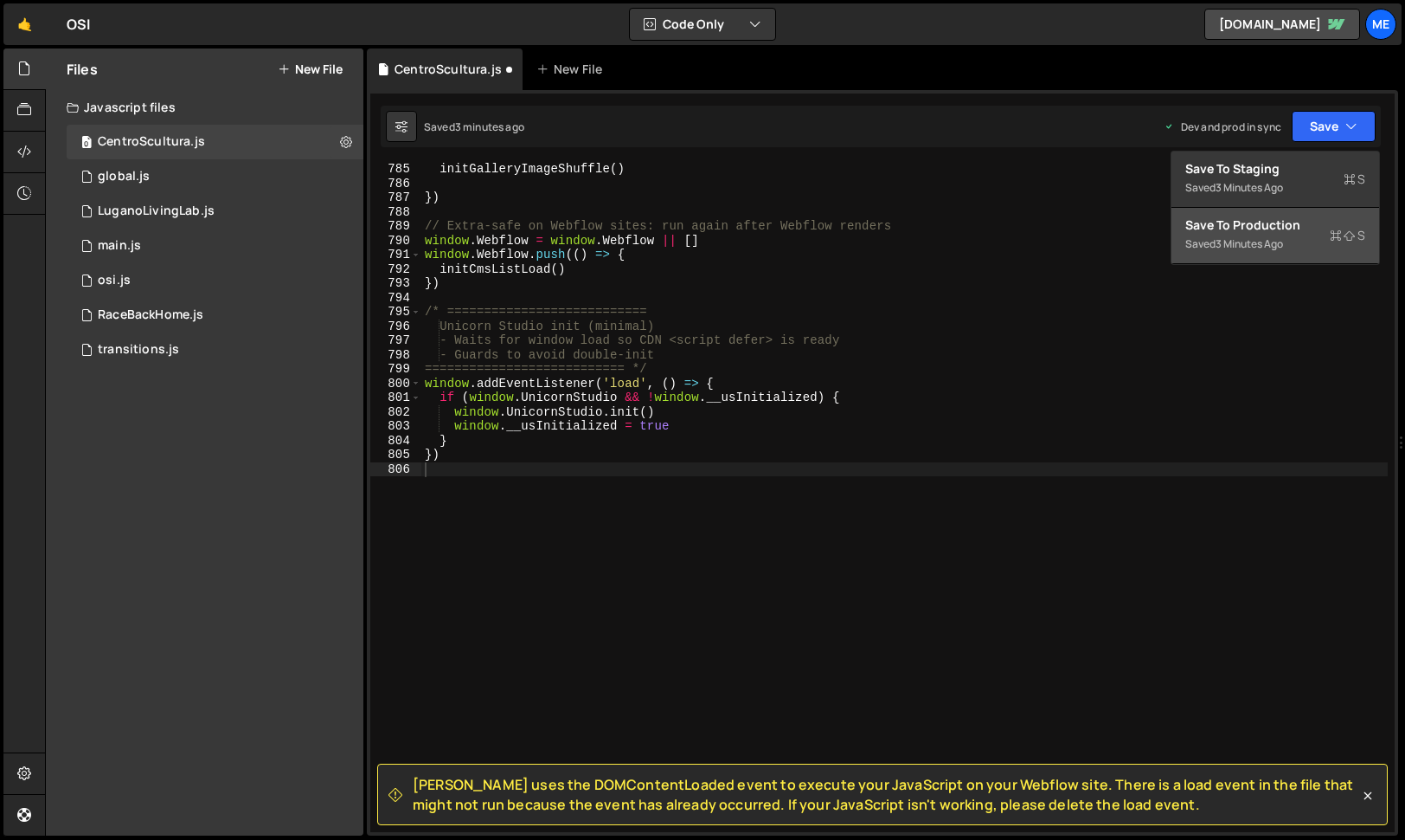
click at [1247, 237] on div "3 minutes ago" at bounding box center [1250, 243] width 68 height 15
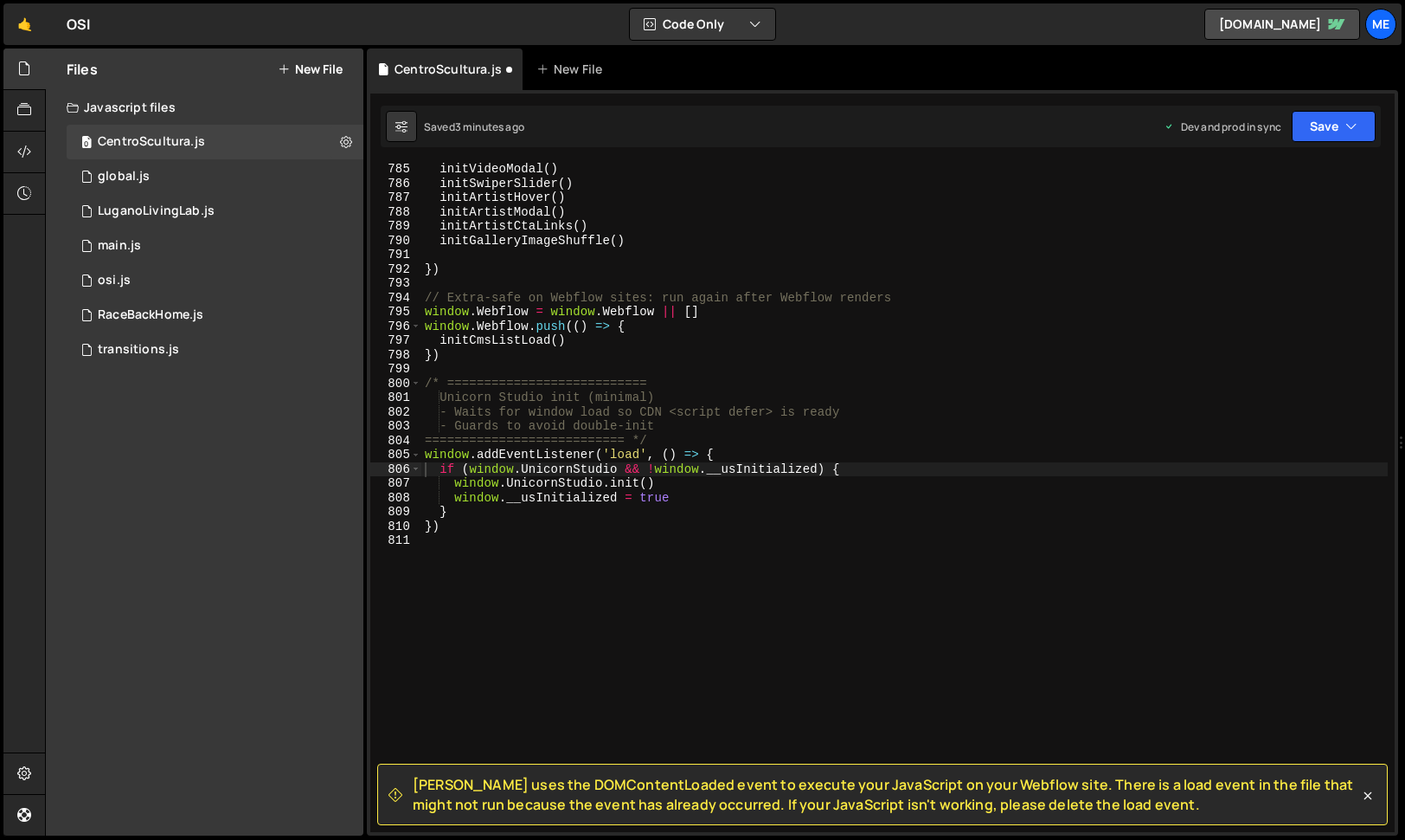
scroll to position [11198, 0]
click at [651, 449] on div "initVideoModal ( ) initSwiperSlider ( ) initArtistHover ( ) initArtistModal ( )…" at bounding box center [905, 510] width 967 height 698
type textarea "})"
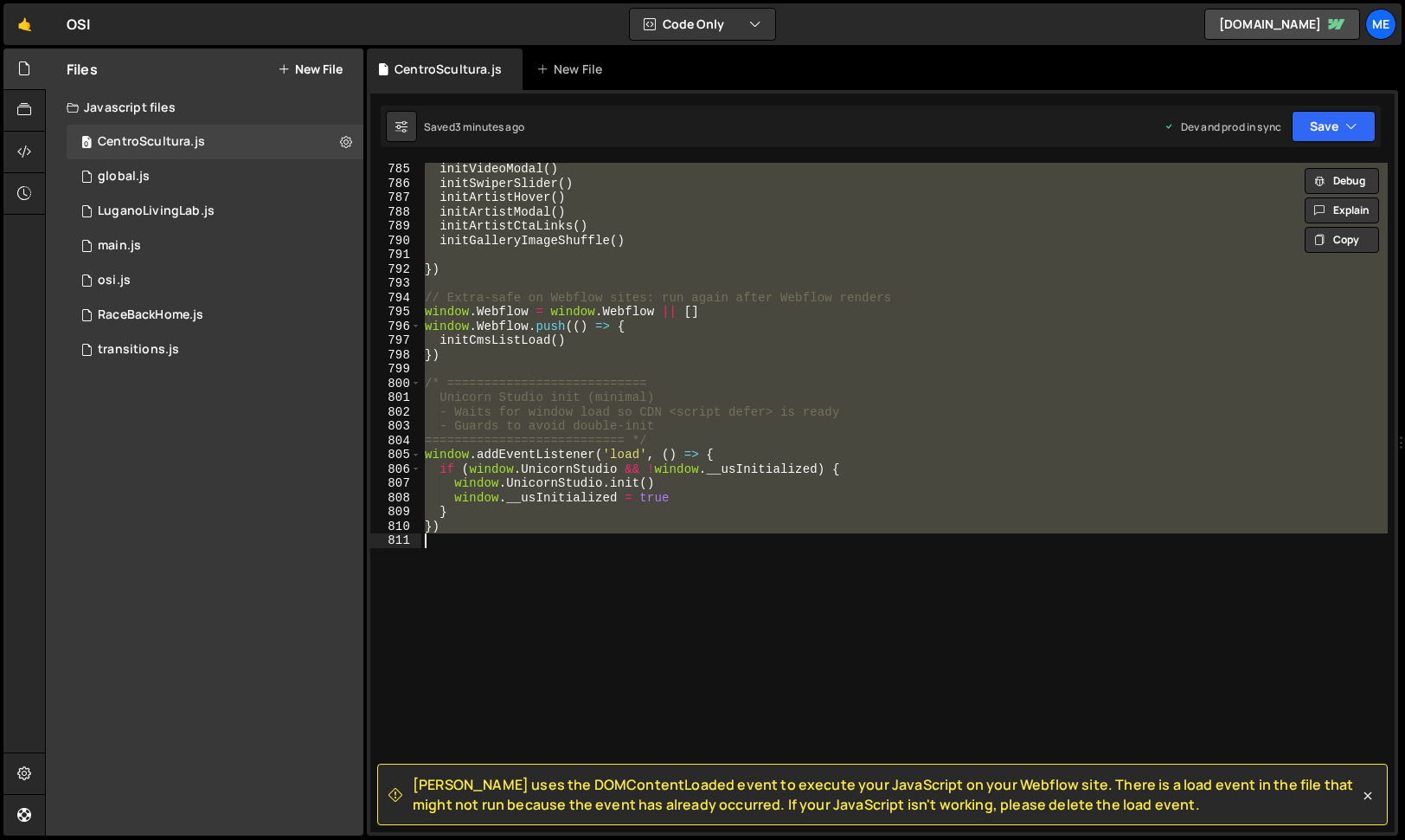
paste textarea
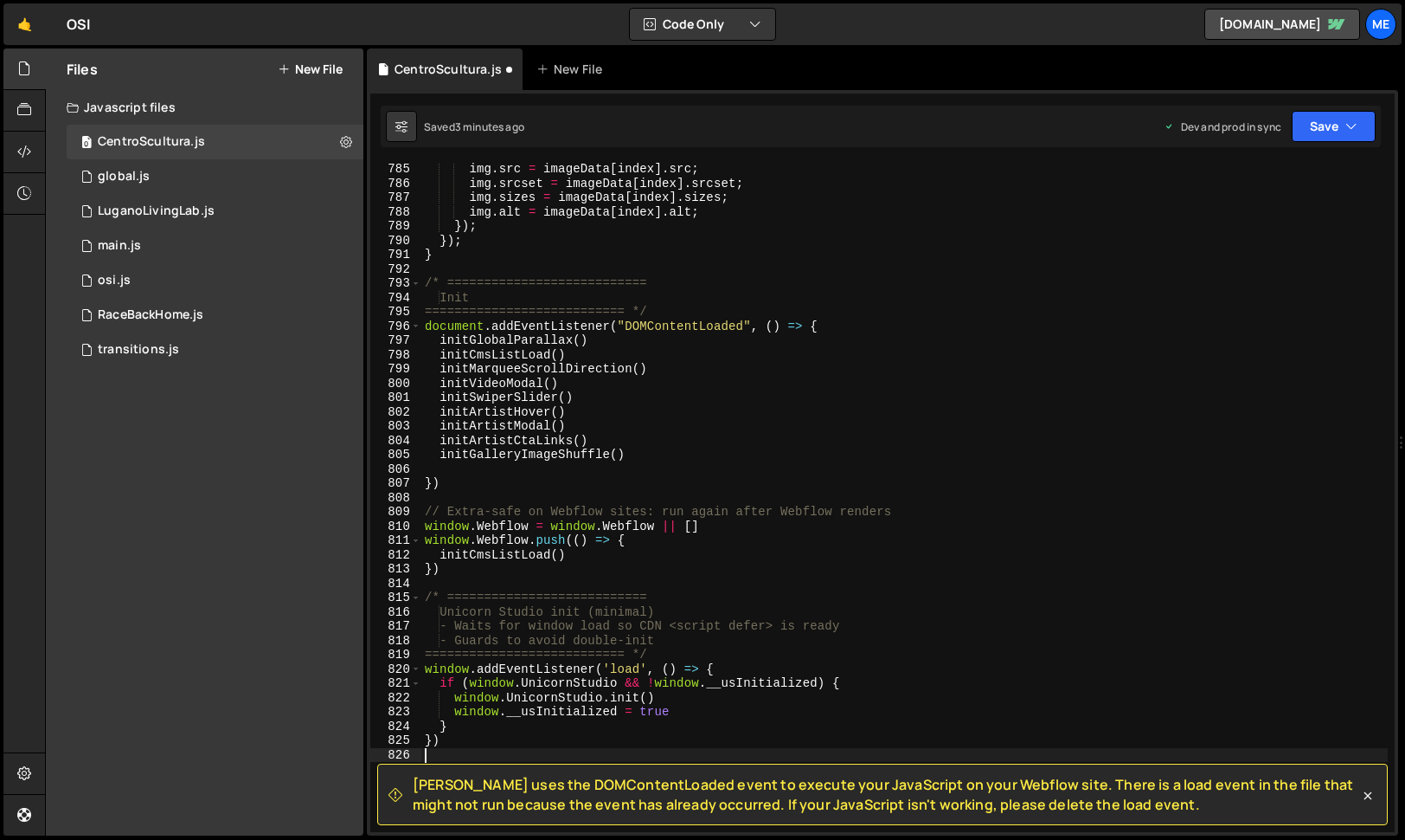
scroll to position [11226, 0]
click at [1337, 116] on button "Save" at bounding box center [1333, 126] width 84 height 31
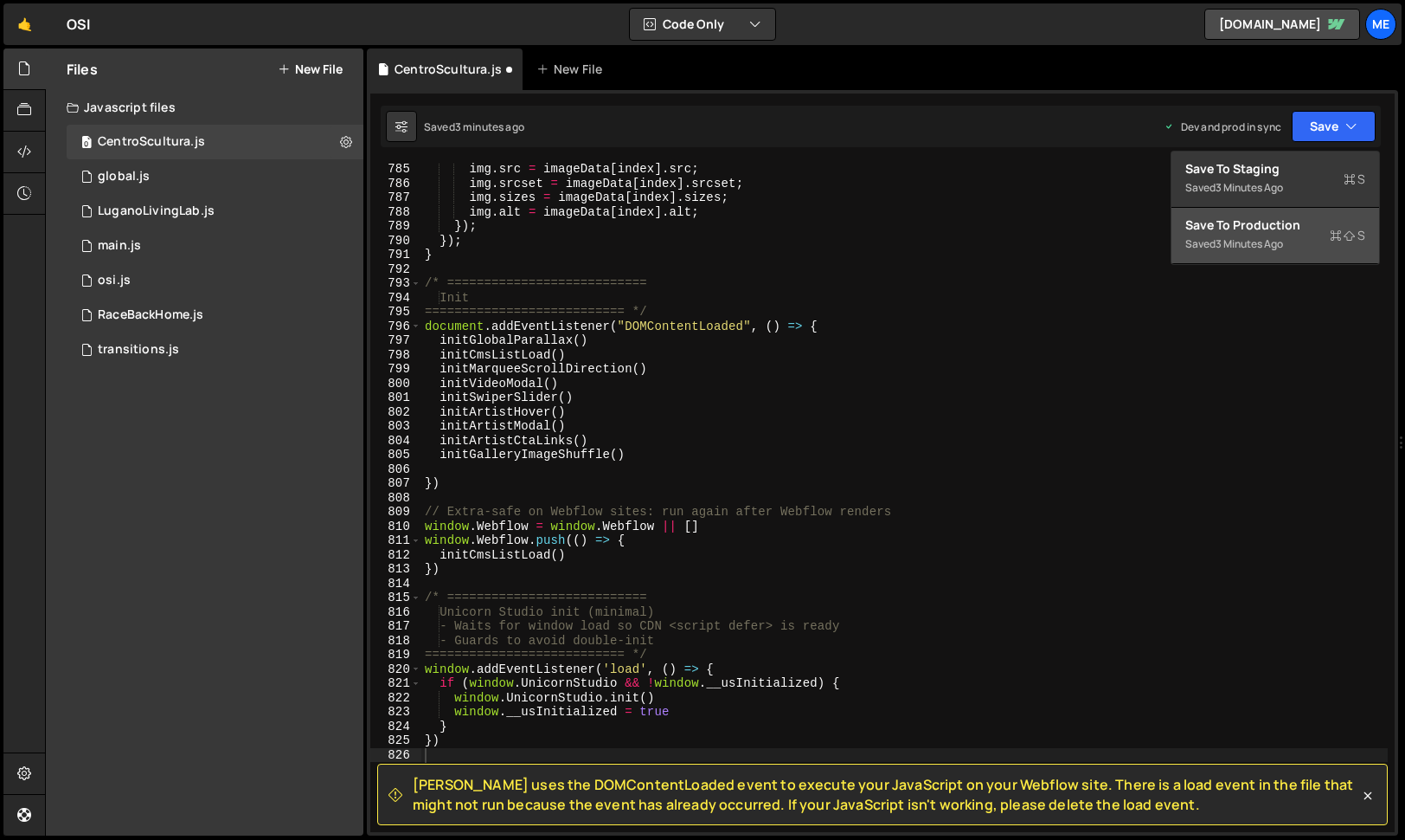
click at [1274, 230] on div "Save to Production S" at bounding box center [1275, 225] width 180 height 17
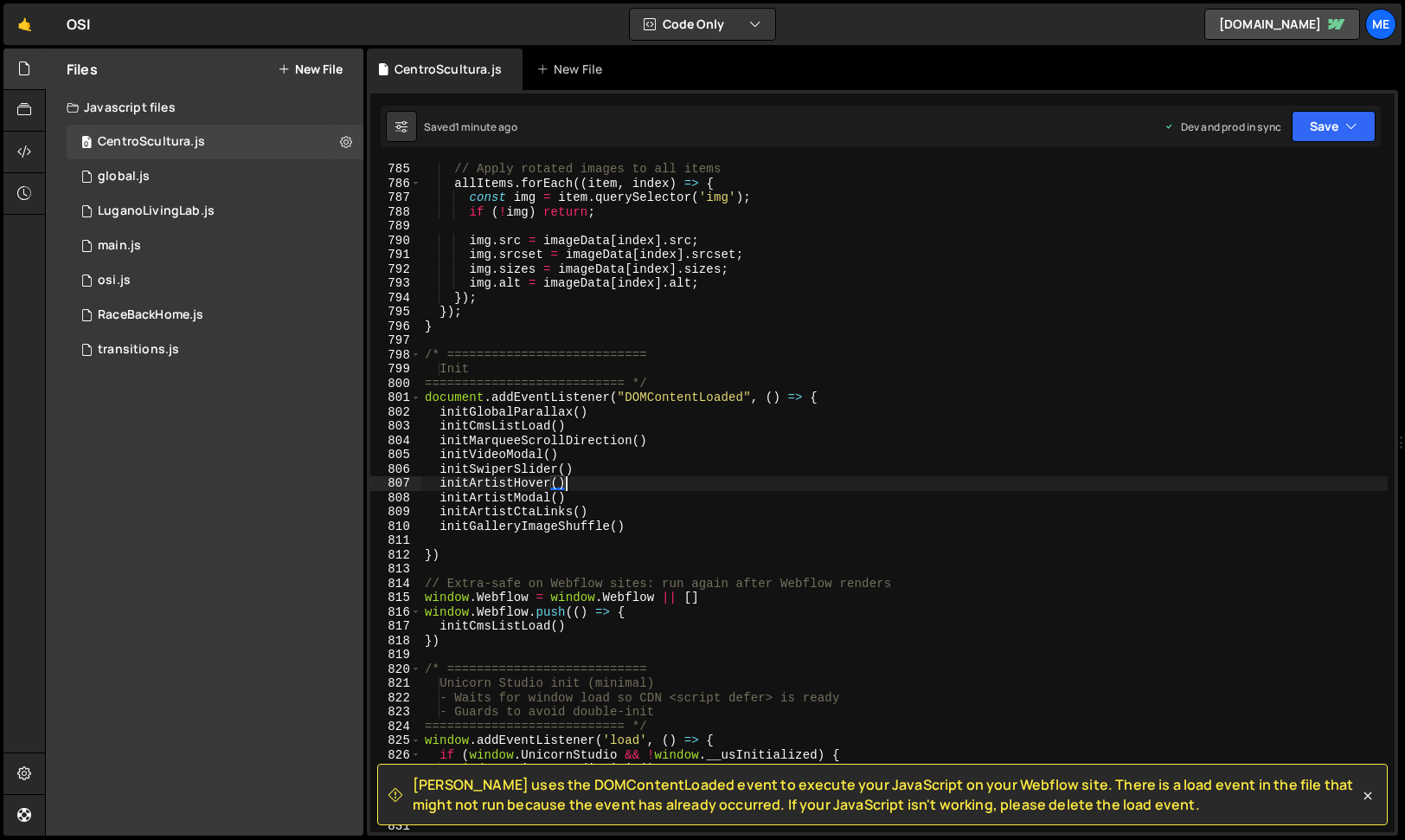
click at [736, 480] on div "// Apply rotated images to all items allItems . forEach (( item , index ) => { …" at bounding box center [905, 510] width 967 height 698
type textarea "})"
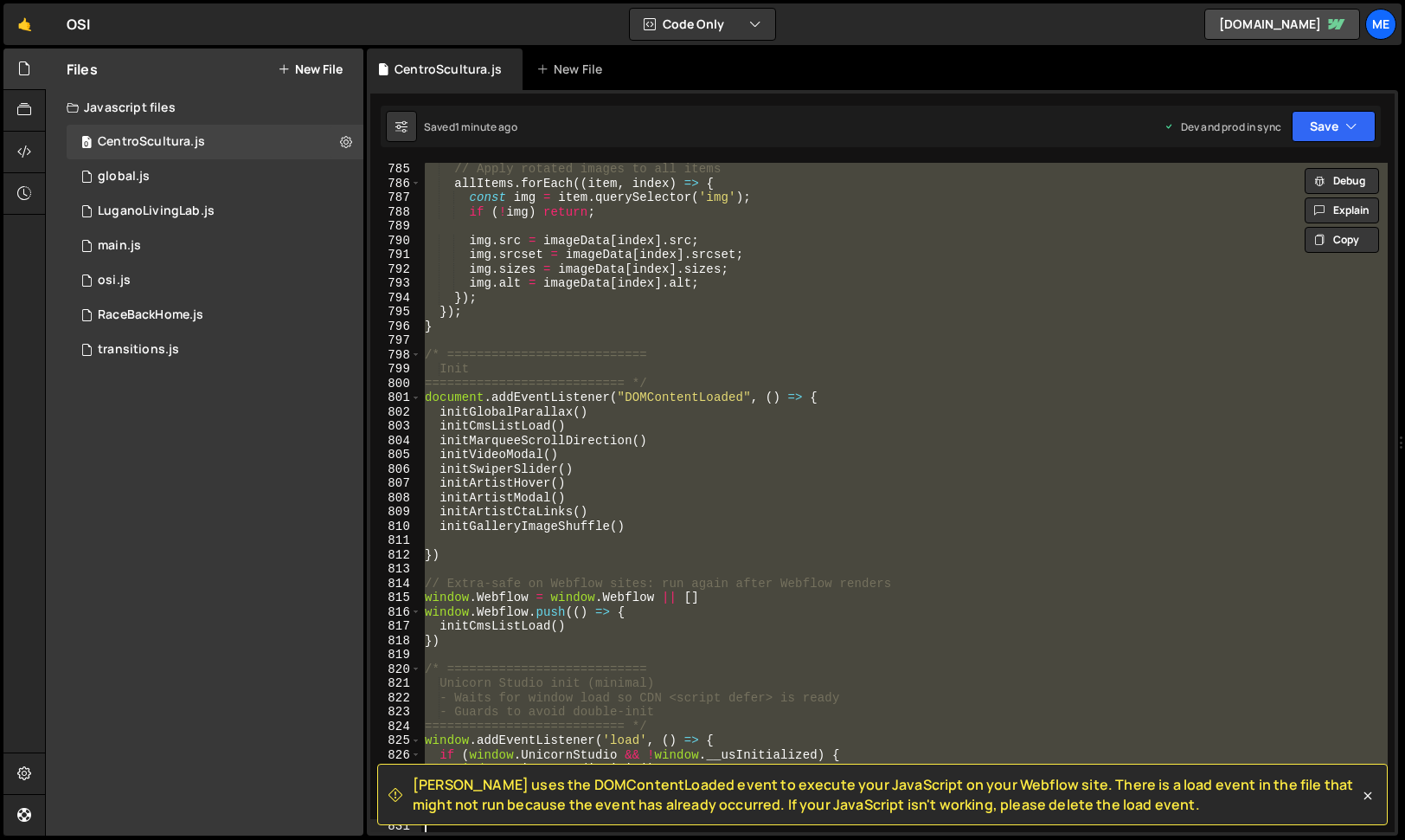
paste textarea
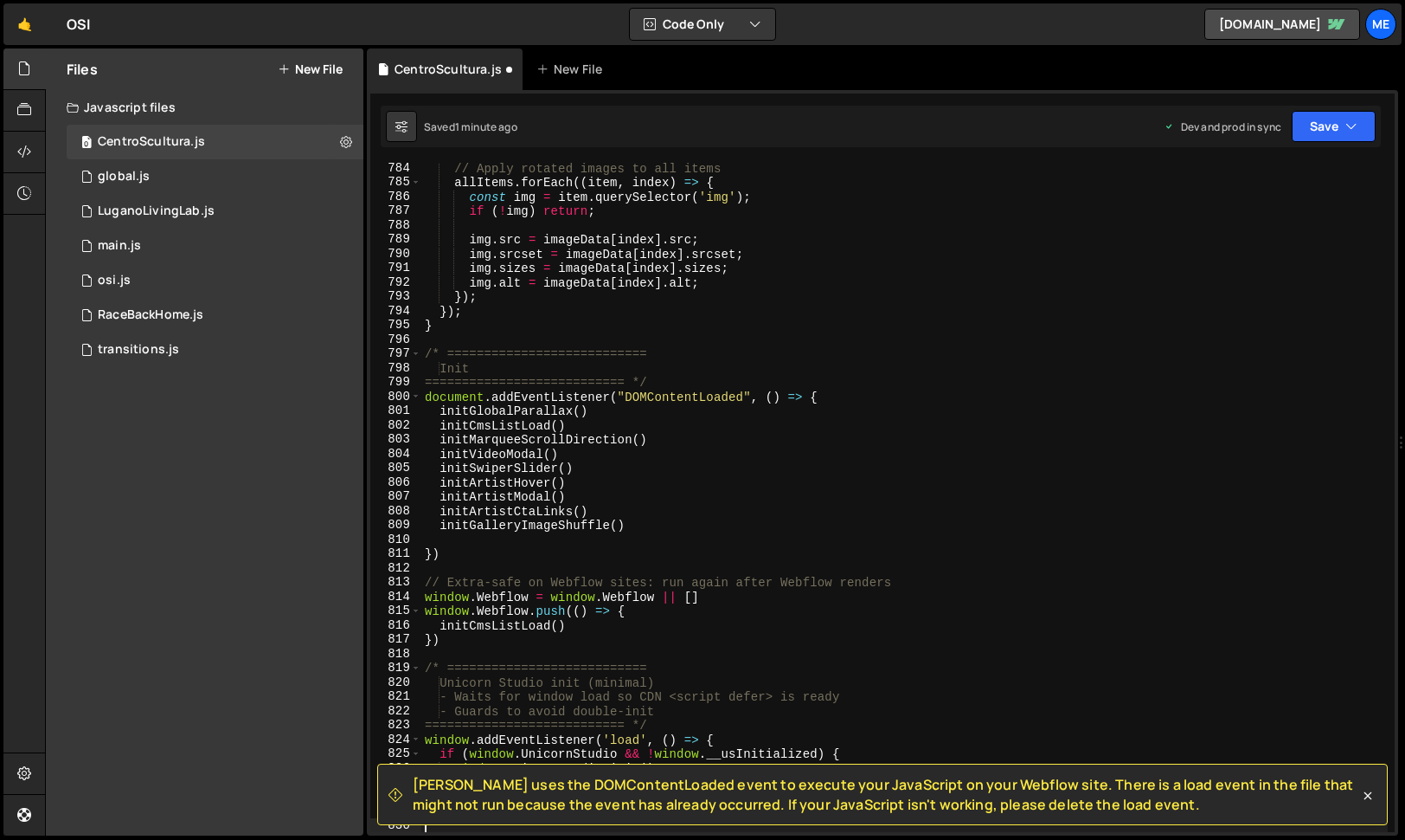
scroll to position [11213, 0]
click at [1322, 135] on button "Save" at bounding box center [1333, 126] width 84 height 31
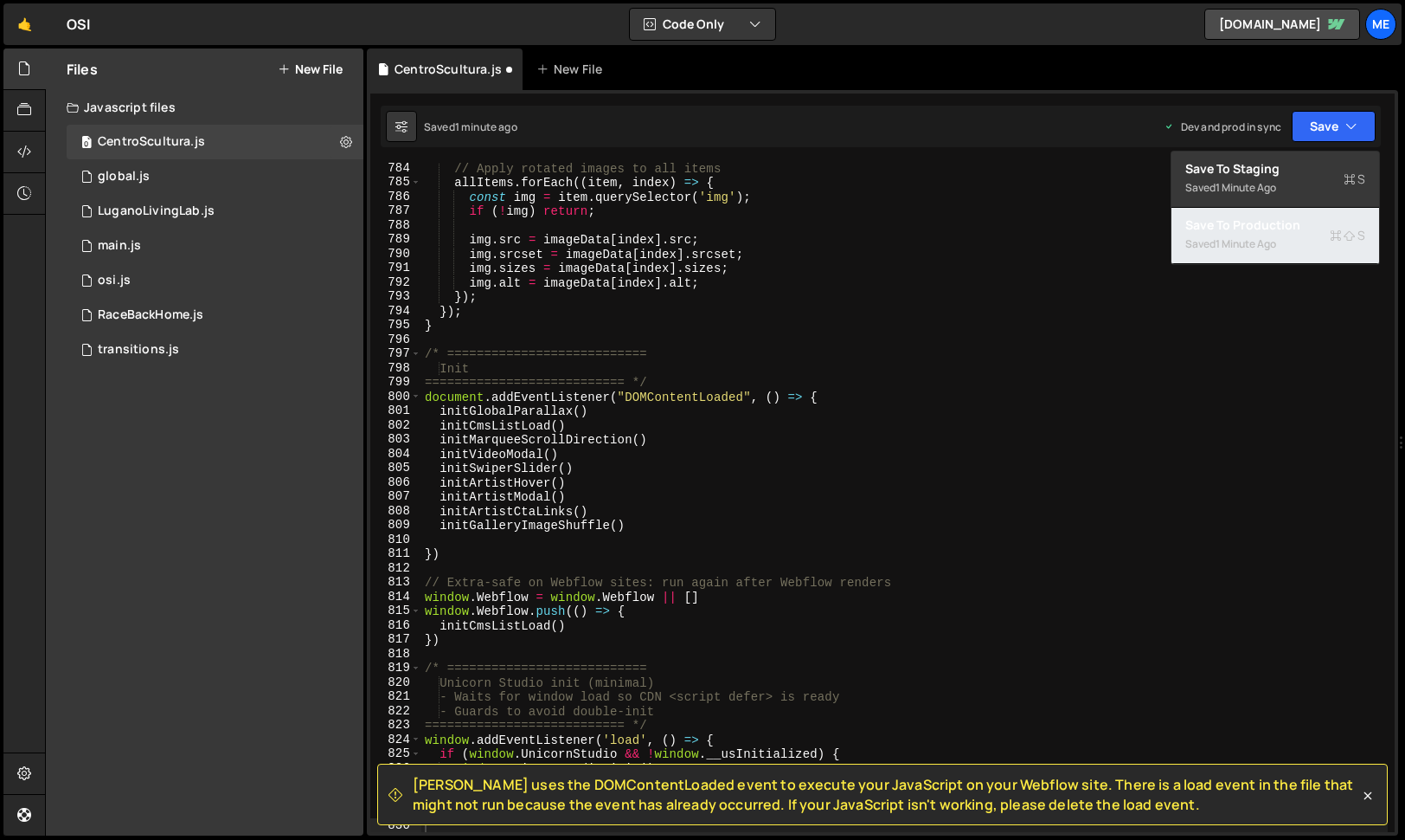
click at [1264, 239] on div "1 minute ago" at bounding box center [1246, 243] width 61 height 15
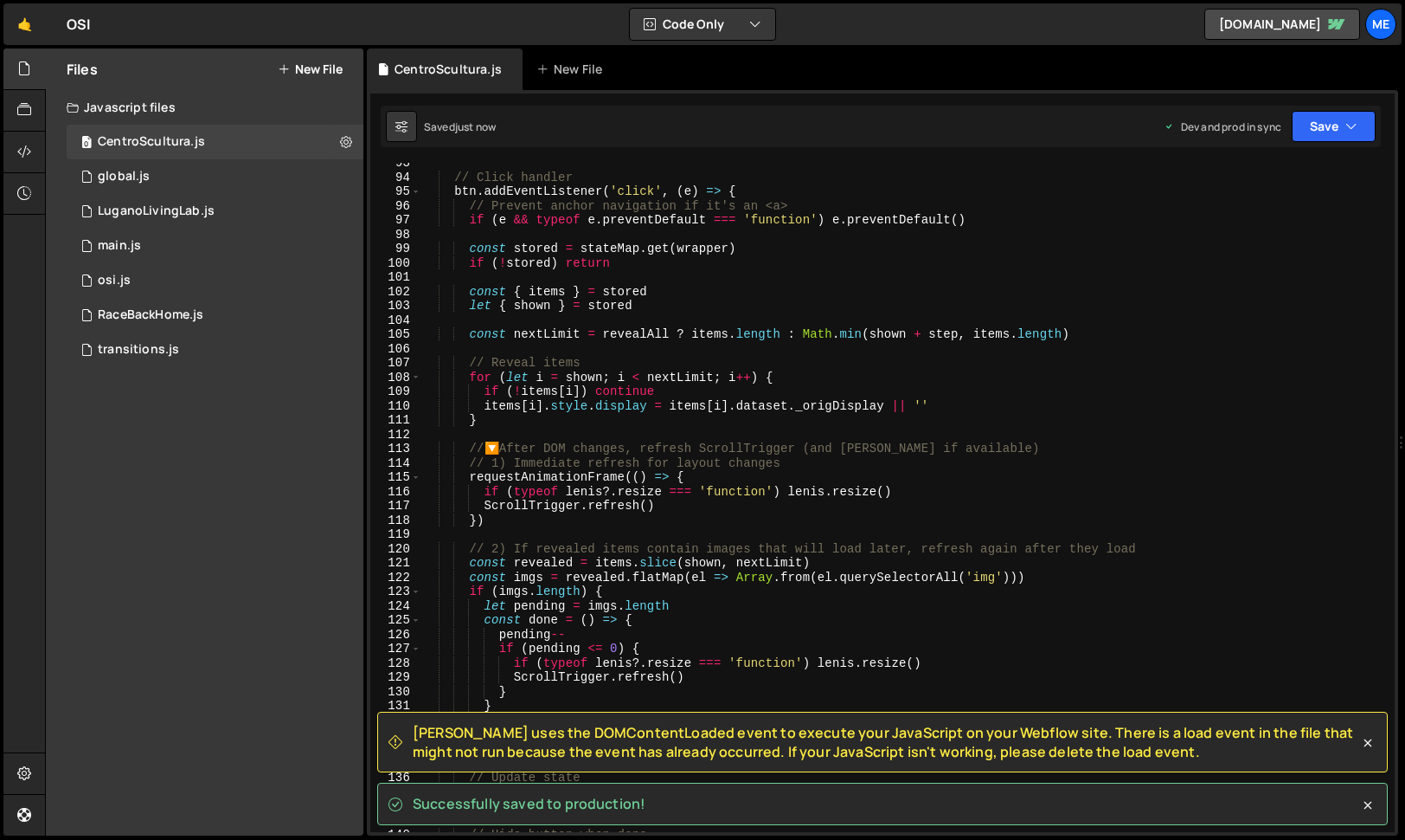
scroll to position [1214, 0]
